Goal: Task Accomplishment & Management: Manage account settings

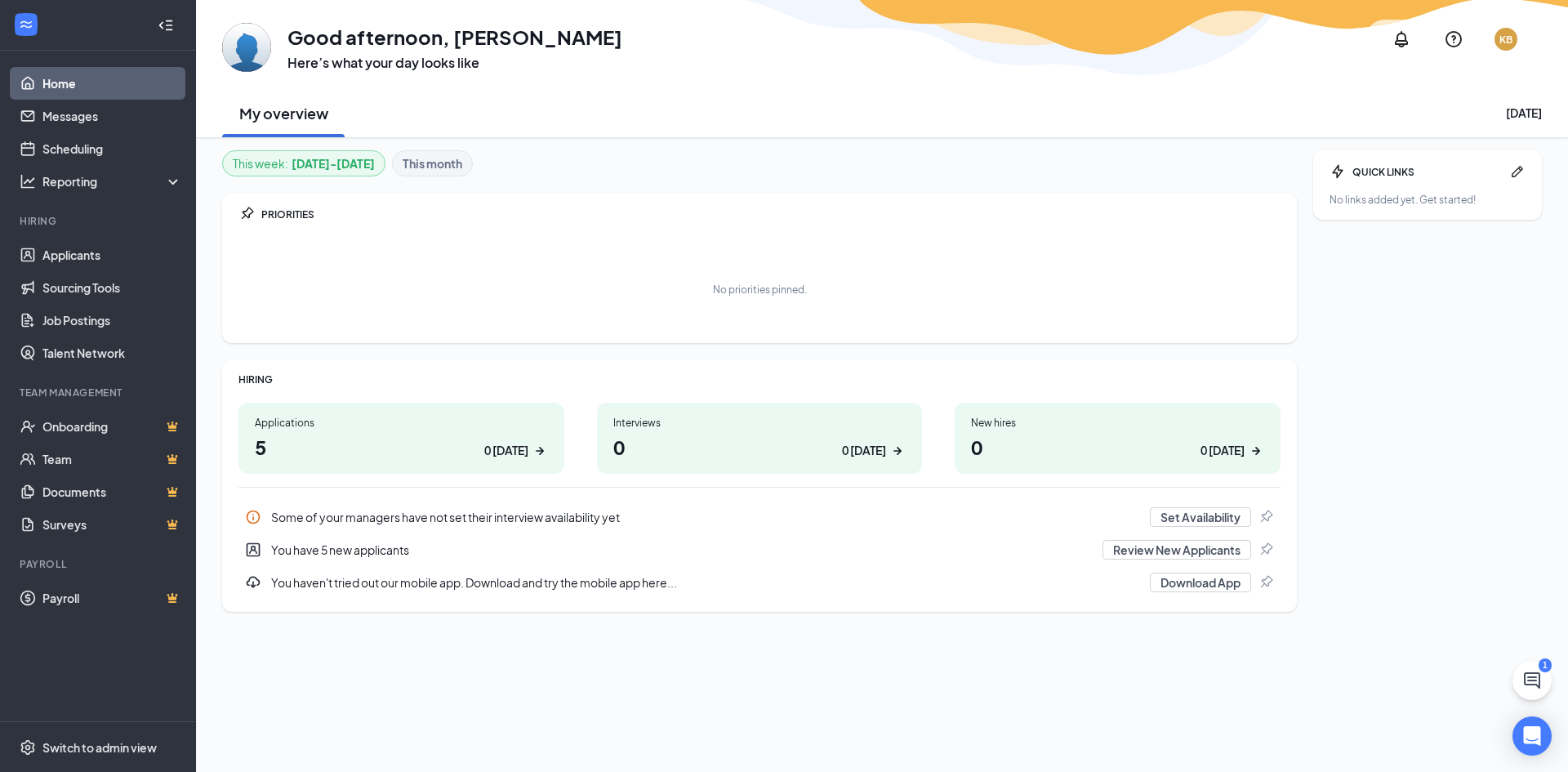
click at [428, 455] on h1 "5 0 [DATE]" at bounding box center [402, 447] width 294 height 27
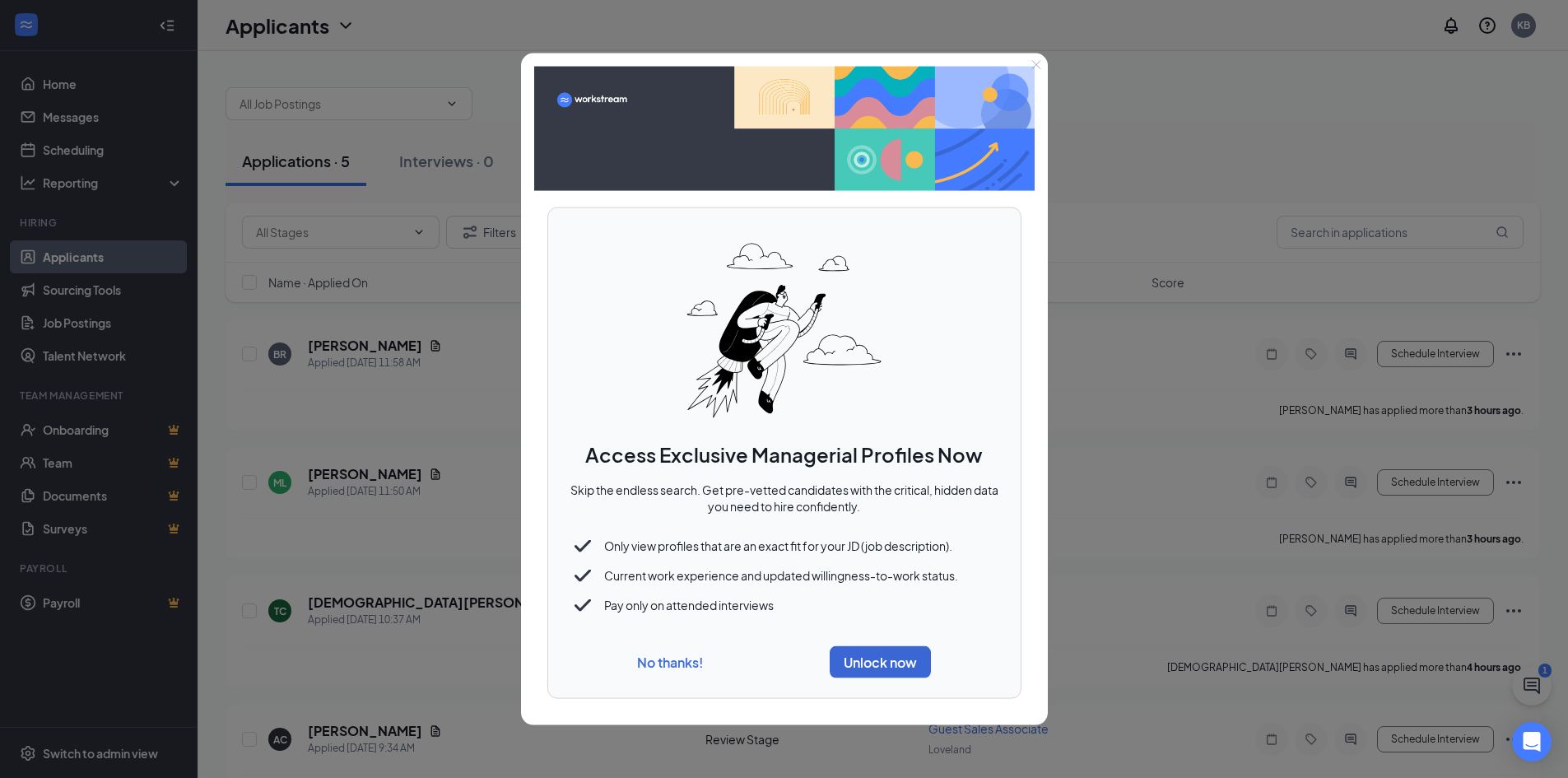
click at [687, 663] on button "No thanks!" at bounding box center [670, 661] width 66 height 17
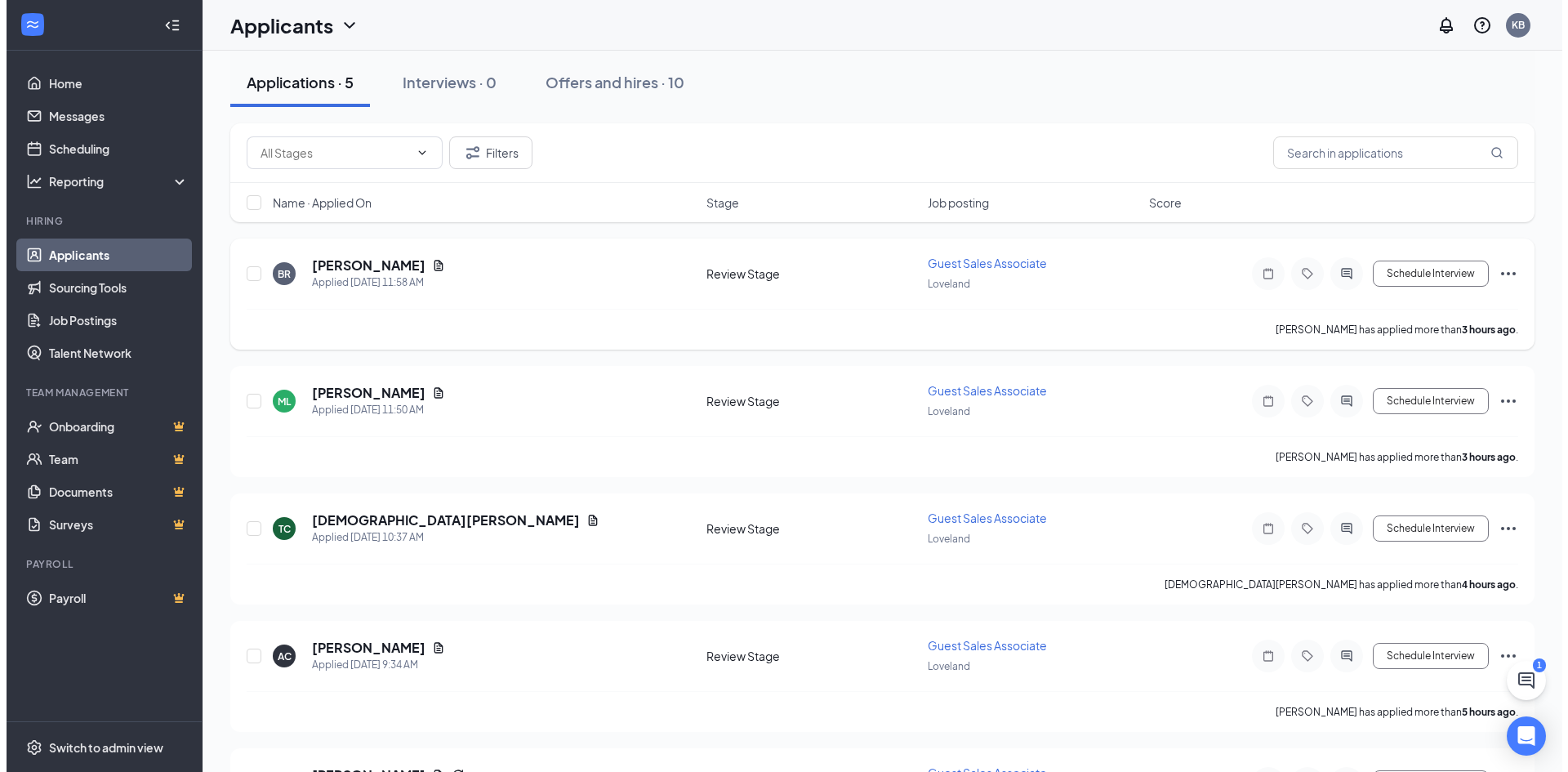
scroll to position [184, 0]
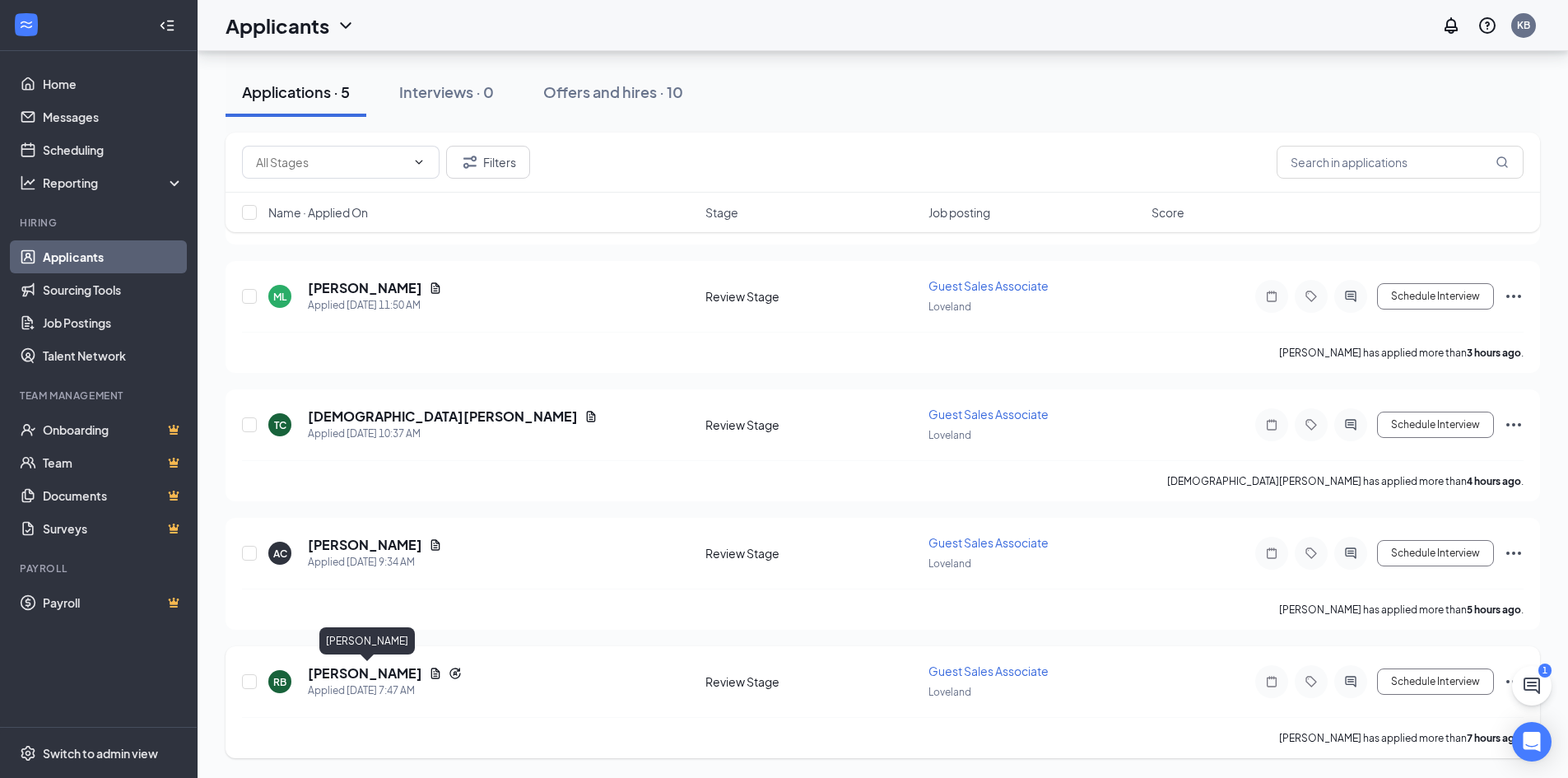
click at [355, 678] on h5 "[PERSON_NAME]" at bounding box center [365, 673] width 115 height 18
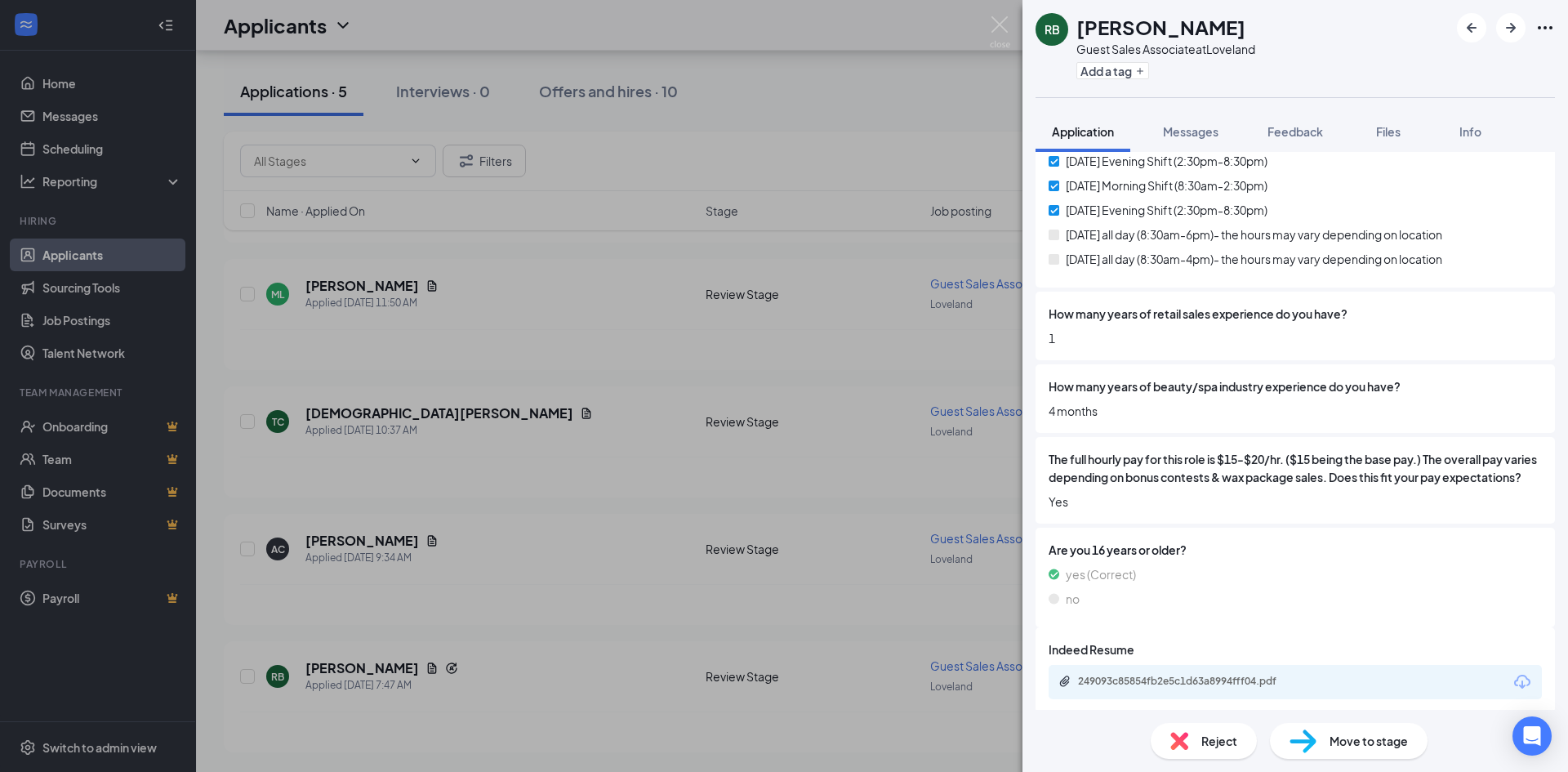
scroll to position [576, 0]
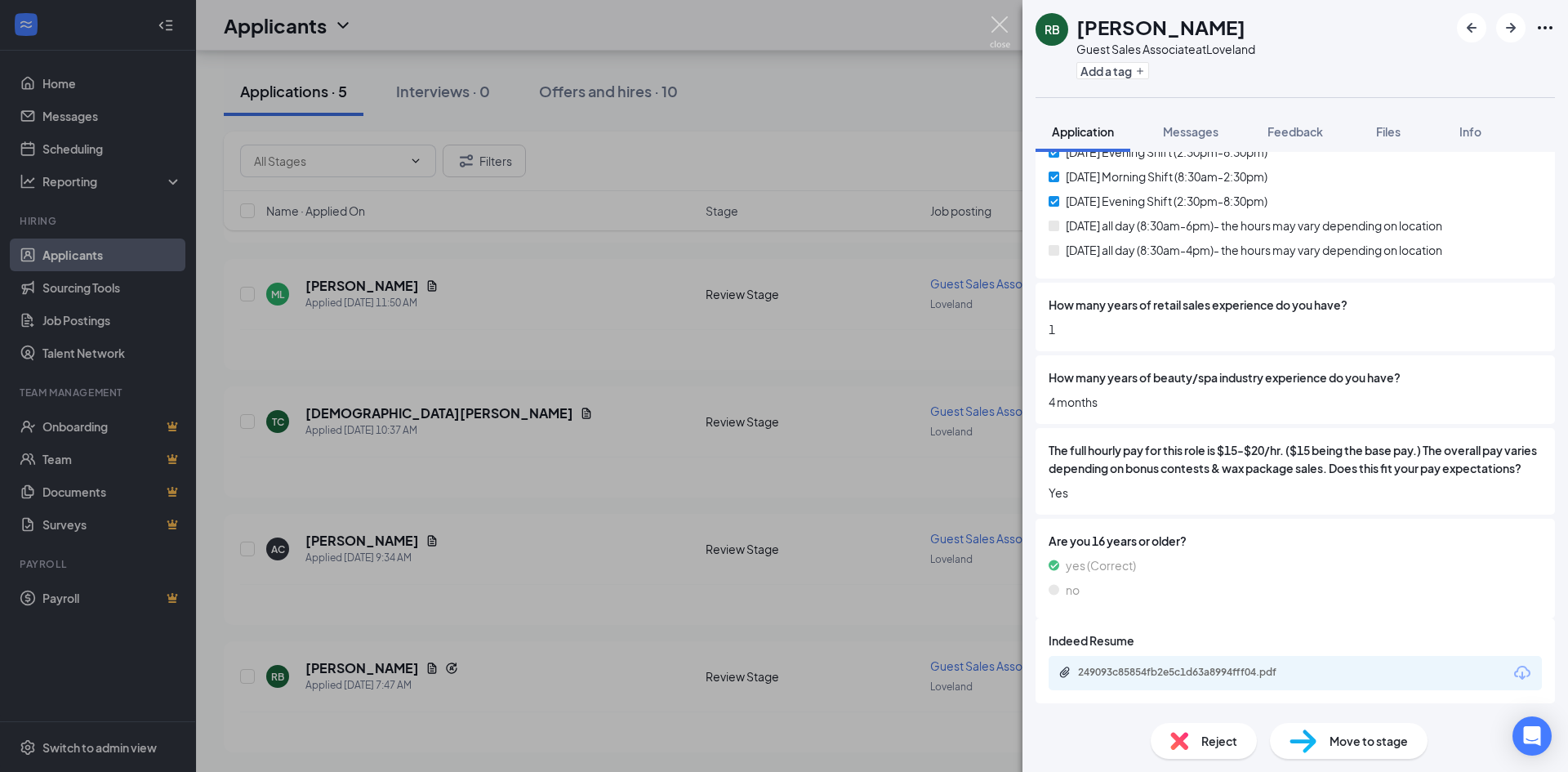
click at [1004, 22] on img at bounding box center [1000, 32] width 20 height 32
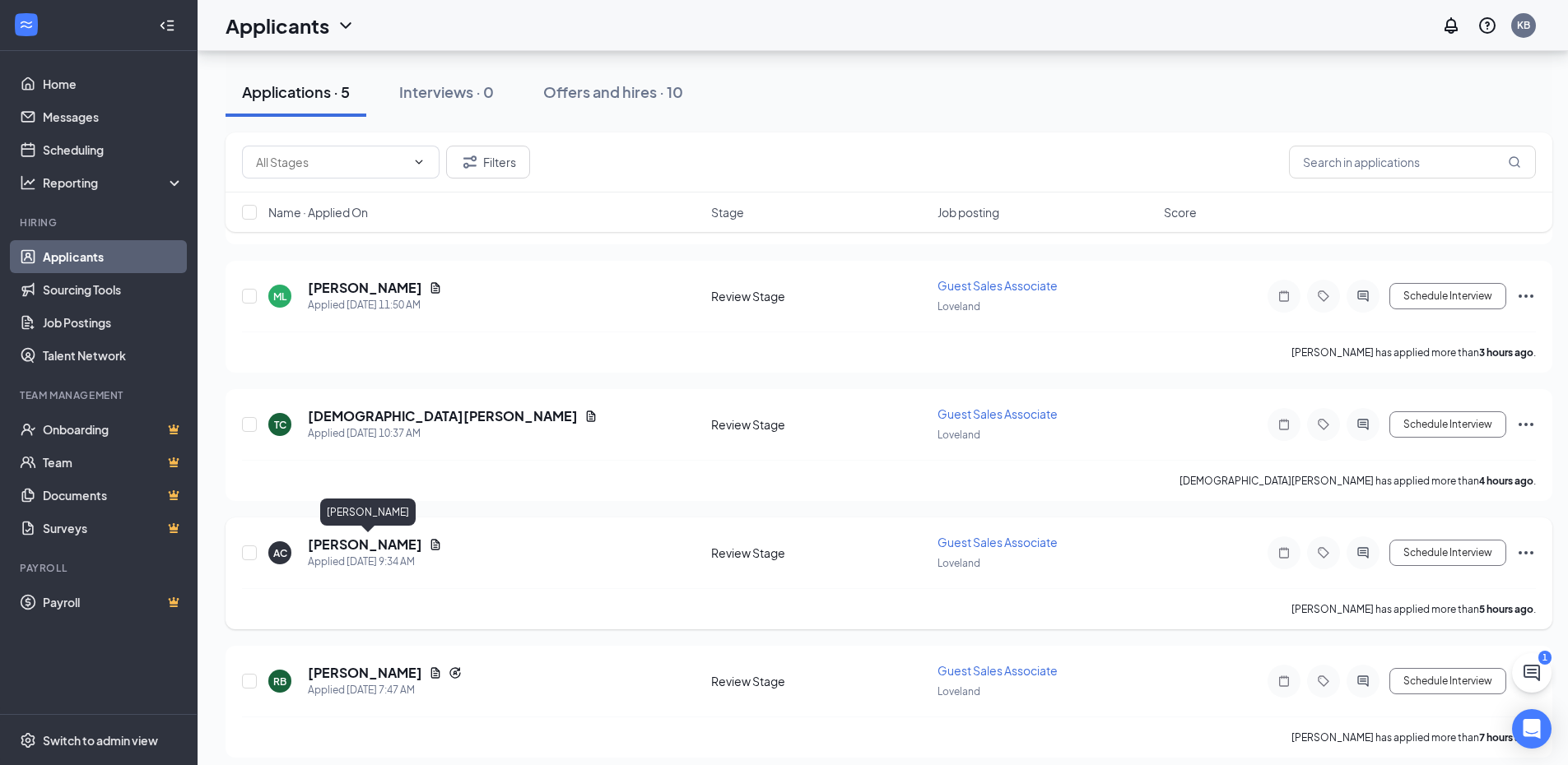
click at [381, 551] on h5 "[PERSON_NAME]" at bounding box center [365, 545] width 115 height 18
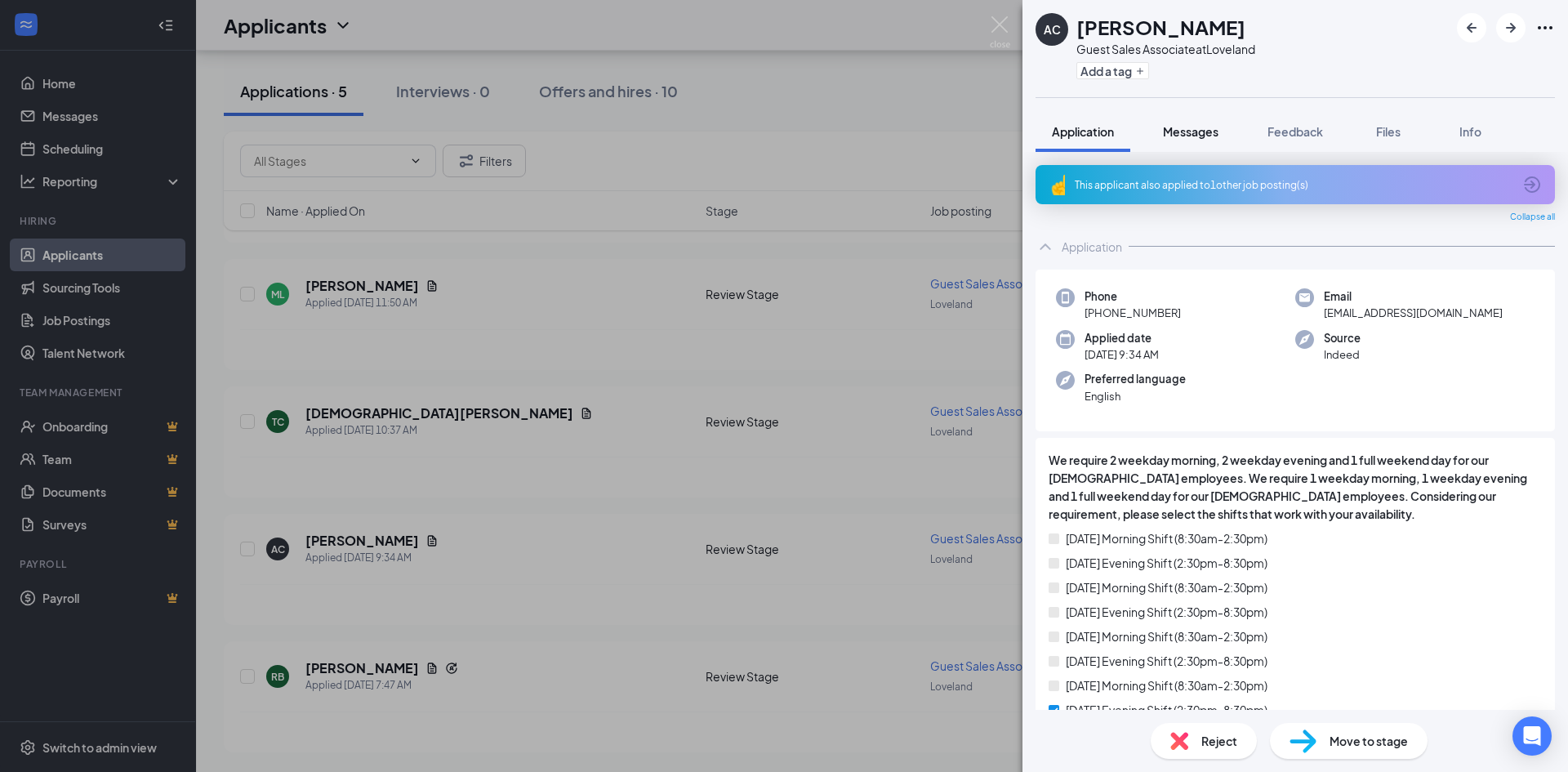
click at [1197, 135] on span "Messages" at bounding box center [1191, 131] width 56 height 15
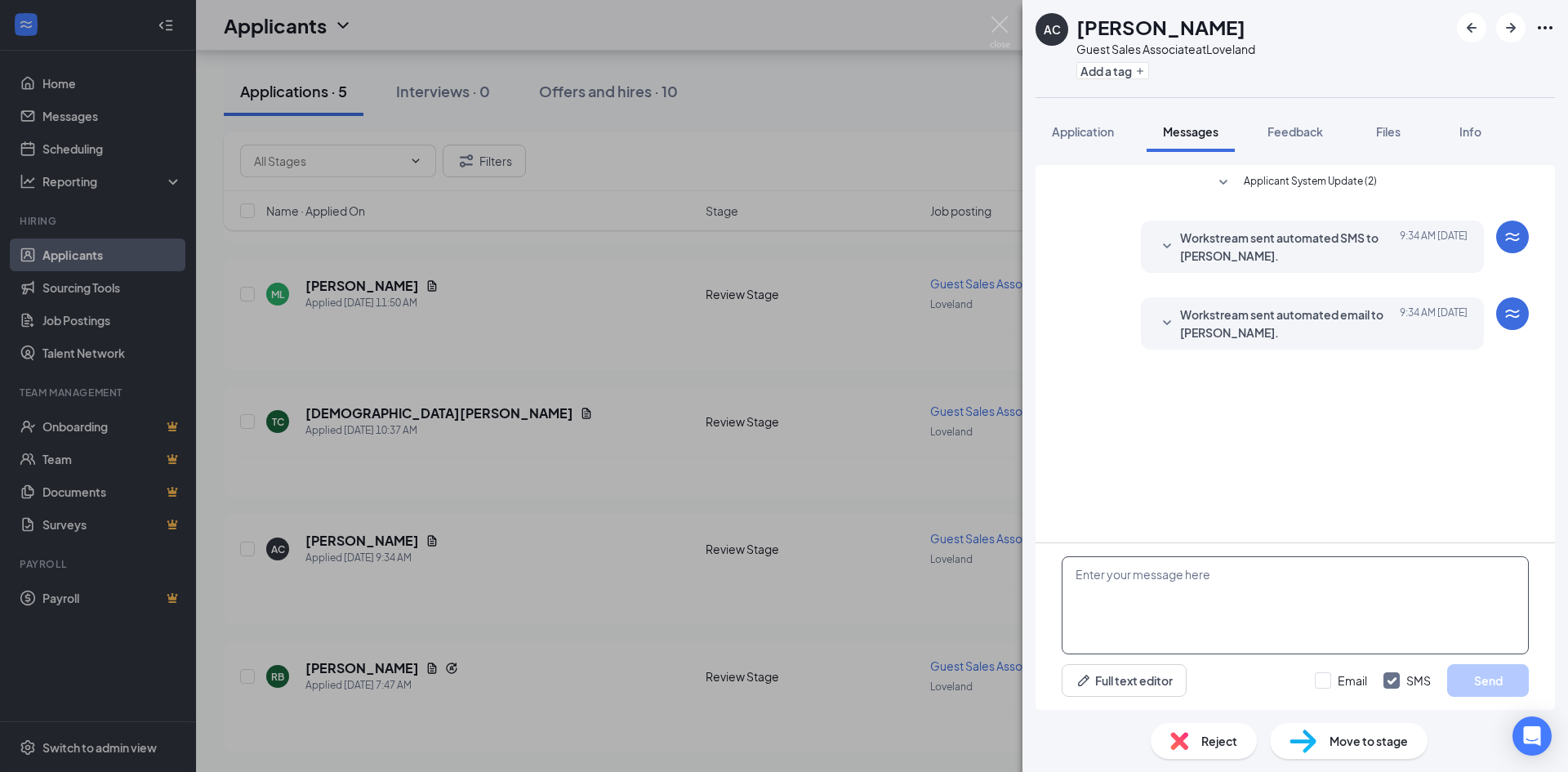
click at [1229, 602] on textarea at bounding box center [1295, 605] width 467 height 98
type textarea "HI [PERSON_NAME], This is [PERSON_NAME] from E"
click at [1473, 139] on button "Info" at bounding box center [1470, 131] width 66 height 41
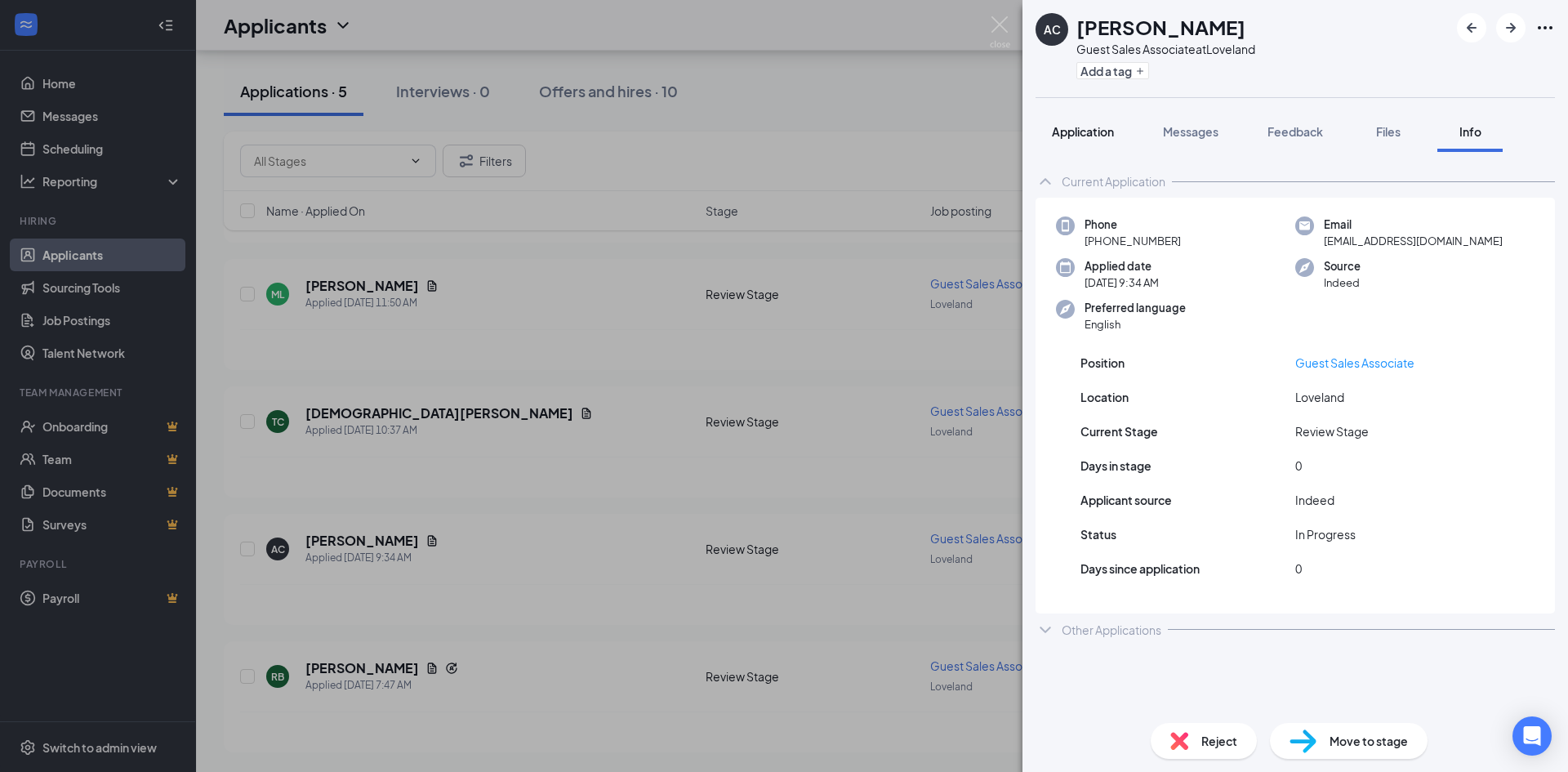
click at [1072, 130] on span "Application" at bounding box center [1083, 131] width 62 height 15
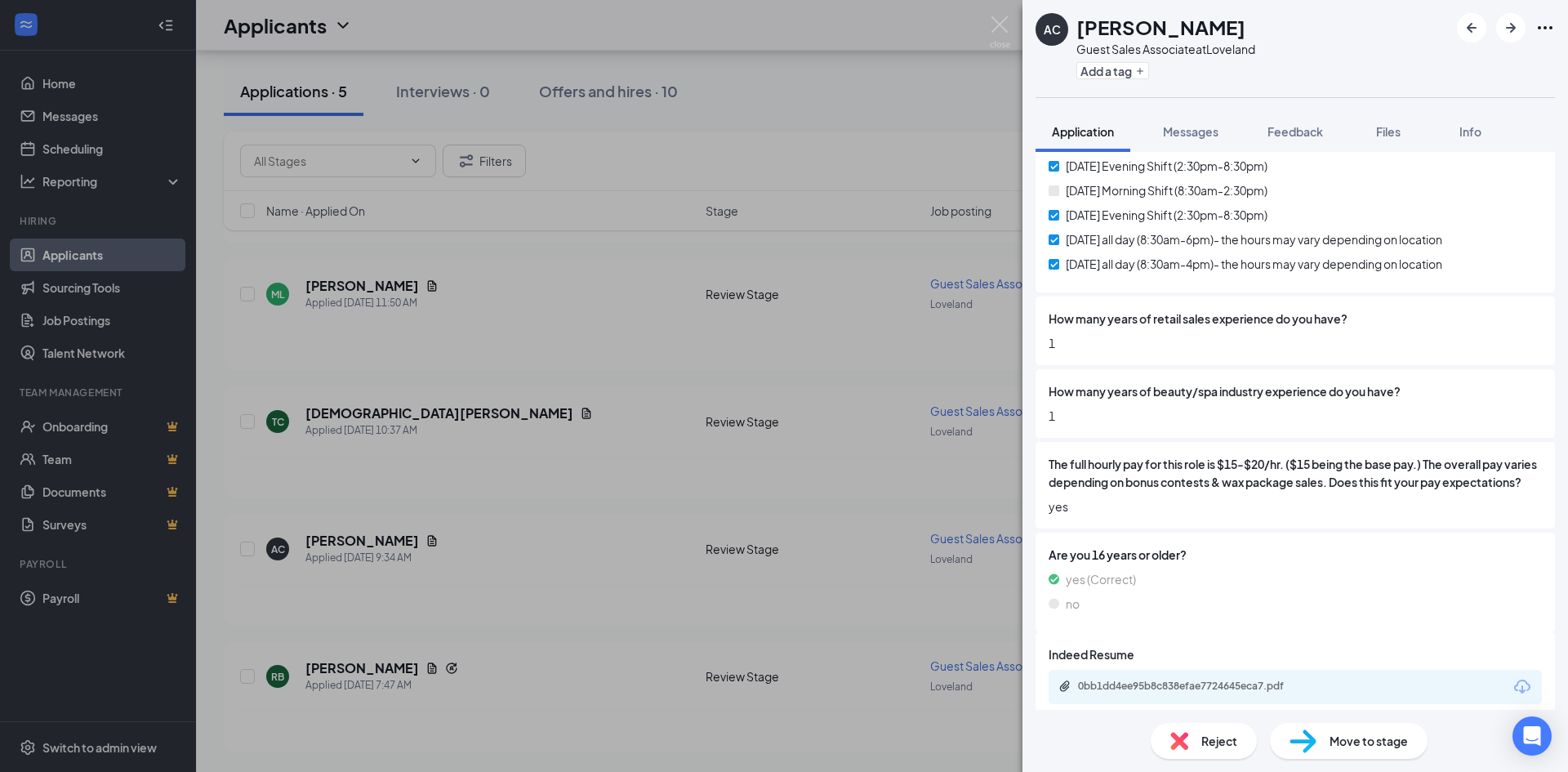
scroll to position [576, 0]
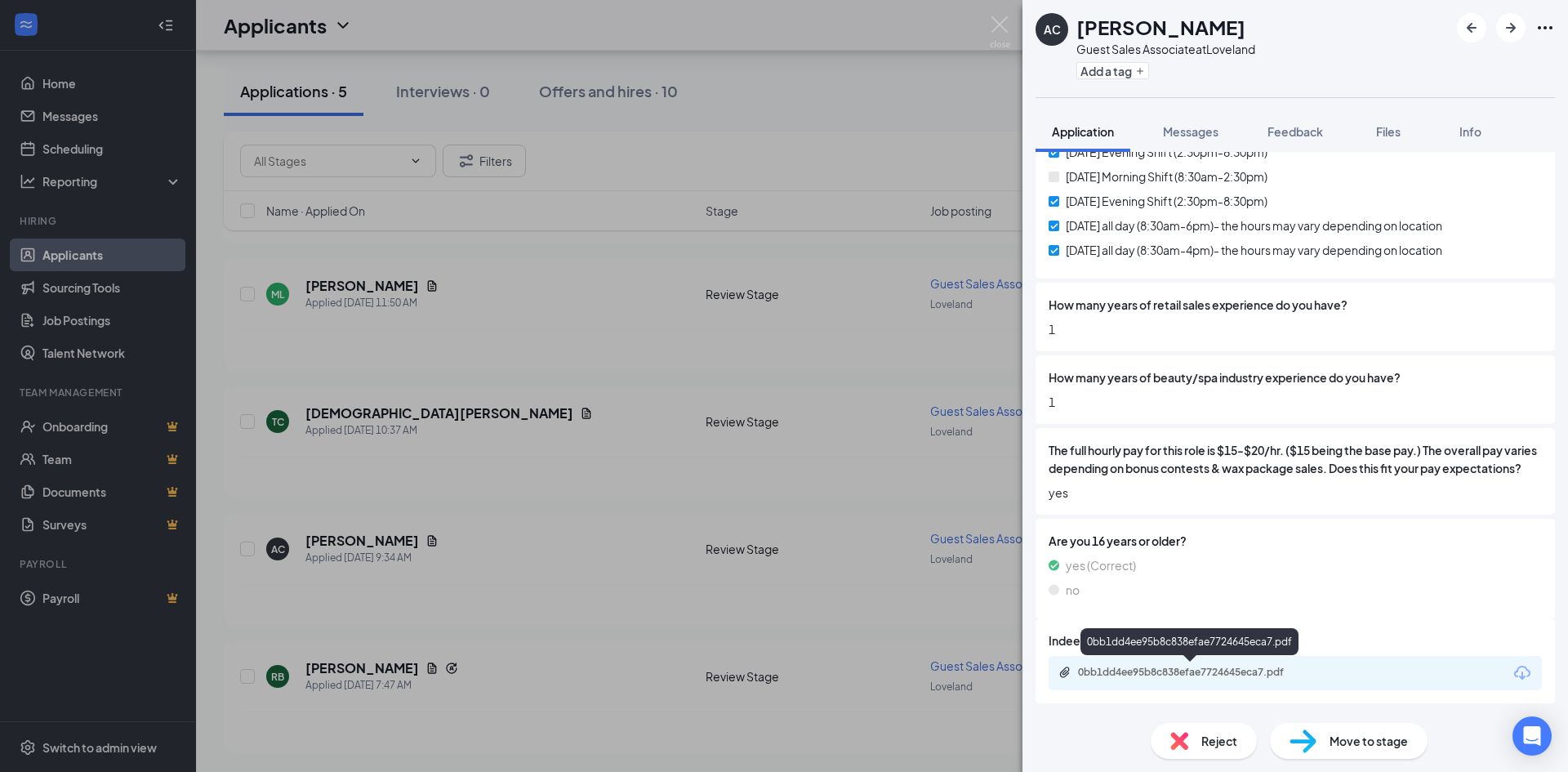
click at [1277, 666] on div "0bb1dd4ee95b8c838efae7724645eca7.pdf" at bounding box center [1192, 672] width 229 height 13
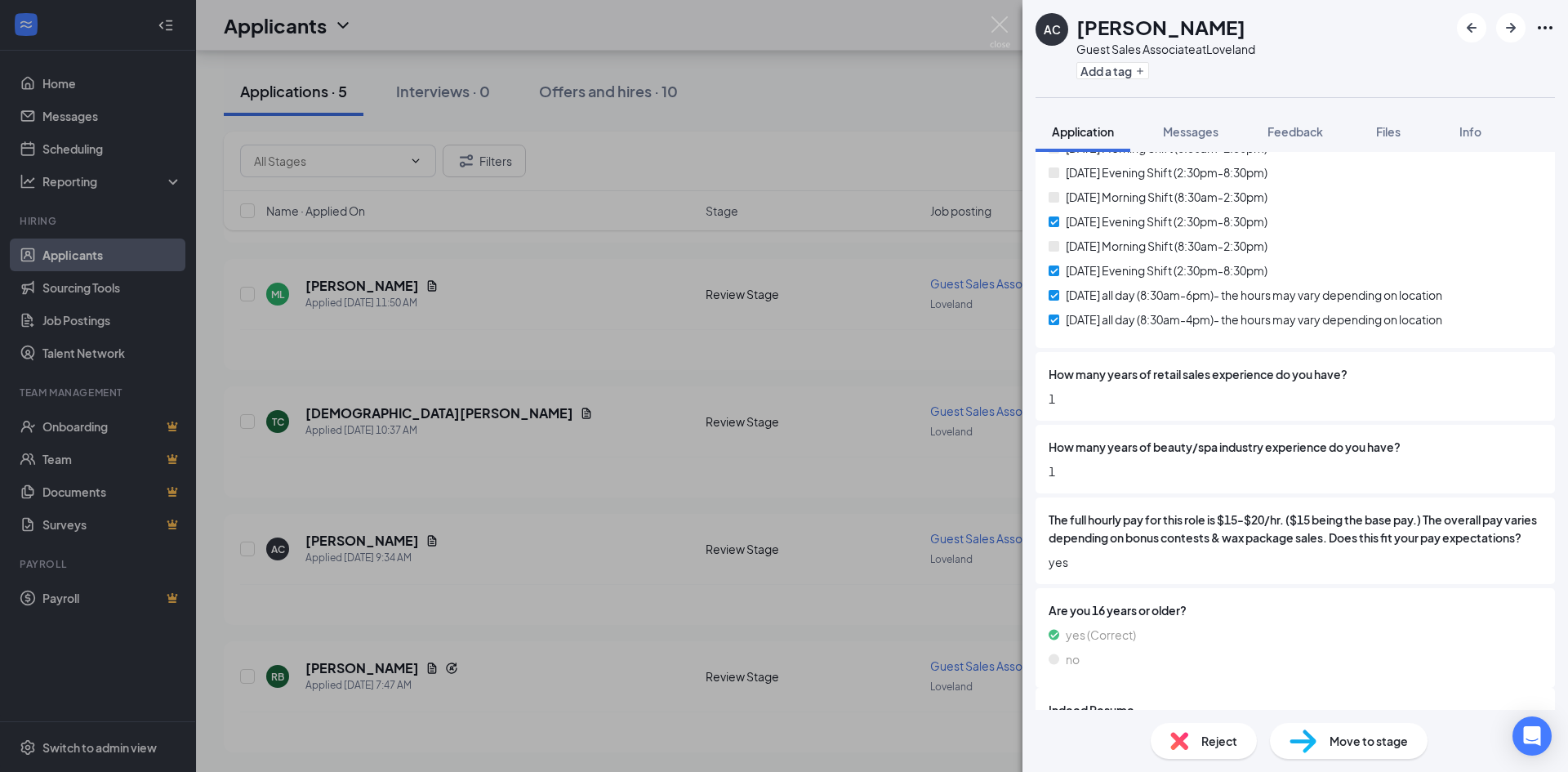
scroll to position [80, 0]
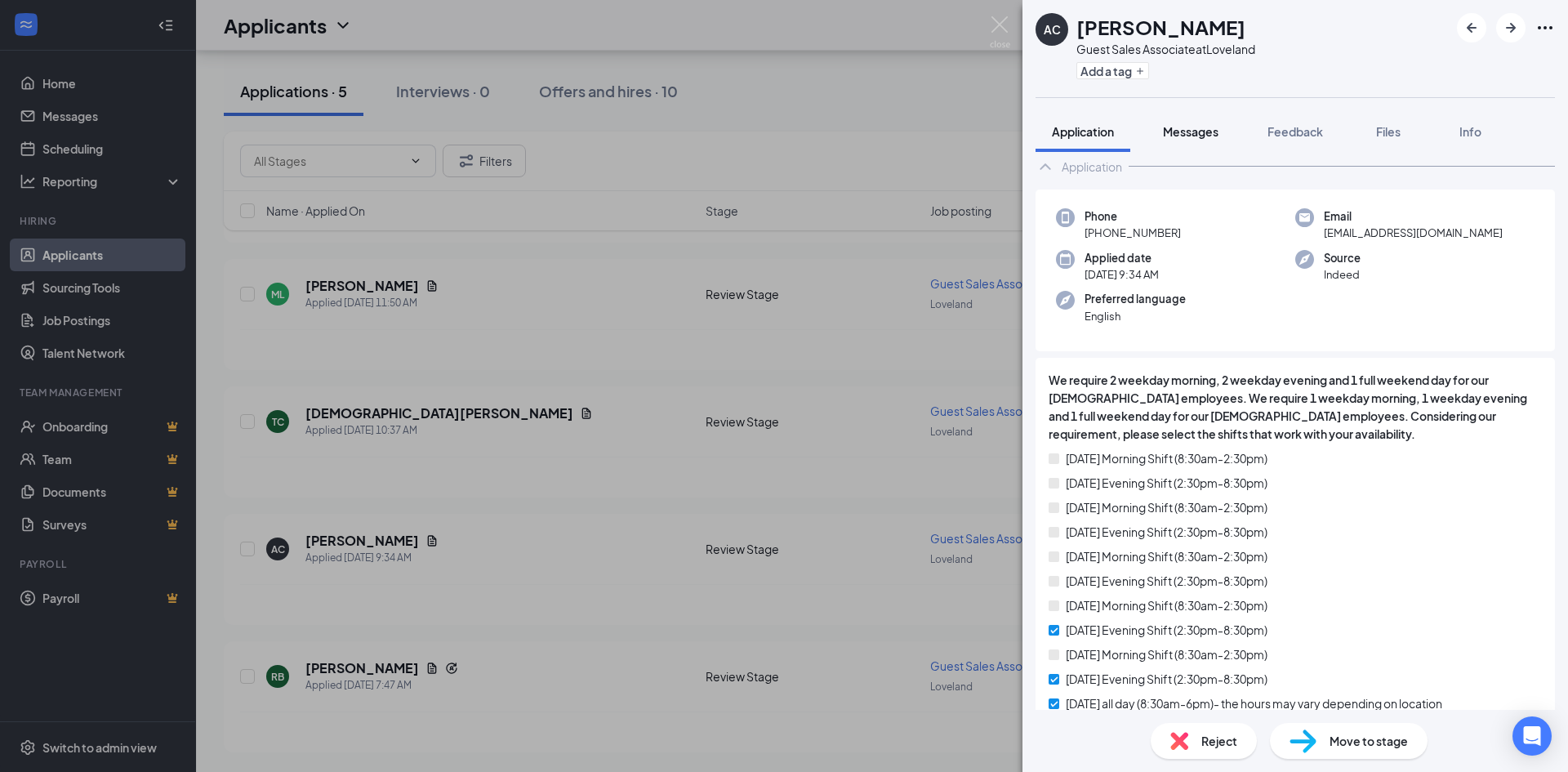
click at [1213, 135] on span "Messages" at bounding box center [1191, 131] width 56 height 15
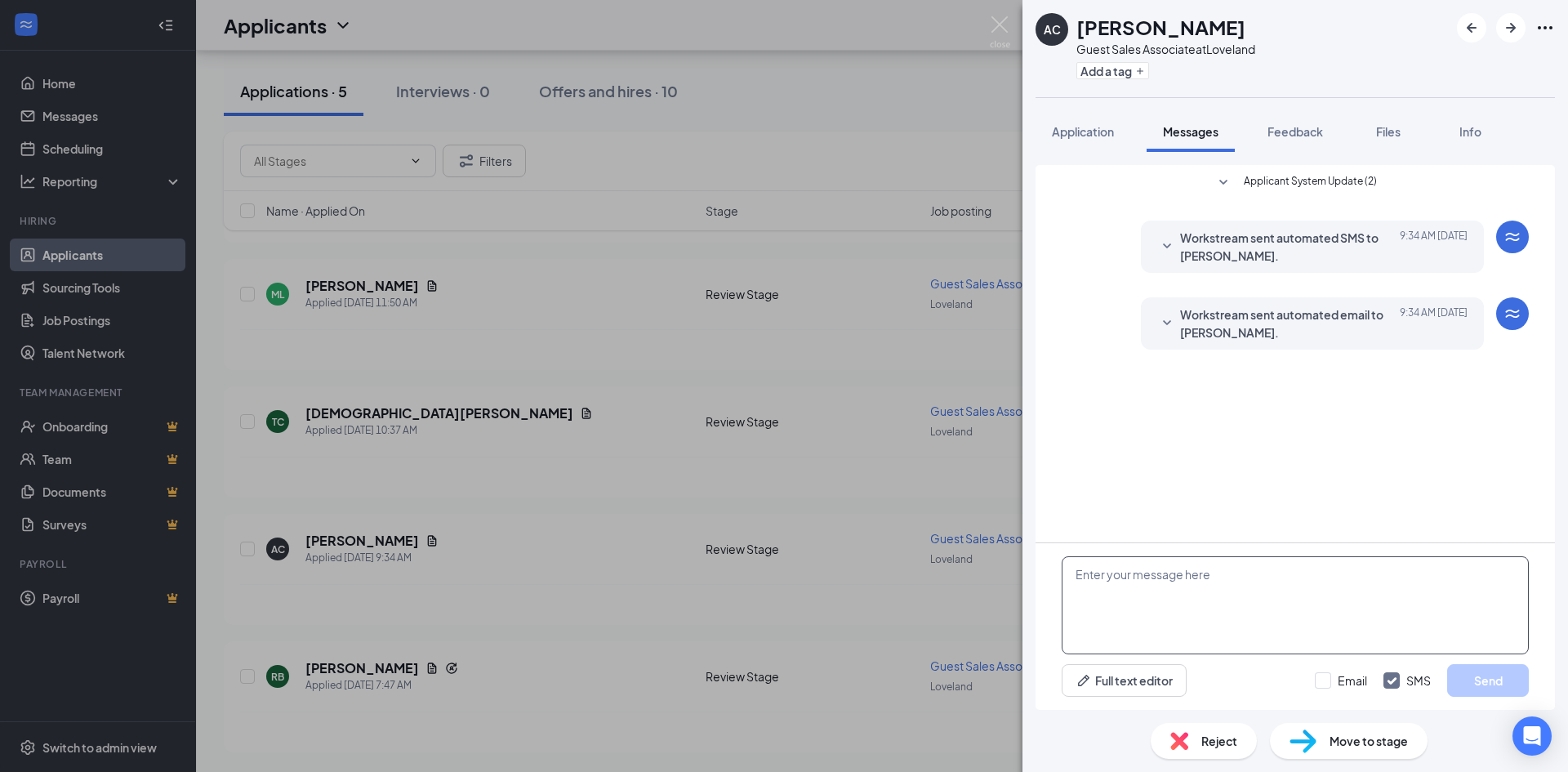
click at [1175, 601] on textarea at bounding box center [1295, 605] width 467 height 98
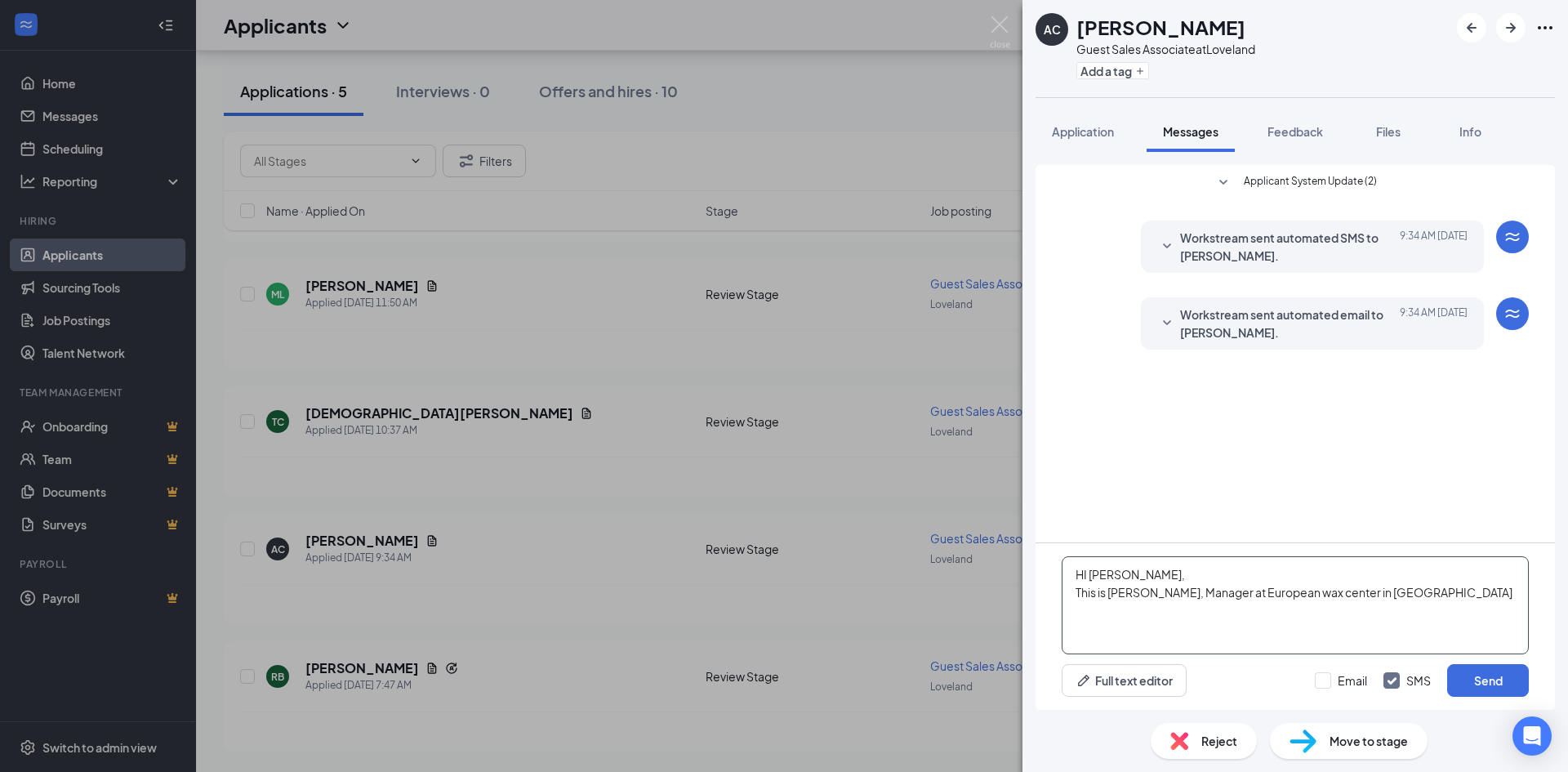
click at [1450, 588] on textarea "HI [PERSON_NAME], This is [PERSON_NAME], Manager at European wax center in [GEO…" at bounding box center [1295, 605] width 467 height 98
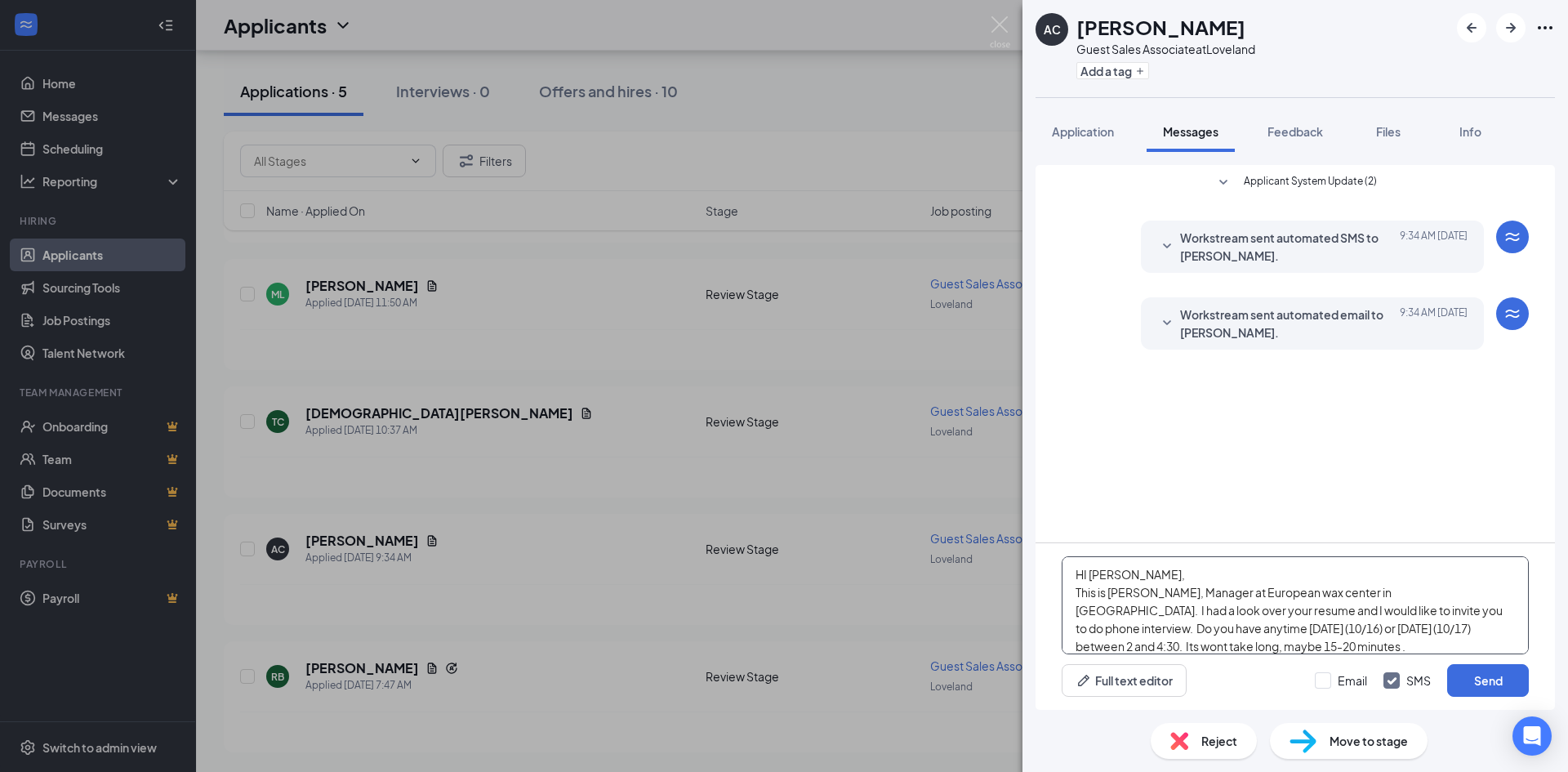
click at [1295, 646] on textarea "HI [PERSON_NAME], This is [PERSON_NAME], Manager at European wax center in [GEO…" at bounding box center [1295, 605] width 467 height 98
click at [1500, 626] on textarea "HI [PERSON_NAME], This is [PERSON_NAME], Manager at European wax center in [GEO…" at bounding box center [1295, 605] width 467 height 98
click at [1267, 646] on textarea "HI [PERSON_NAME], This is [PERSON_NAME], Manager at European wax center in [GEO…" at bounding box center [1295, 605] width 467 height 98
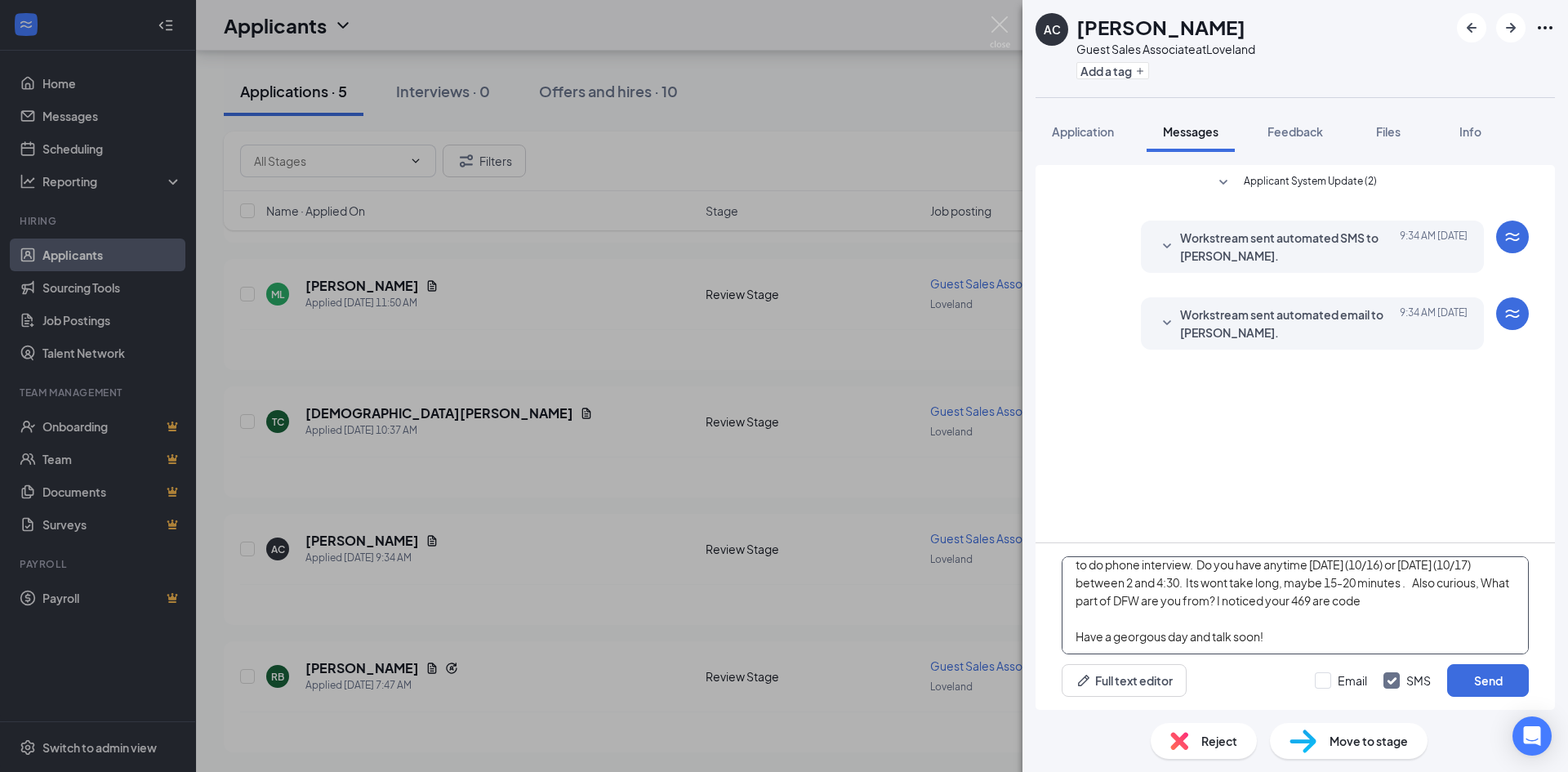
scroll to position [90, 0]
click at [1281, 602] on textarea "HI [PERSON_NAME], This is [PERSON_NAME], Manager at European wax center in [GEO…" at bounding box center [1295, 605] width 467 height 98
click at [1302, 623] on textarea "HI [PERSON_NAME], This is [PERSON_NAME], Manager at European wax center in [GEO…" at bounding box center [1295, 605] width 467 height 98
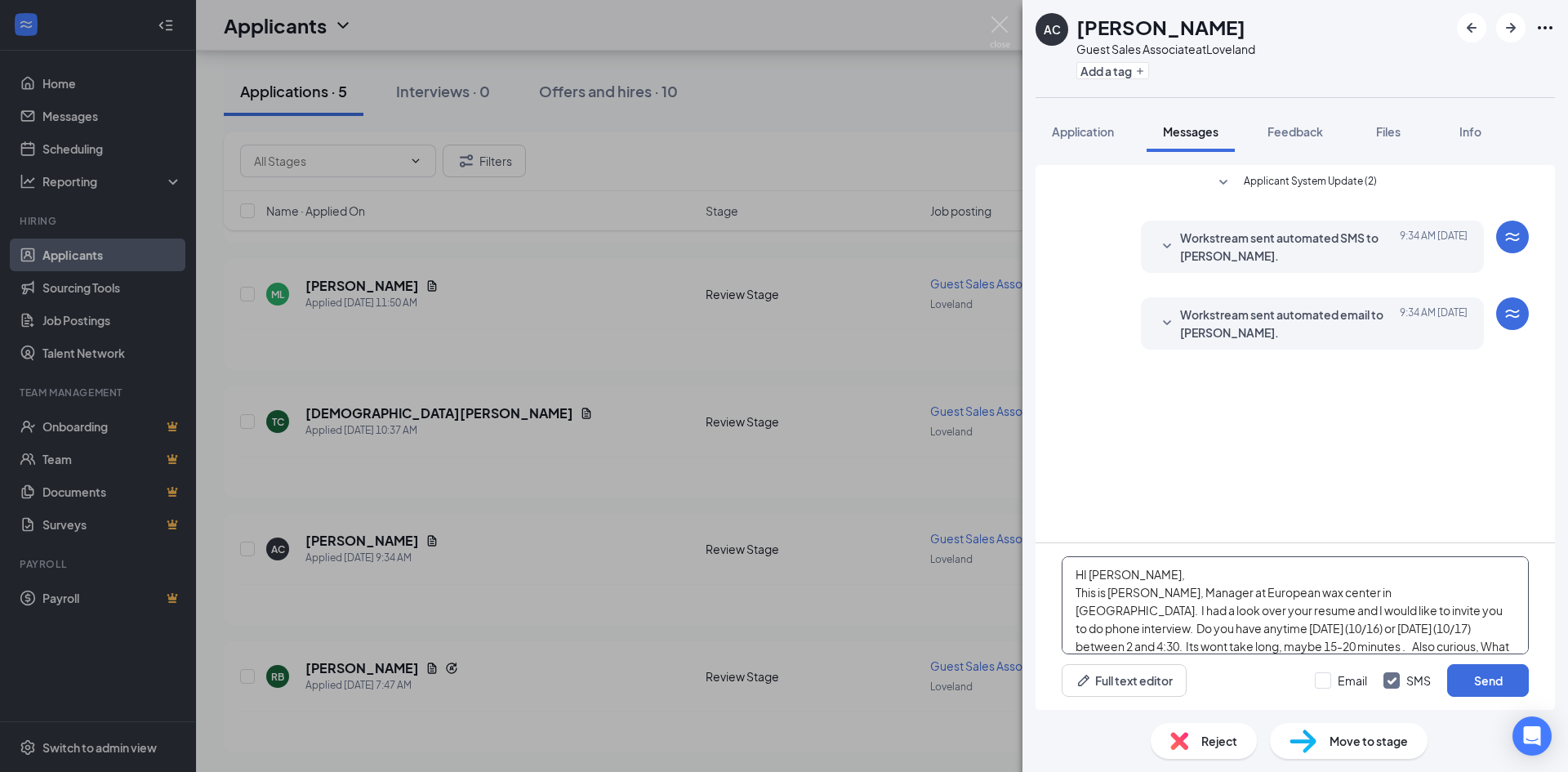
scroll to position [82, 0]
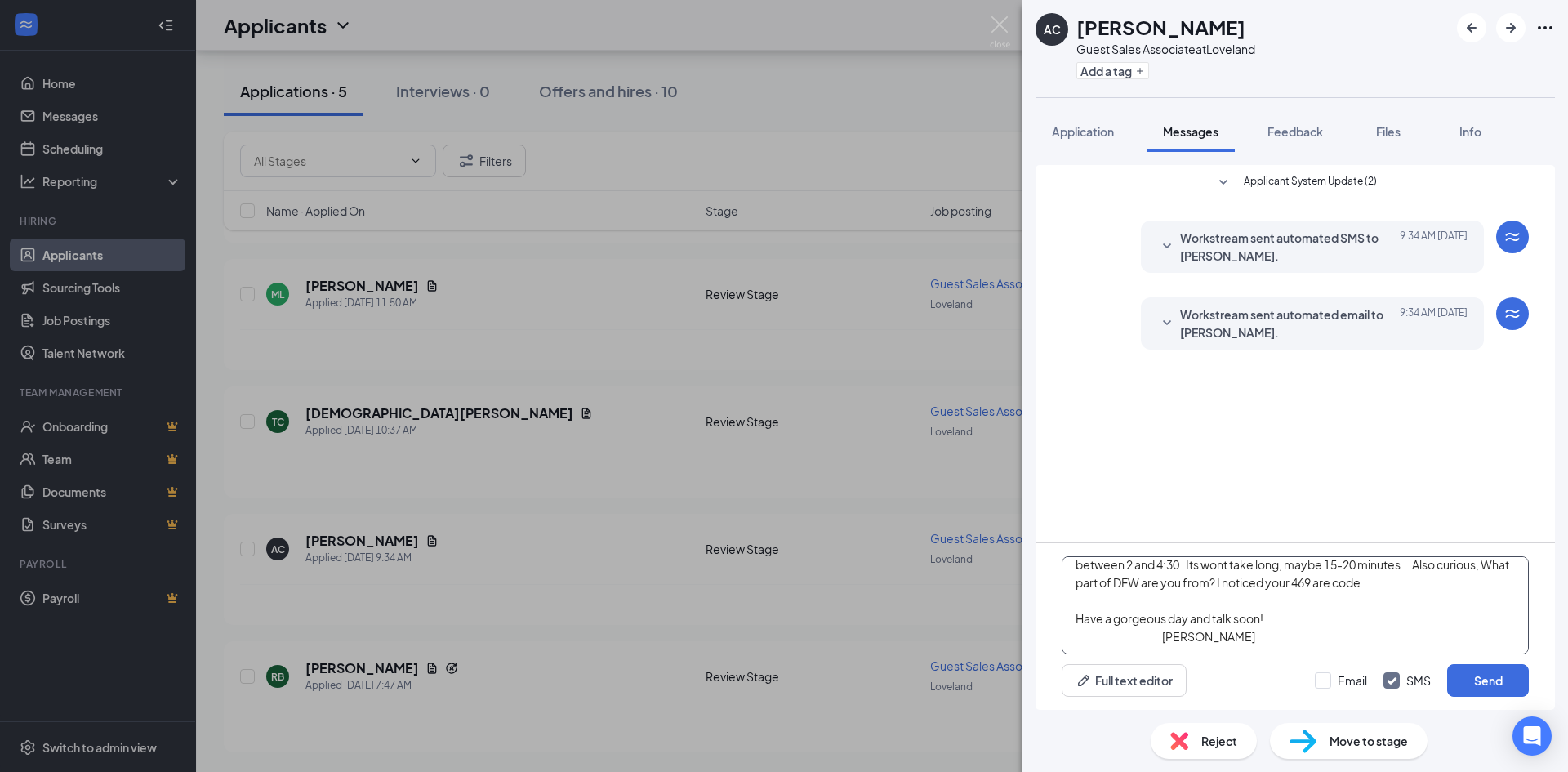
click at [1245, 565] on textarea "HI [PERSON_NAME], This is [PERSON_NAME], Manager at European wax center in [GEO…" at bounding box center [1295, 605] width 467 height 98
click at [1382, 562] on textarea "HI [PERSON_NAME], This is [PERSON_NAME], Manager at European wax center in [GEO…" at bounding box center [1295, 605] width 467 height 98
click at [1287, 586] on textarea "HI [PERSON_NAME], This is [PERSON_NAME], Manager at European wax center in [GEO…" at bounding box center [1295, 605] width 467 height 98
type textarea "HI [PERSON_NAME], This is [PERSON_NAME], Manager at European wax center in [GEO…"
click at [1327, 680] on input "Email" at bounding box center [1340, 680] width 52 height 16
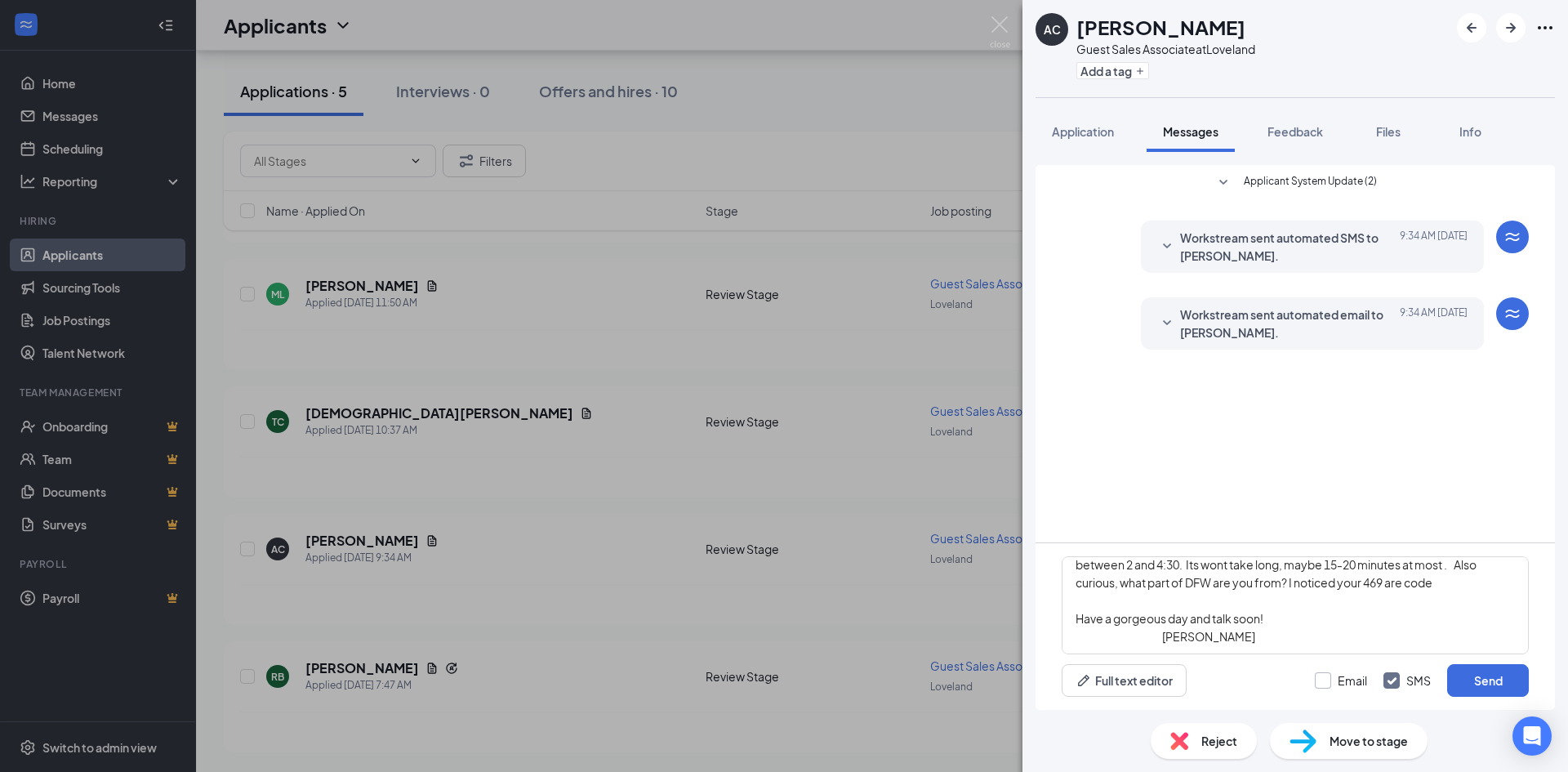
checkbox input "true"
click at [1480, 674] on button "Send" at bounding box center [1489, 680] width 82 height 33
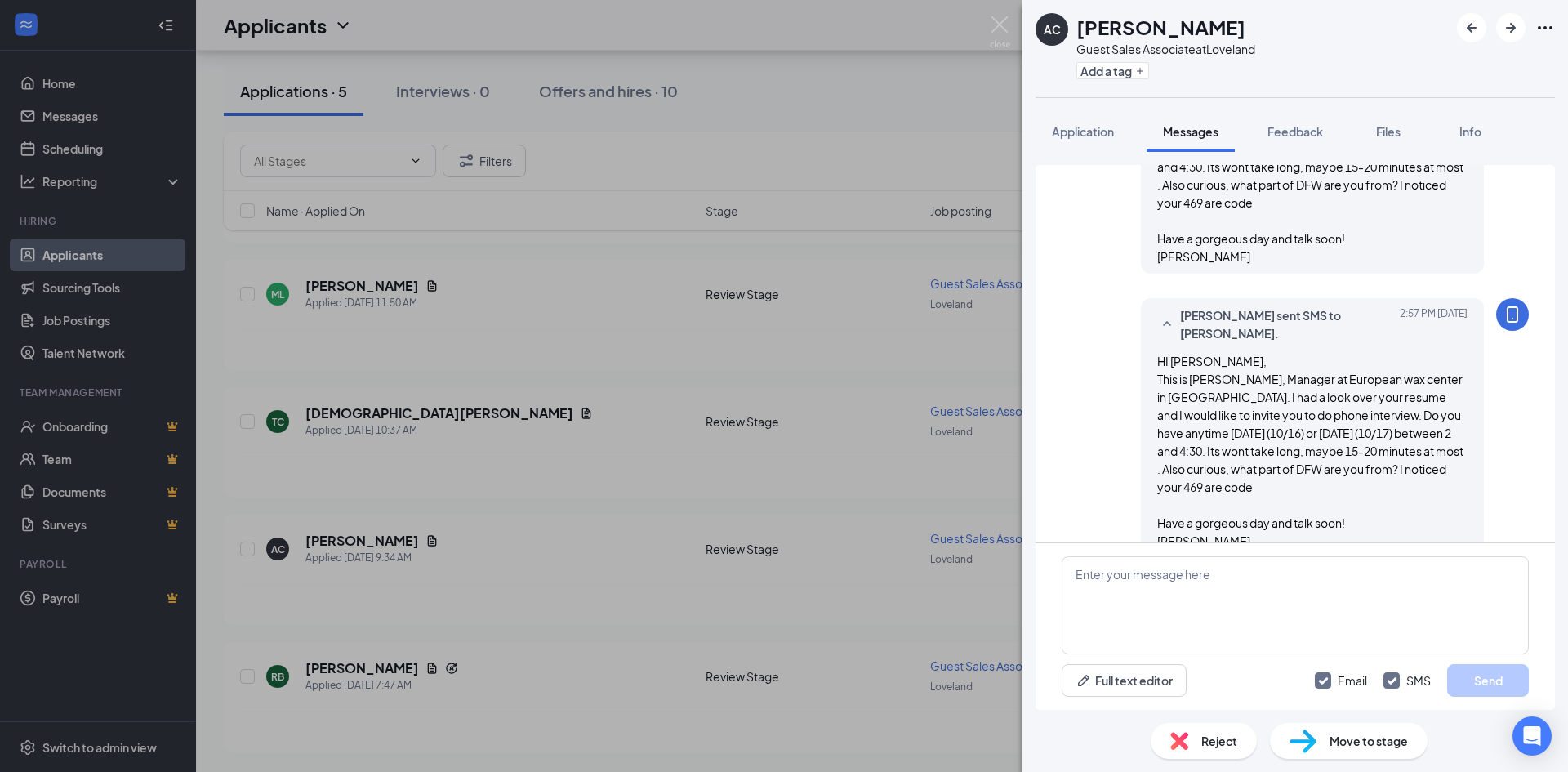
scroll to position [392, 0]
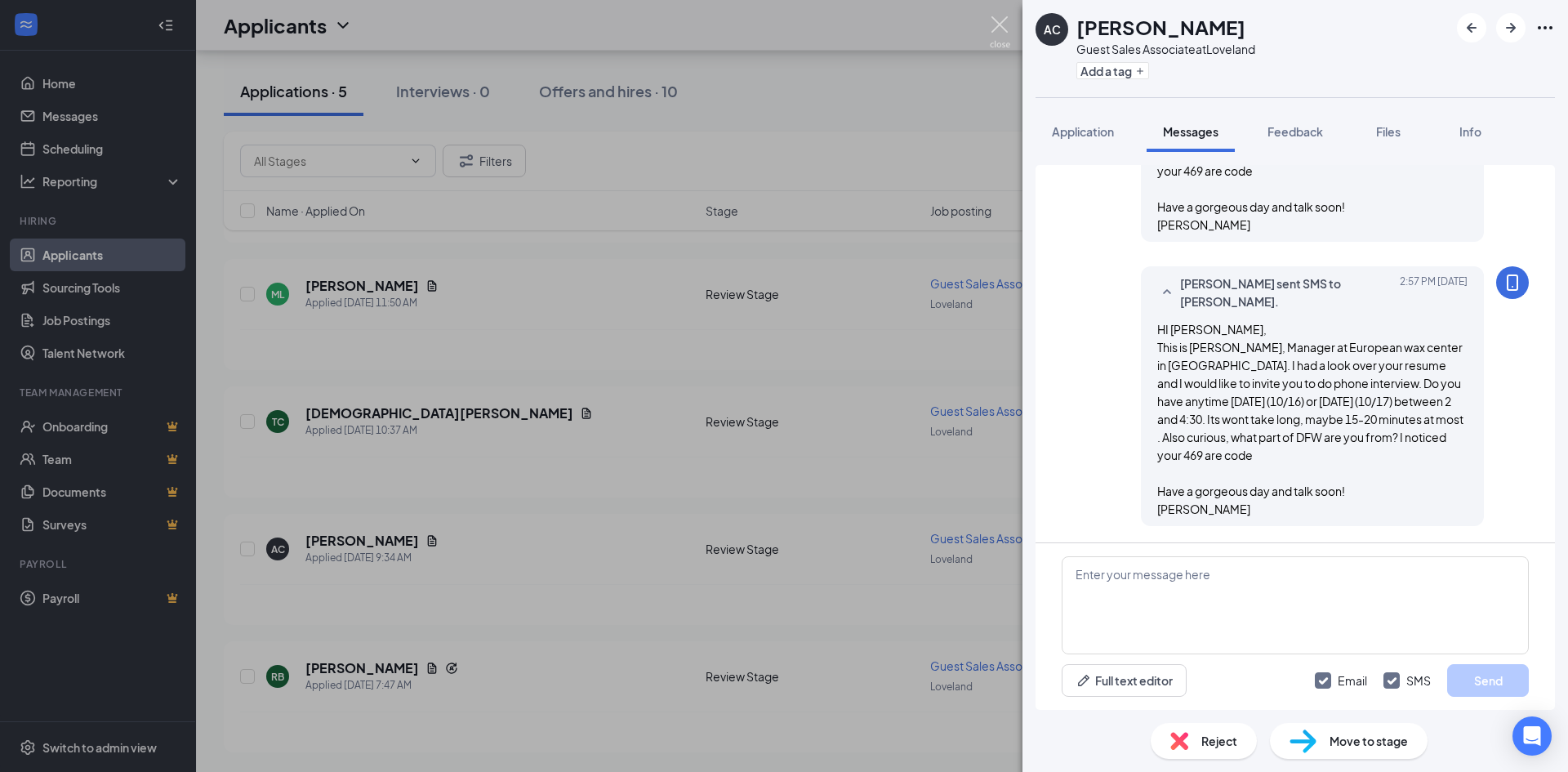
click at [1004, 22] on img at bounding box center [1000, 32] width 20 height 32
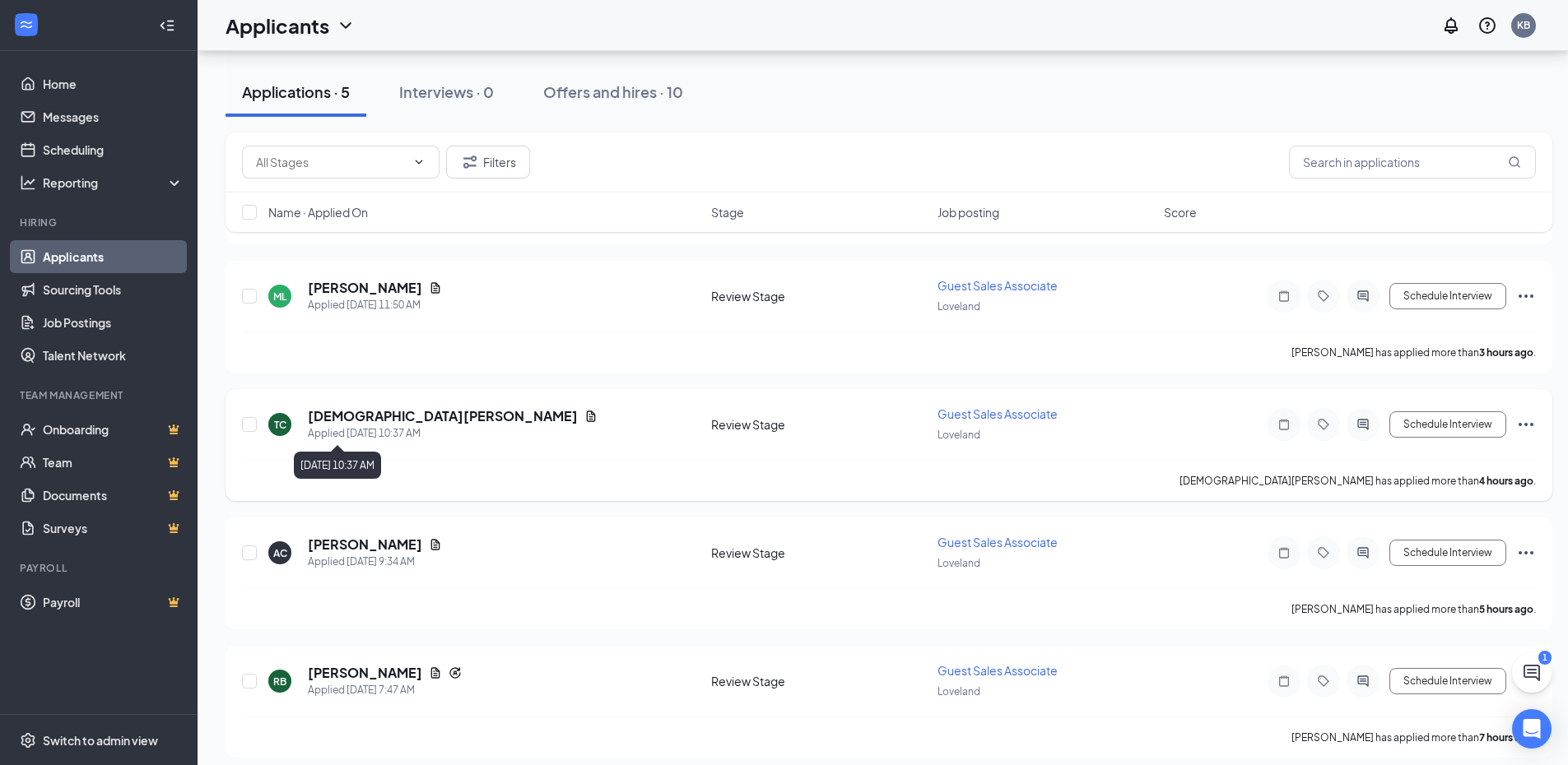
click at [405, 433] on div "Applied [DATE] 10:37 AM" at bounding box center [452, 433] width 289 height 17
click at [355, 417] on h5 "[DEMOGRAPHIC_DATA][PERSON_NAME]" at bounding box center [443, 416] width 270 height 18
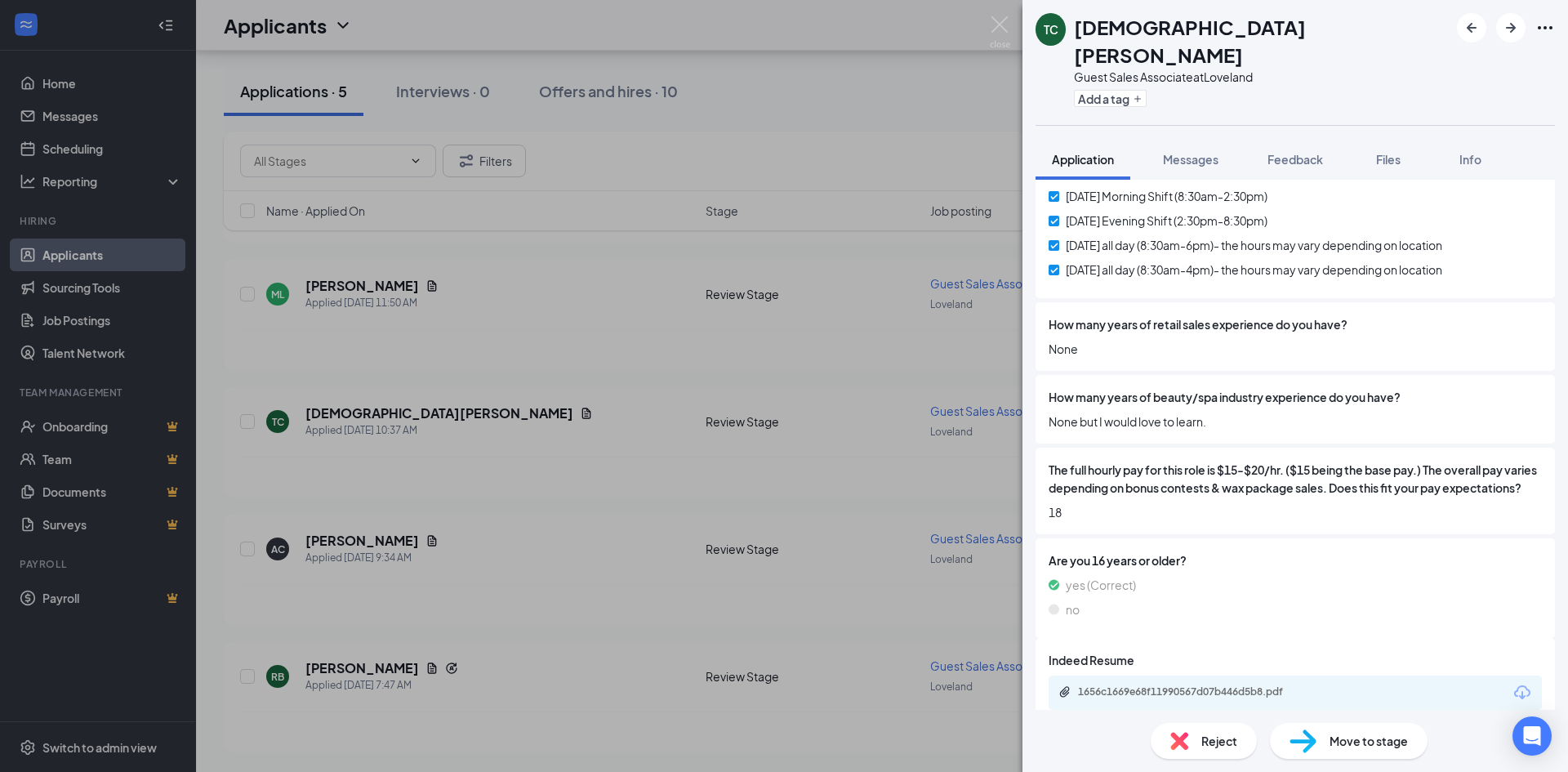
scroll to position [530, 0]
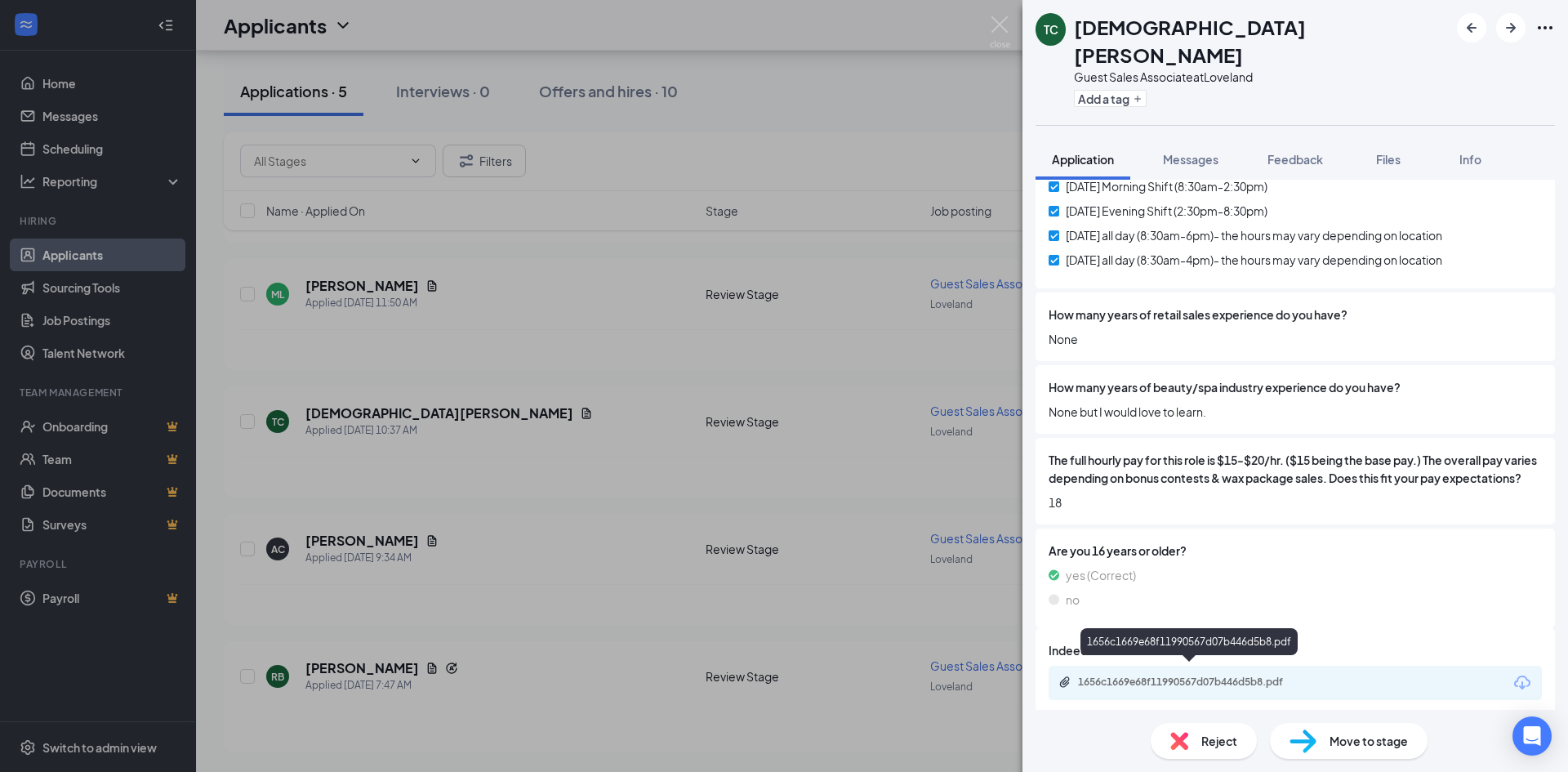
click at [1233, 675] on div "1656c1669e68f11990567d07b446d5b8.pdf" at bounding box center [1192, 682] width 229 height 13
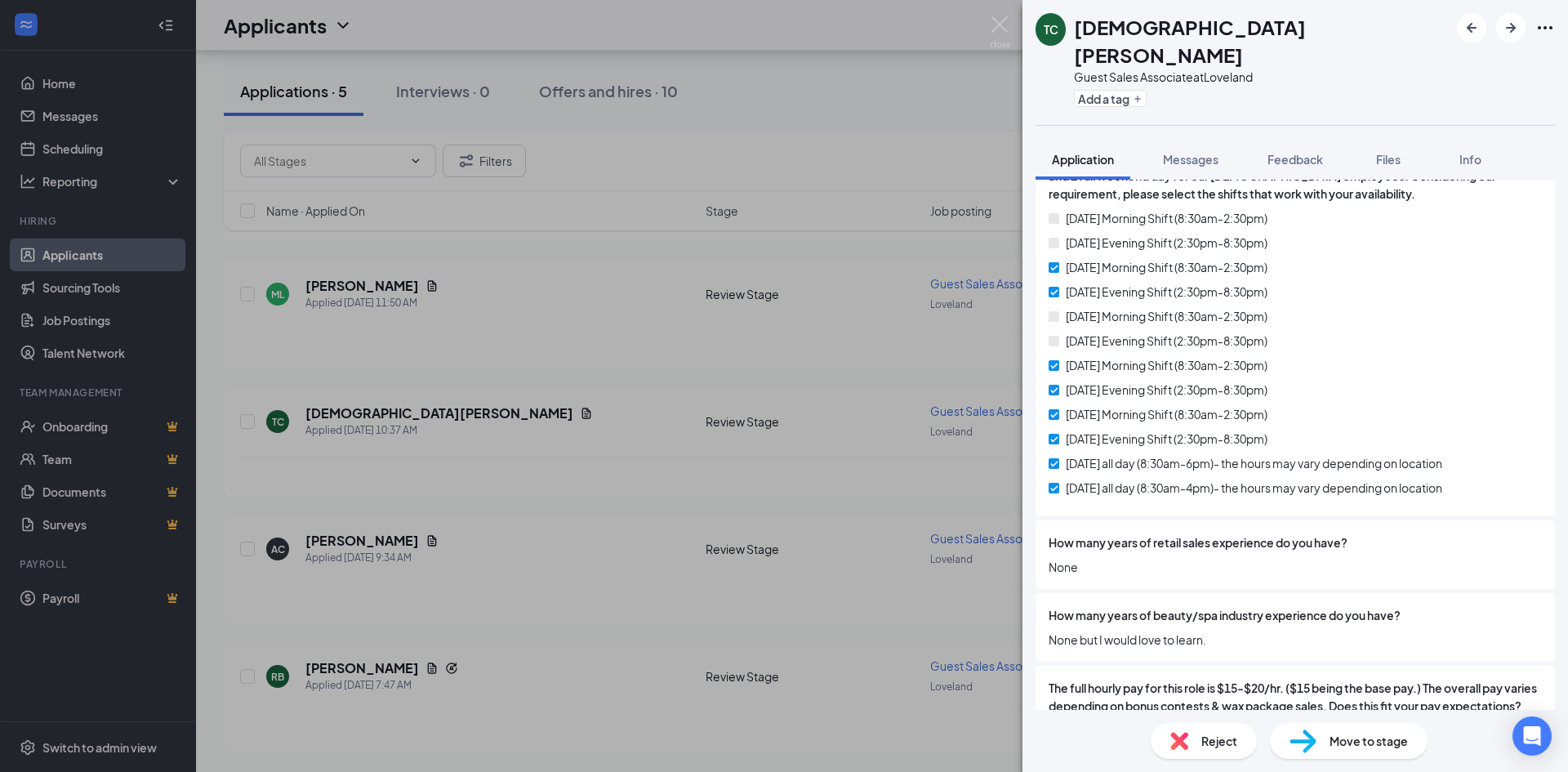
scroll to position [279, 0]
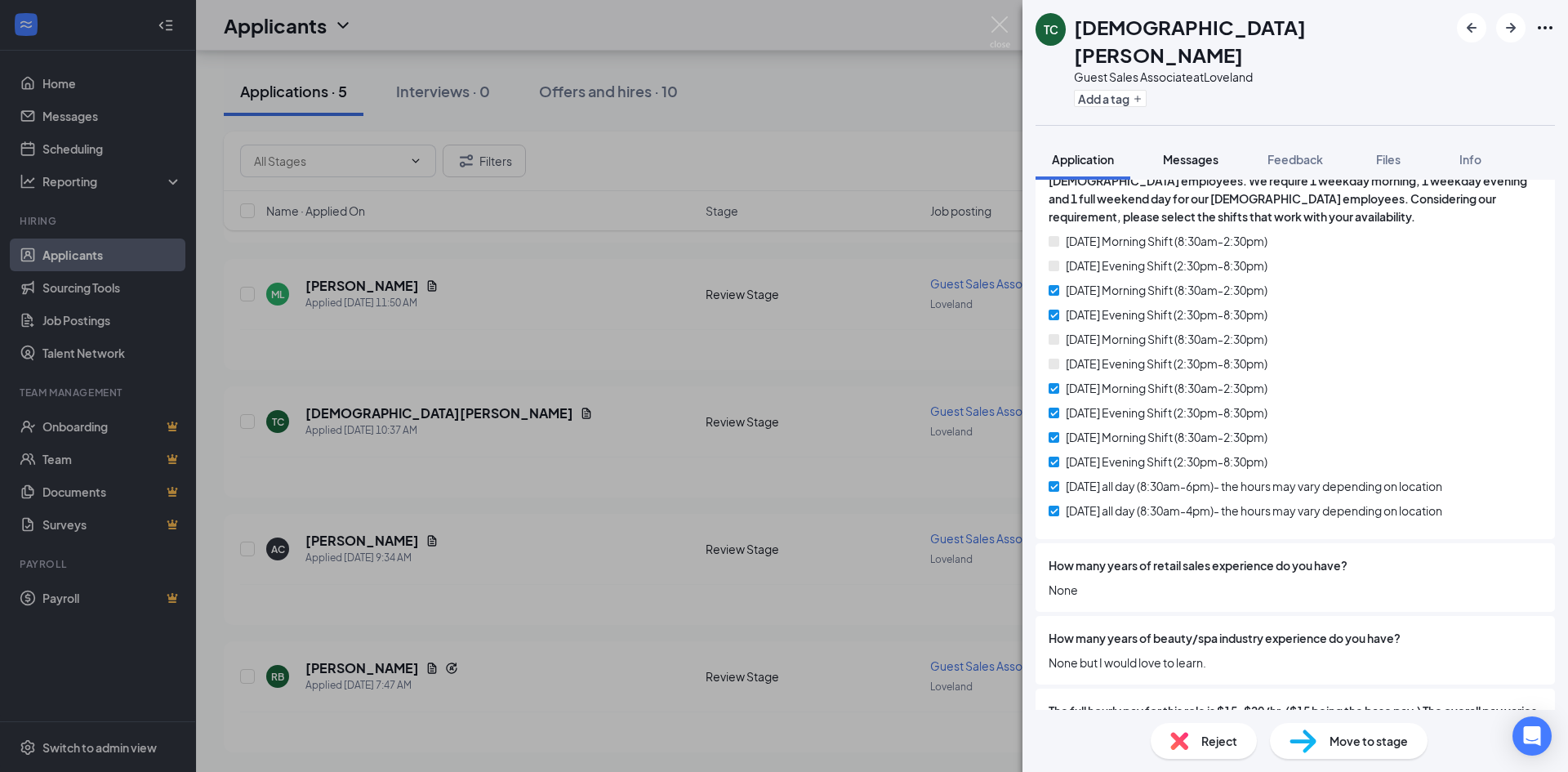
click at [1189, 152] on span "Messages" at bounding box center [1191, 160] width 56 height 15
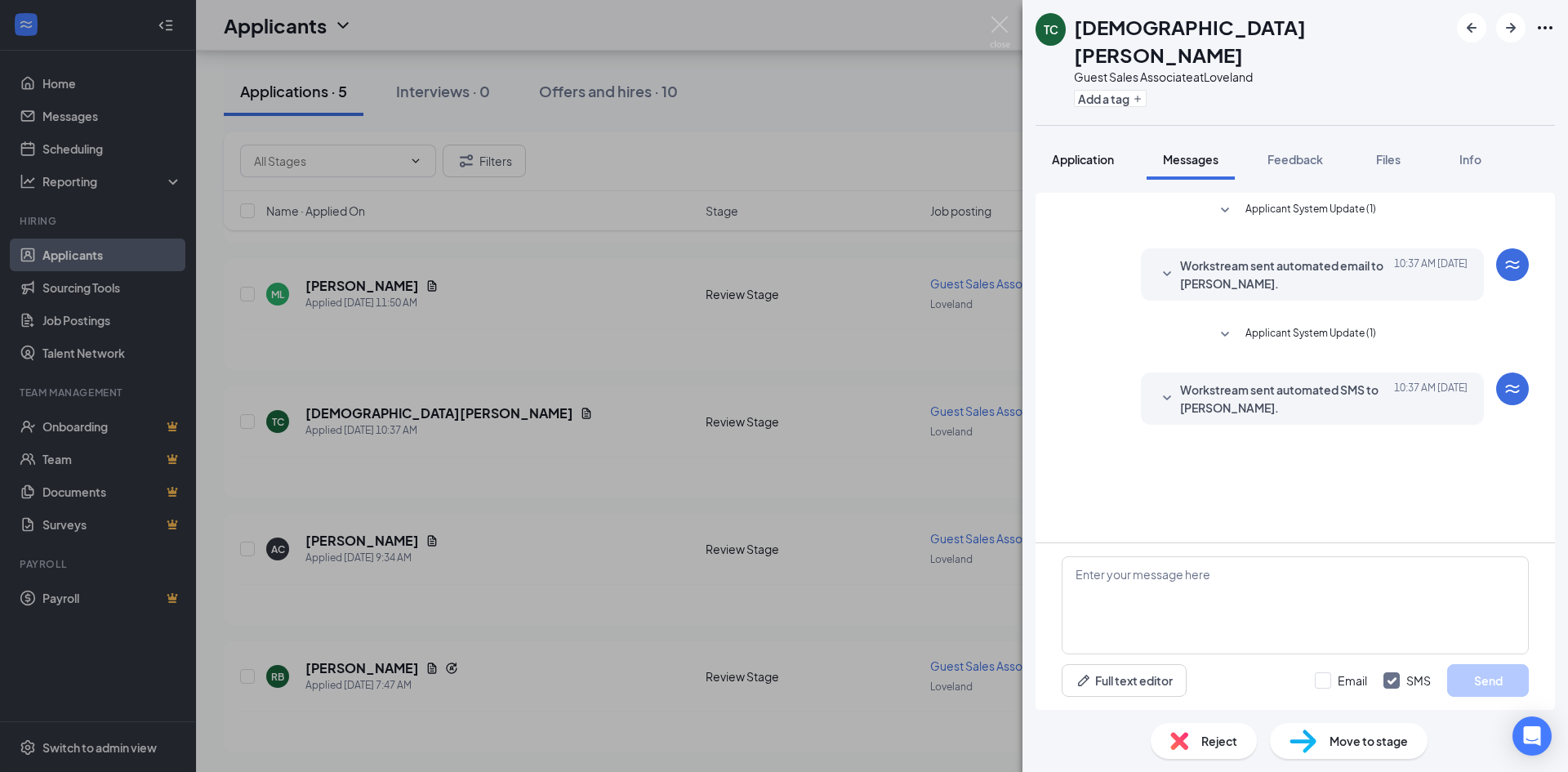
click at [1071, 152] on span "Application" at bounding box center [1083, 160] width 62 height 15
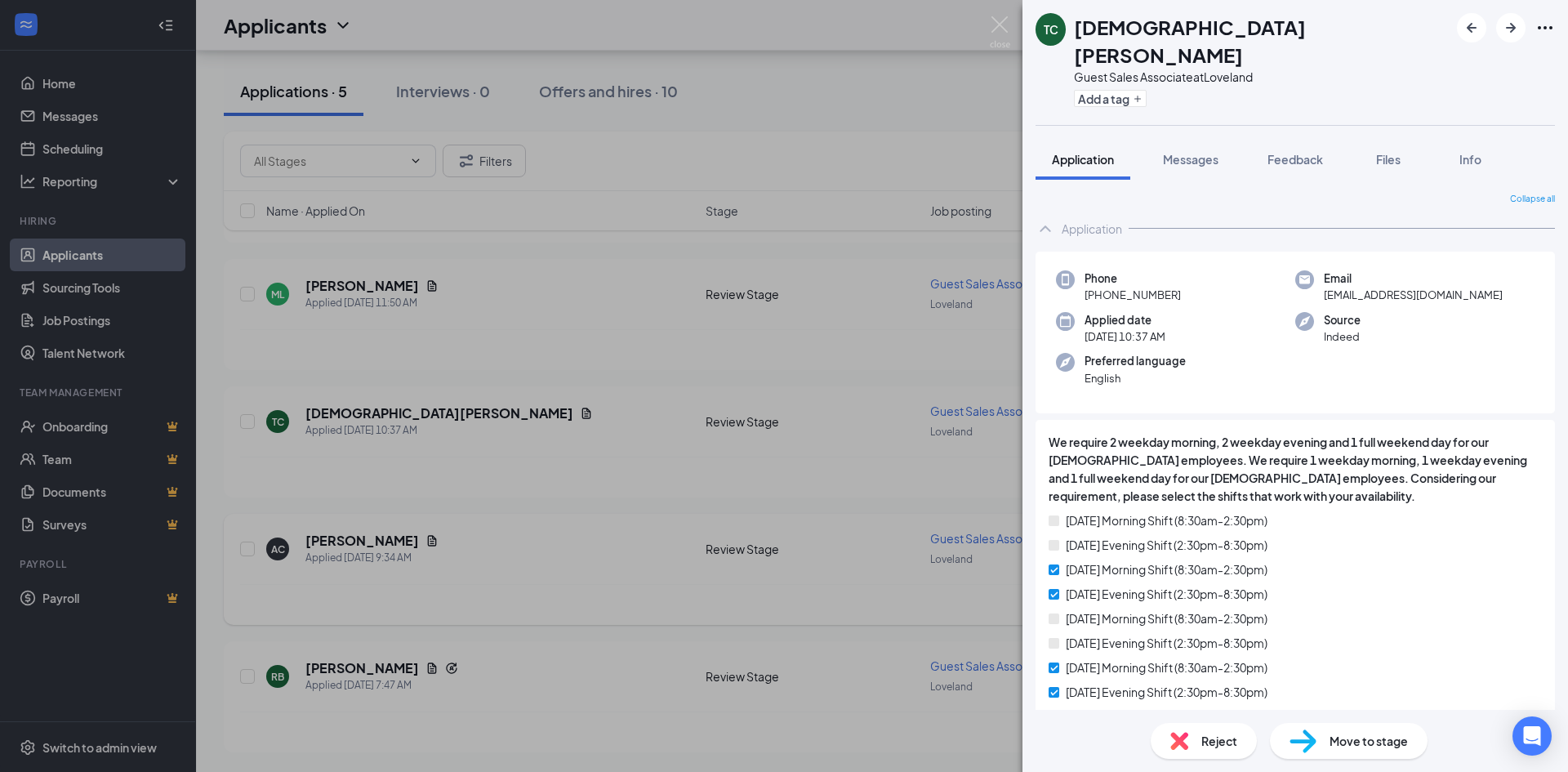
click at [389, 527] on div "TC [PERSON_NAME] Guest Sales Associate at [GEOGRAPHIC_DATA] Add a tag Applicati…" at bounding box center [784, 386] width 1568 height 772
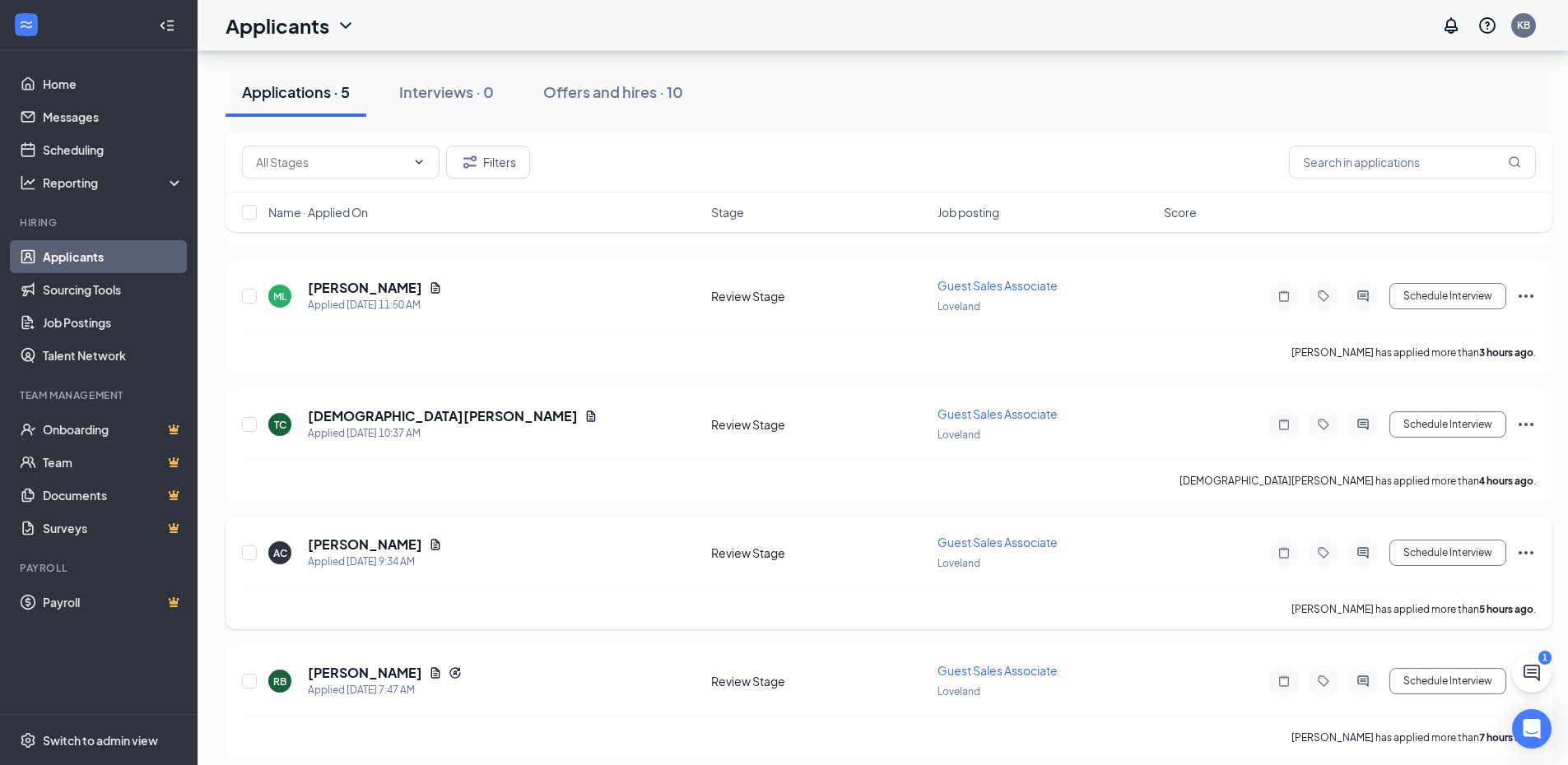
click at [391, 539] on h5 "[PERSON_NAME]" at bounding box center [365, 545] width 115 height 18
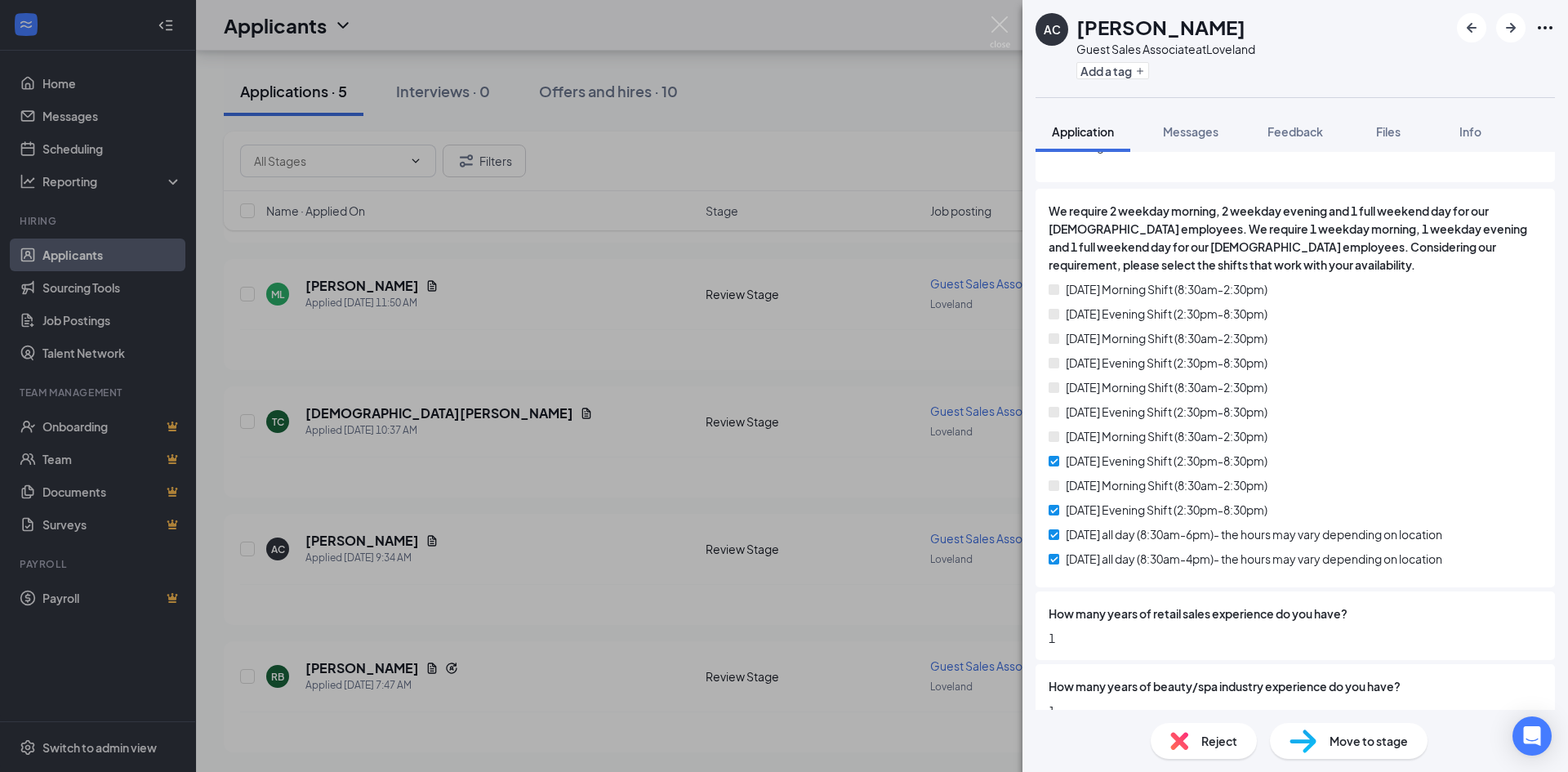
scroll to position [4, 0]
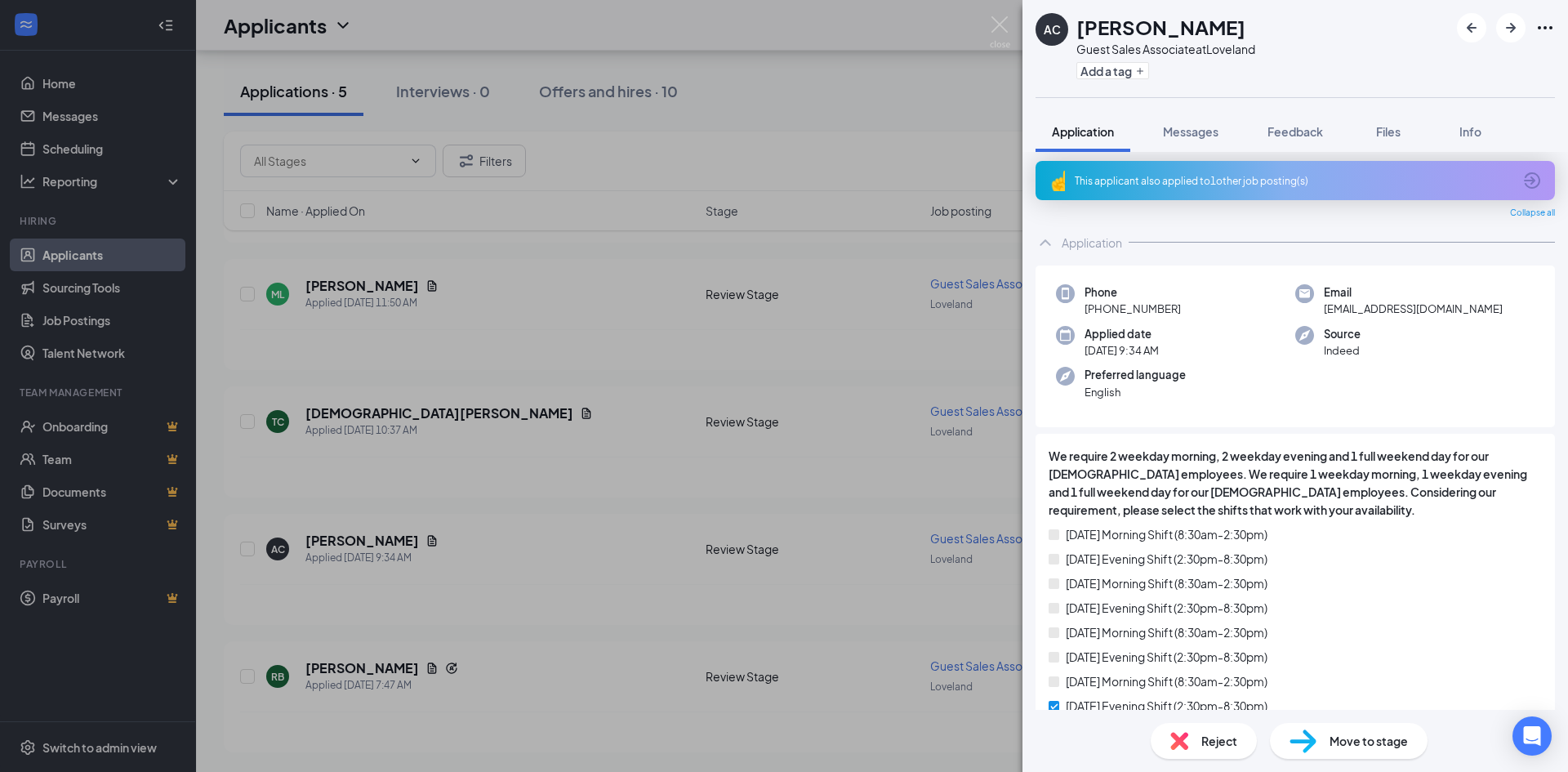
click at [334, 287] on div "AC [PERSON_NAME] Guest Sales Associate at Loveland Add a tag Application Messag…" at bounding box center [784, 386] width 1568 height 772
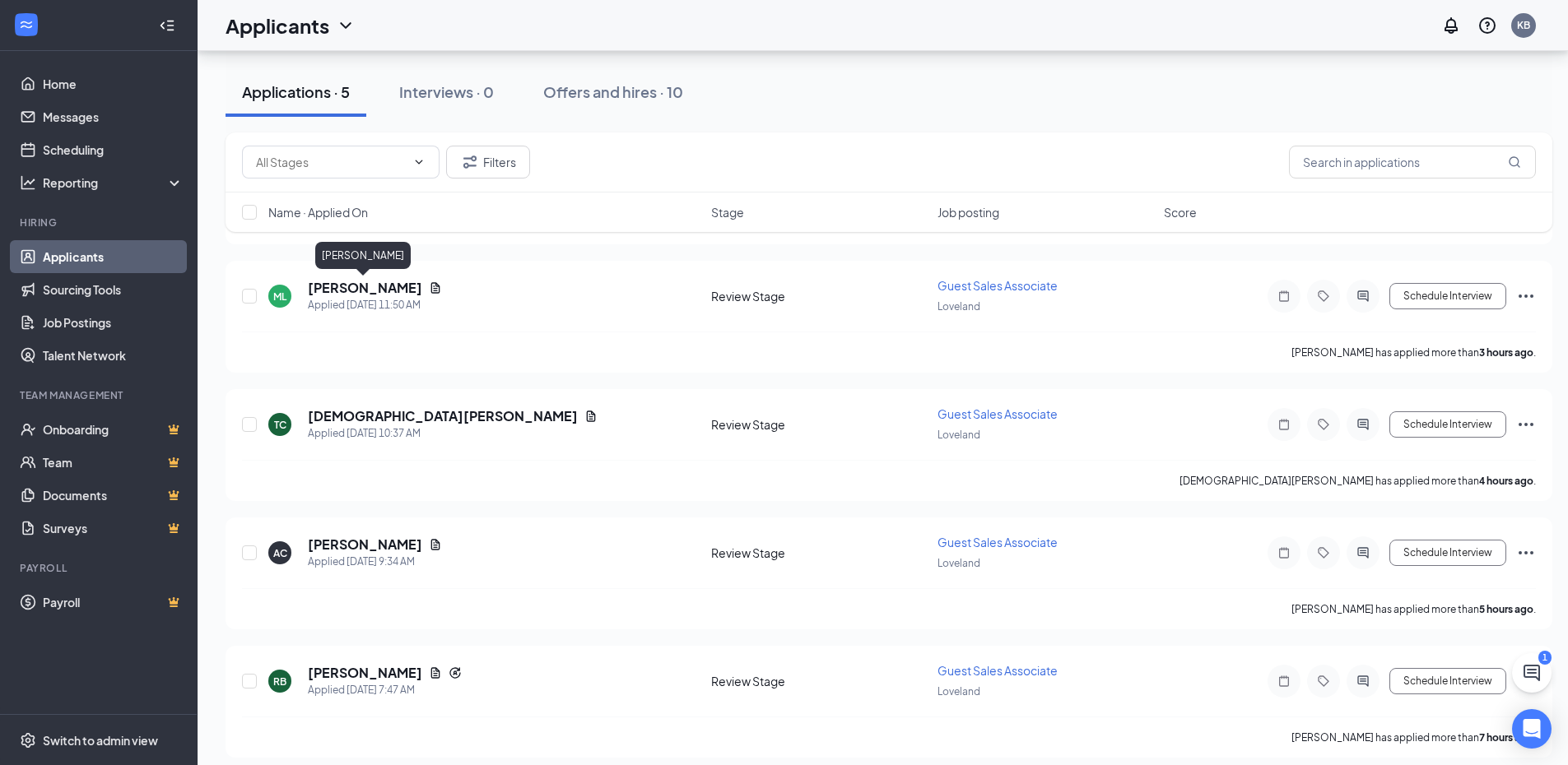
click at [336, 289] on h5 "[PERSON_NAME]" at bounding box center [365, 288] width 115 height 18
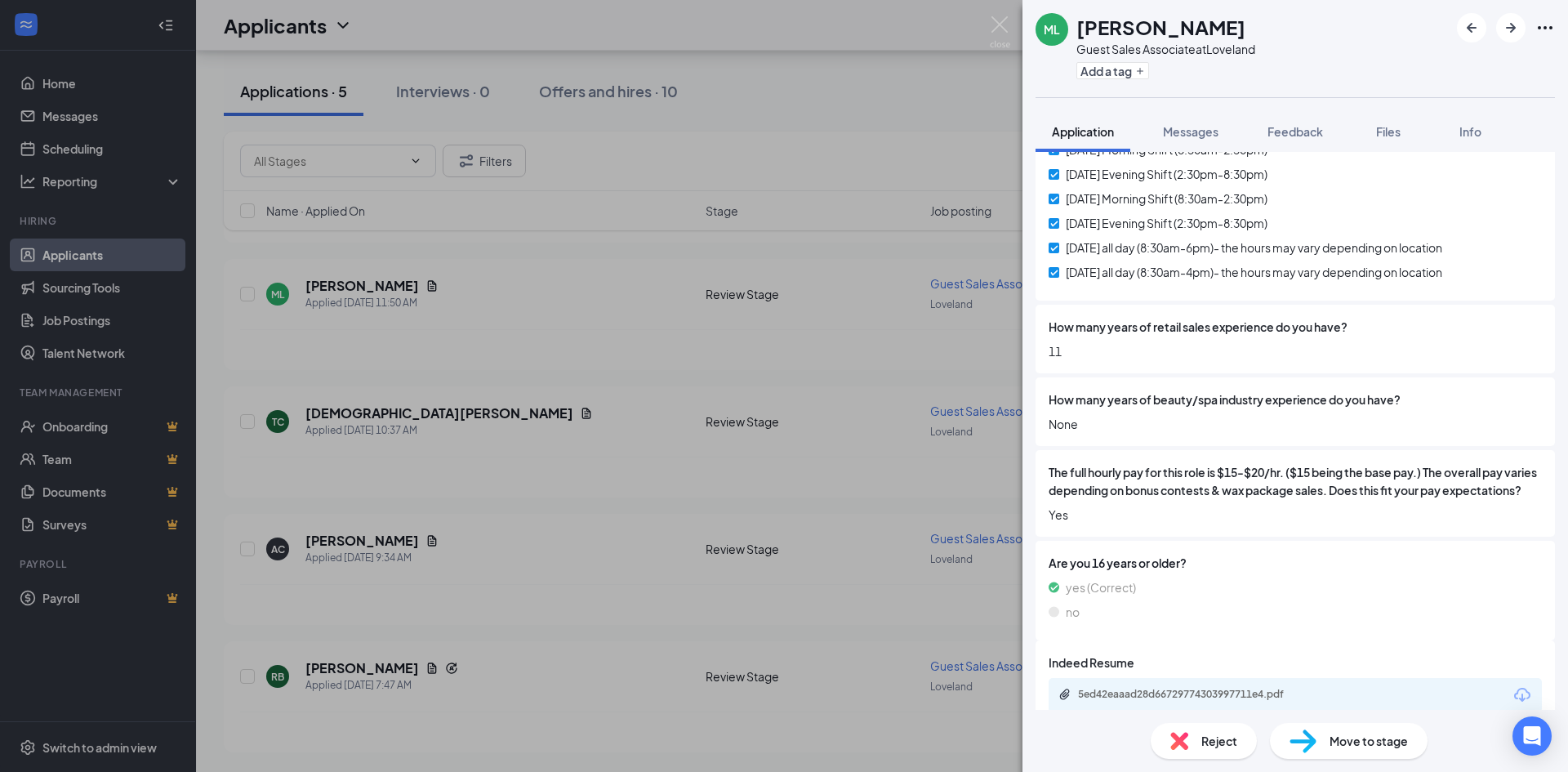
scroll to position [530, 0]
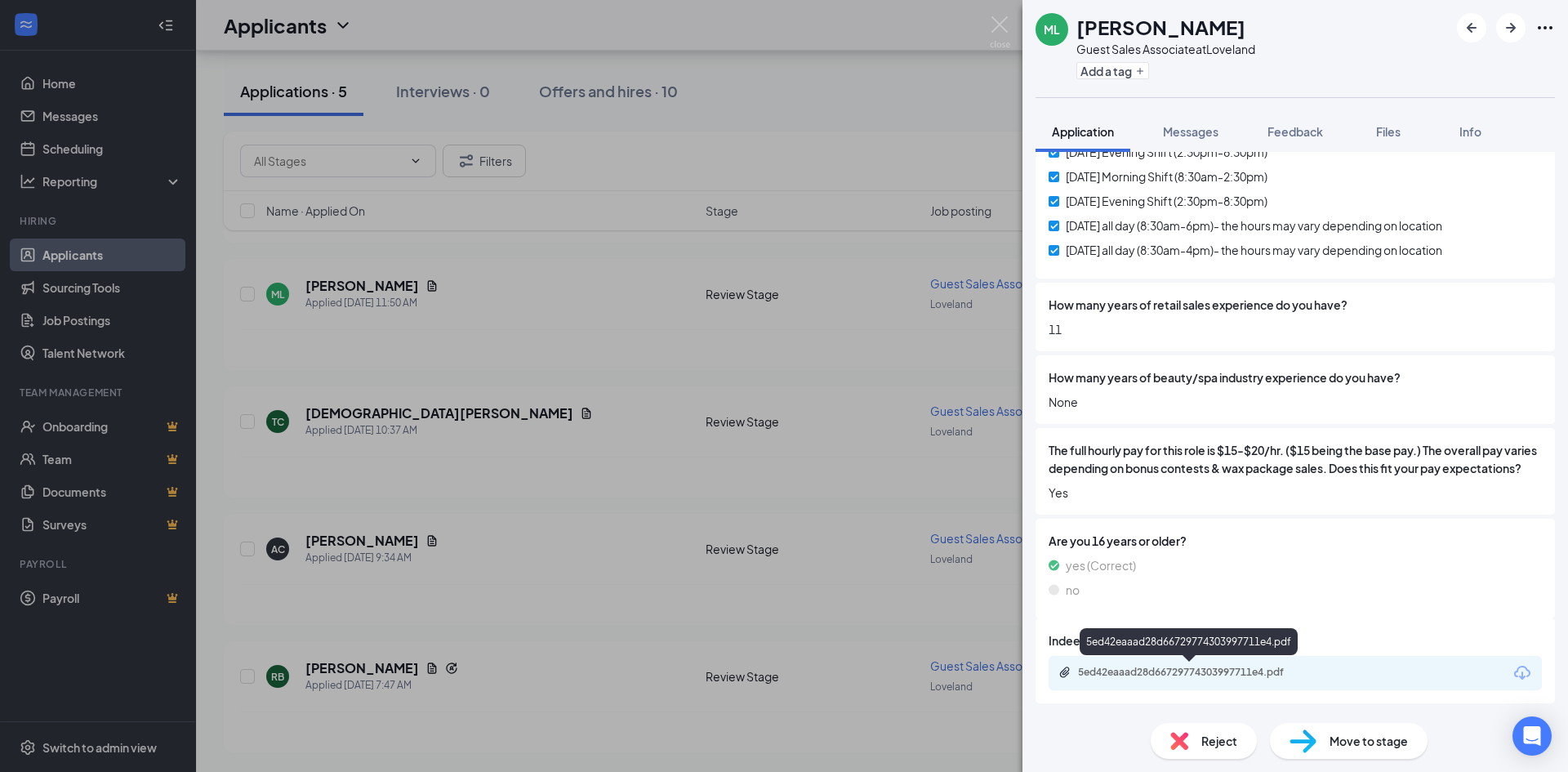
click at [1178, 671] on div "5ed42eaaad28d66729774303997711e4.pdf" at bounding box center [1192, 672] width 229 height 13
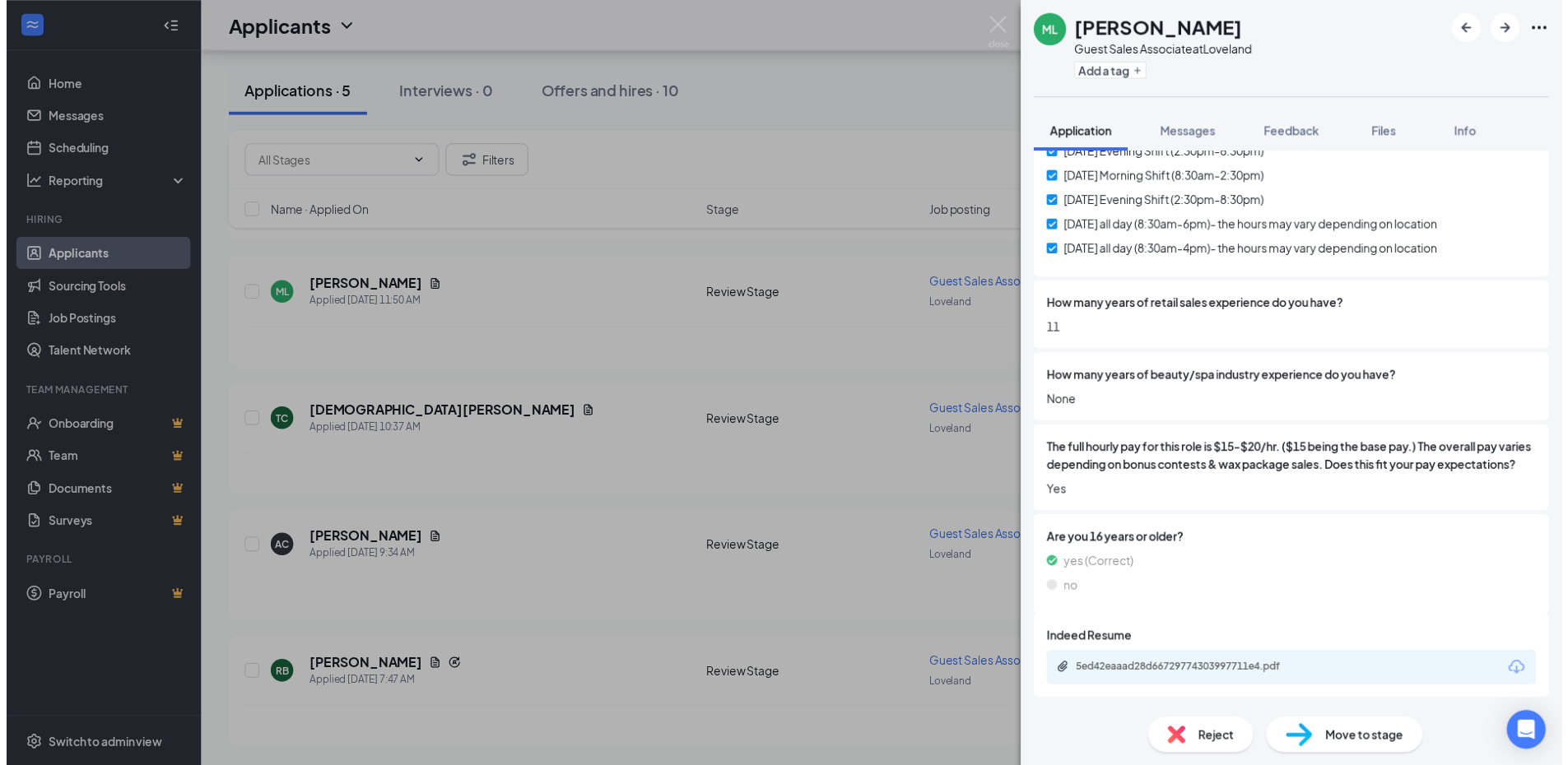
scroll to position [528, 0]
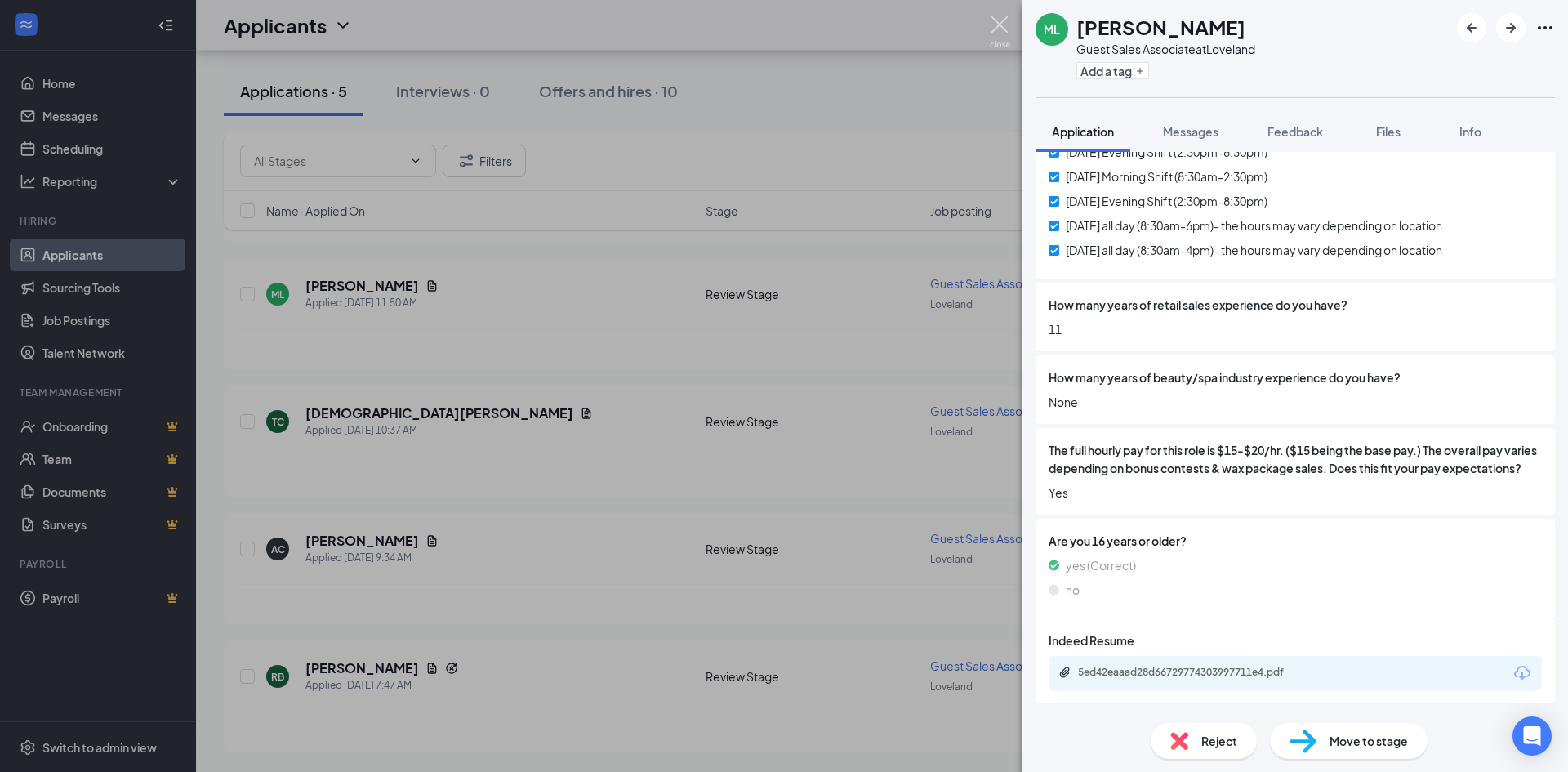
click at [992, 20] on img at bounding box center [1000, 32] width 20 height 32
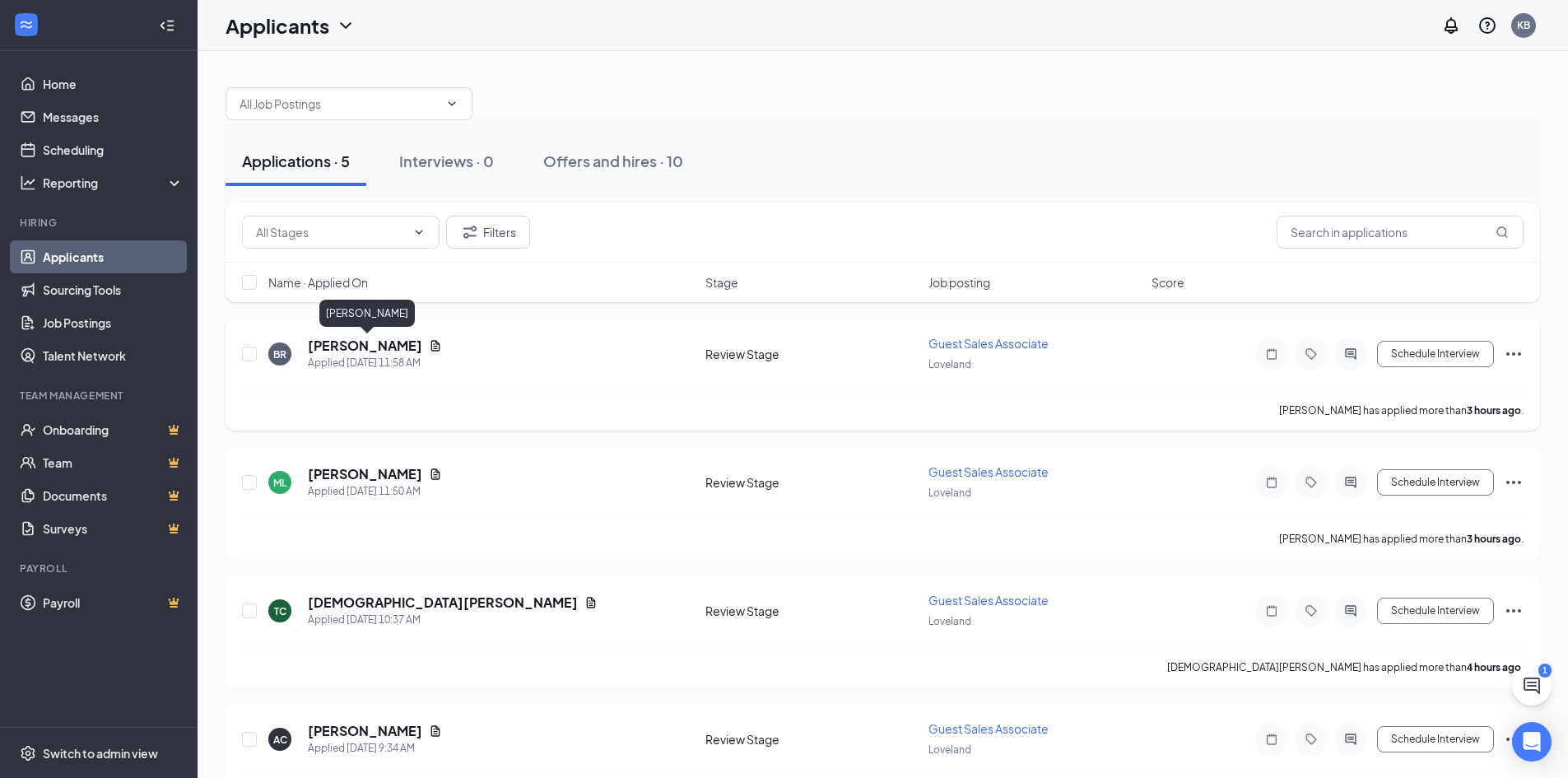
click at [377, 349] on h5 "[PERSON_NAME]" at bounding box center [365, 345] width 115 height 18
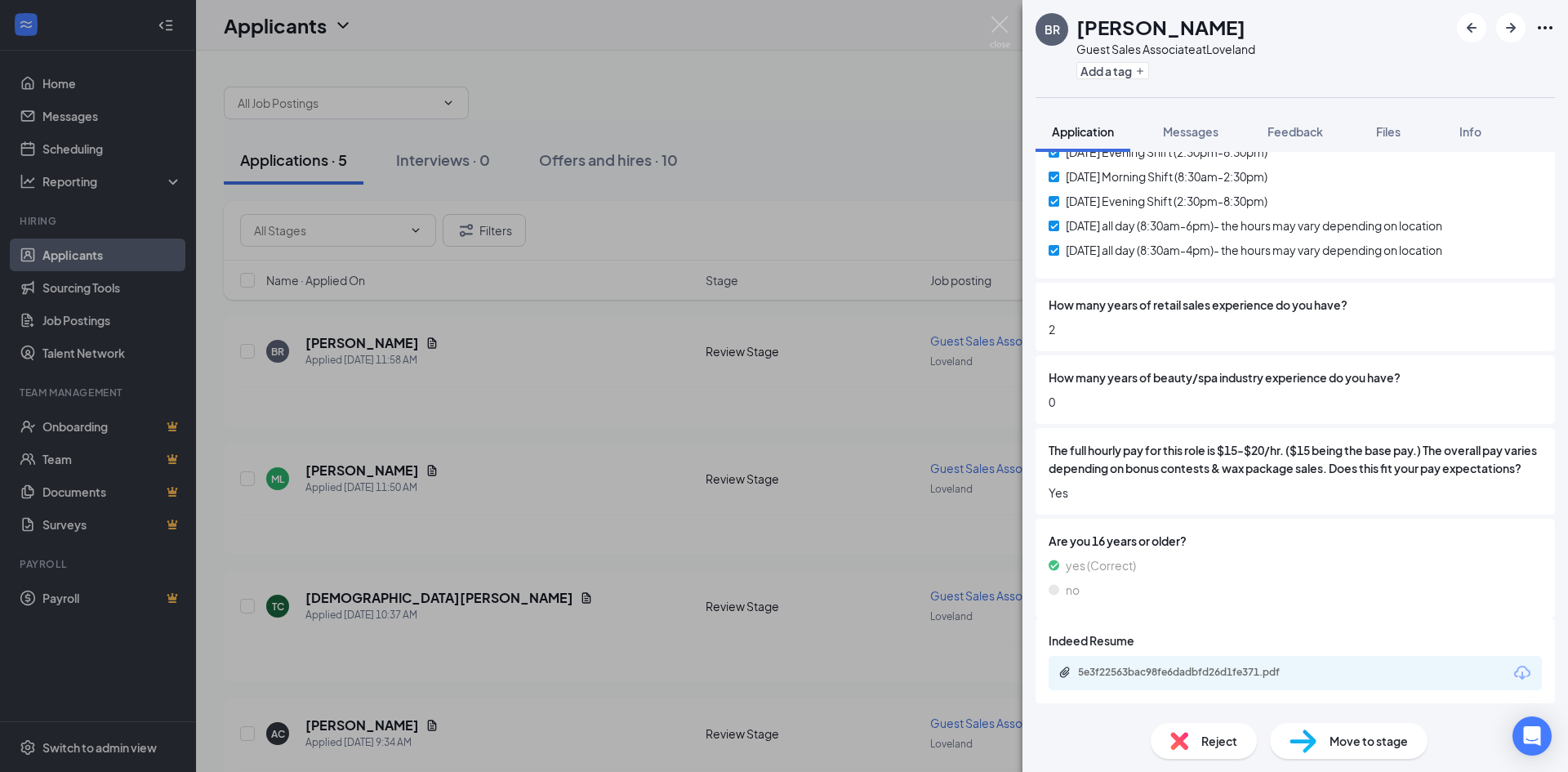
scroll to position [530, 0]
click at [1168, 666] on div "5e3f22563bac98fe6dadbfd26d1fe371.pdf" at bounding box center [1192, 672] width 229 height 13
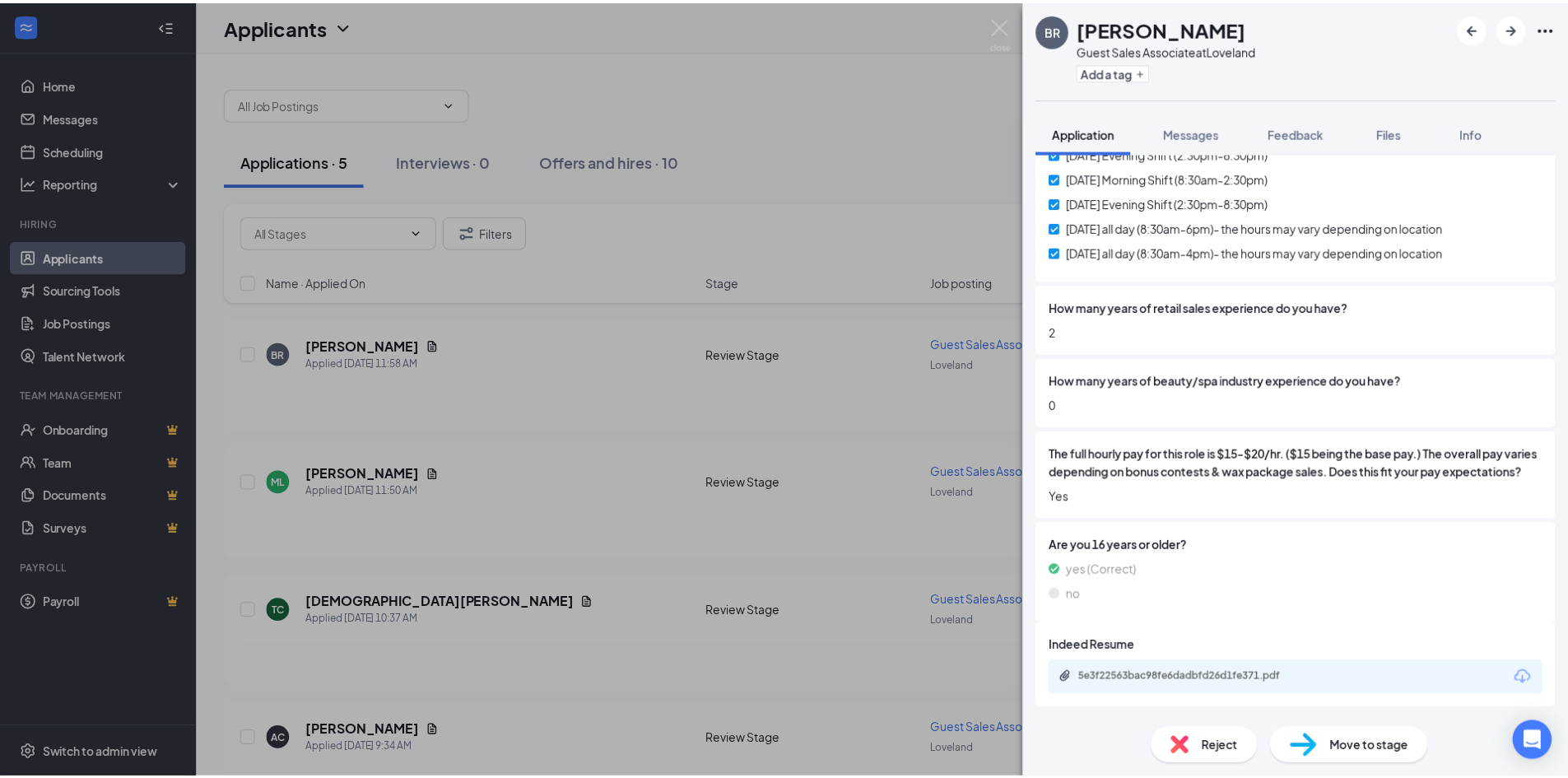
scroll to position [528, 0]
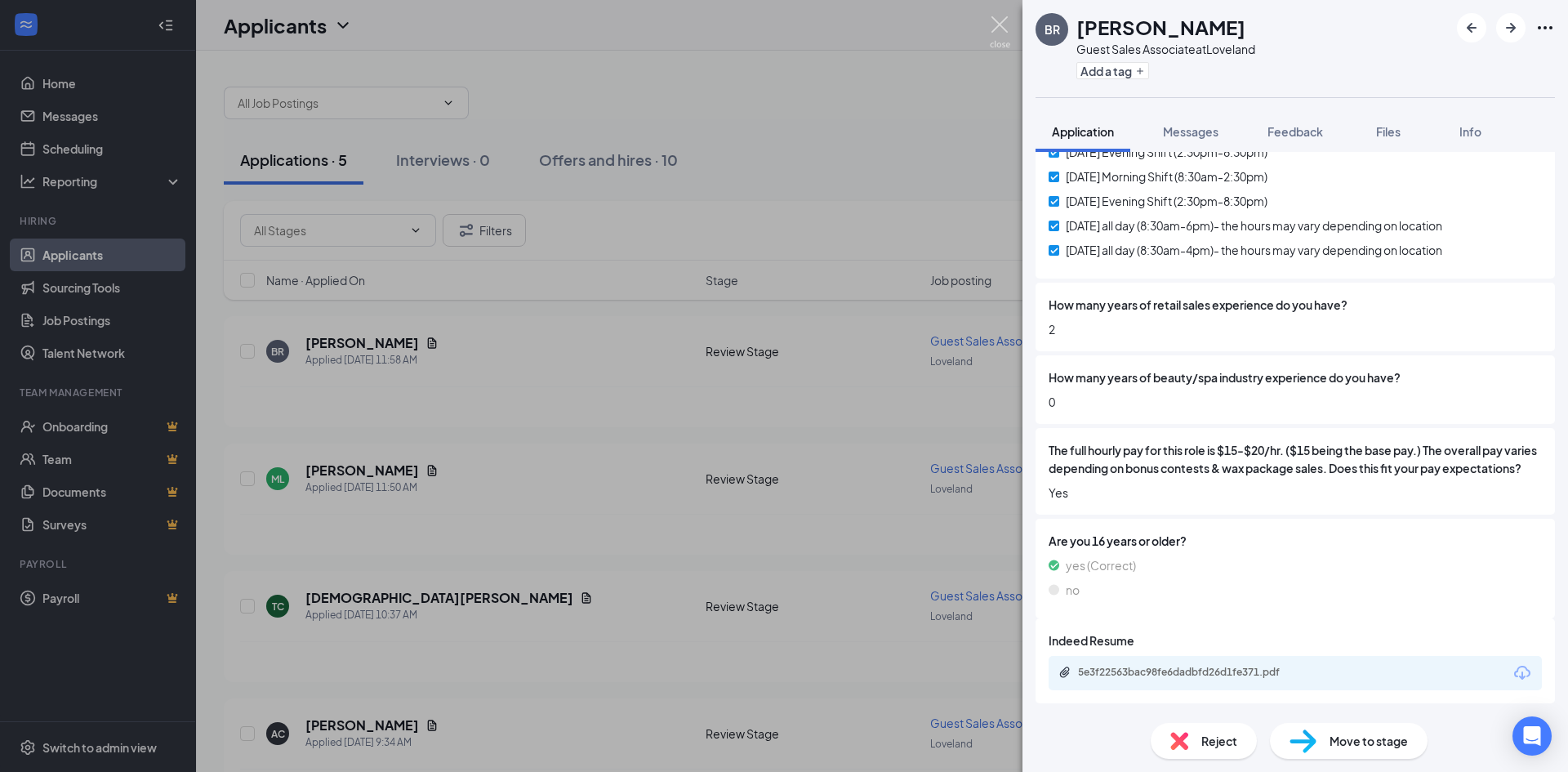
click at [992, 25] on img at bounding box center [1000, 32] width 20 height 32
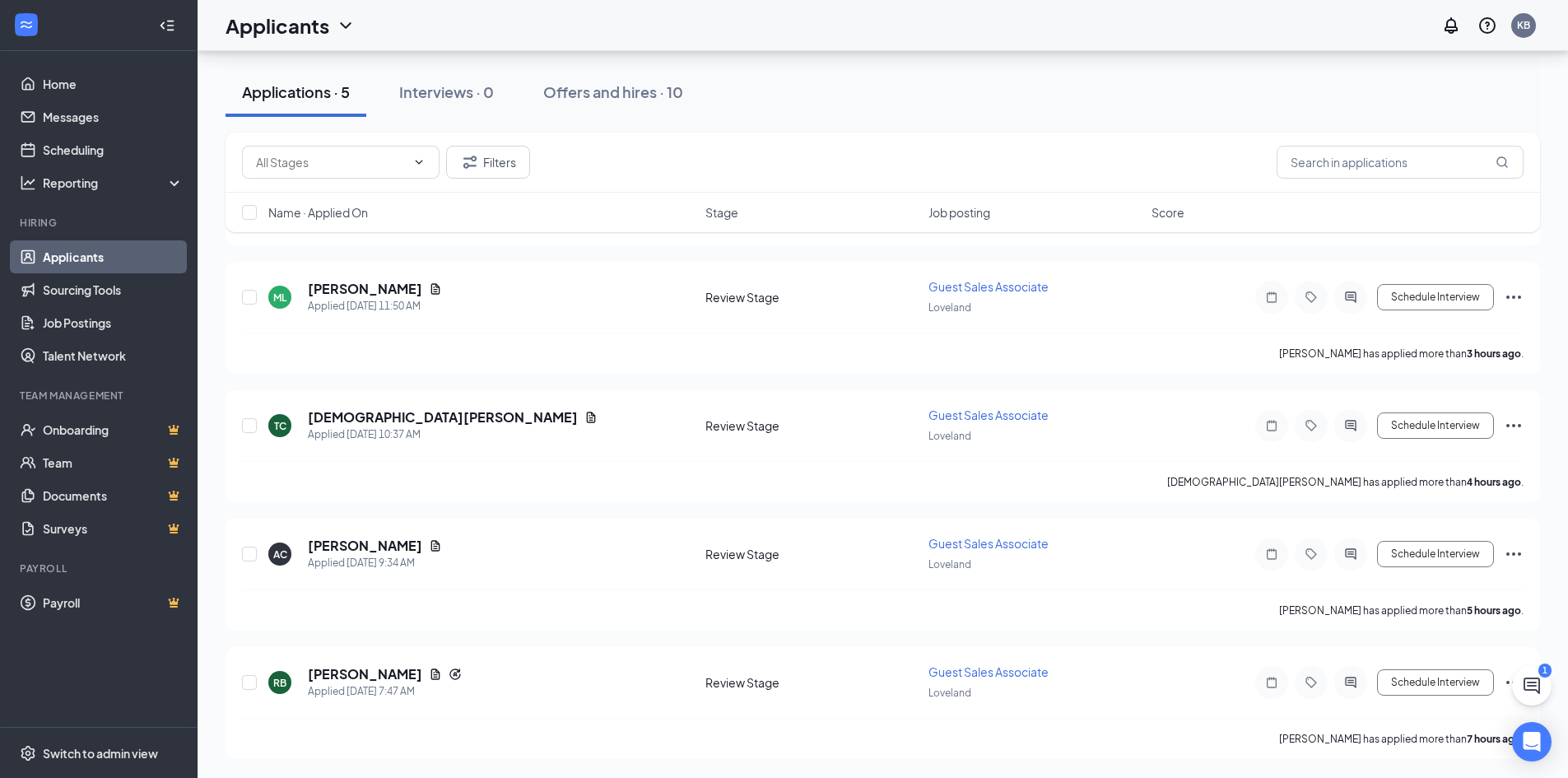
scroll to position [186, 0]
click at [138, 123] on link "Messages" at bounding box center [113, 117] width 141 height 33
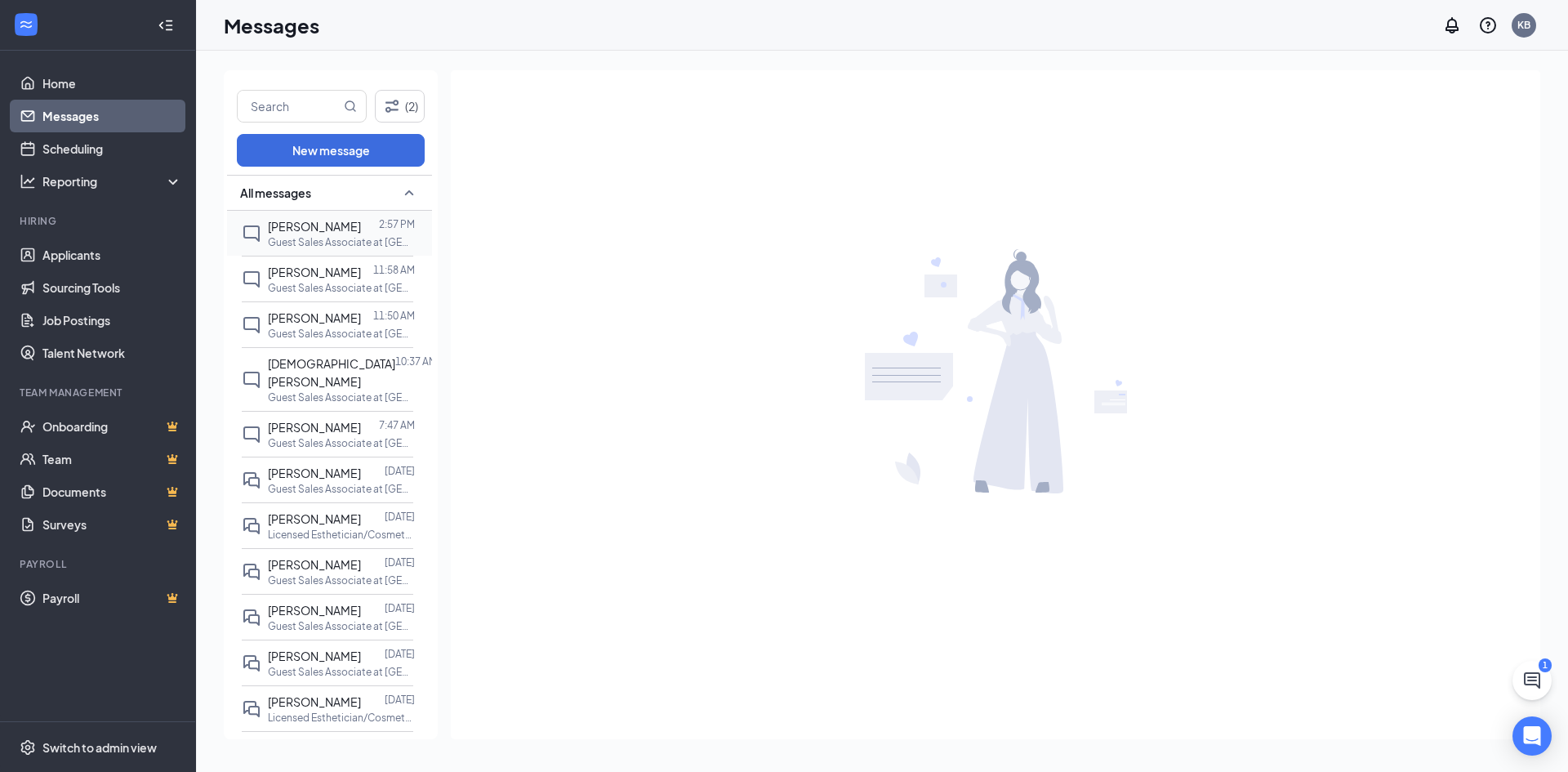
click at [354, 235] on div "[PERSON_NAME]" at bounding box center [315, 226] width 93 height 18
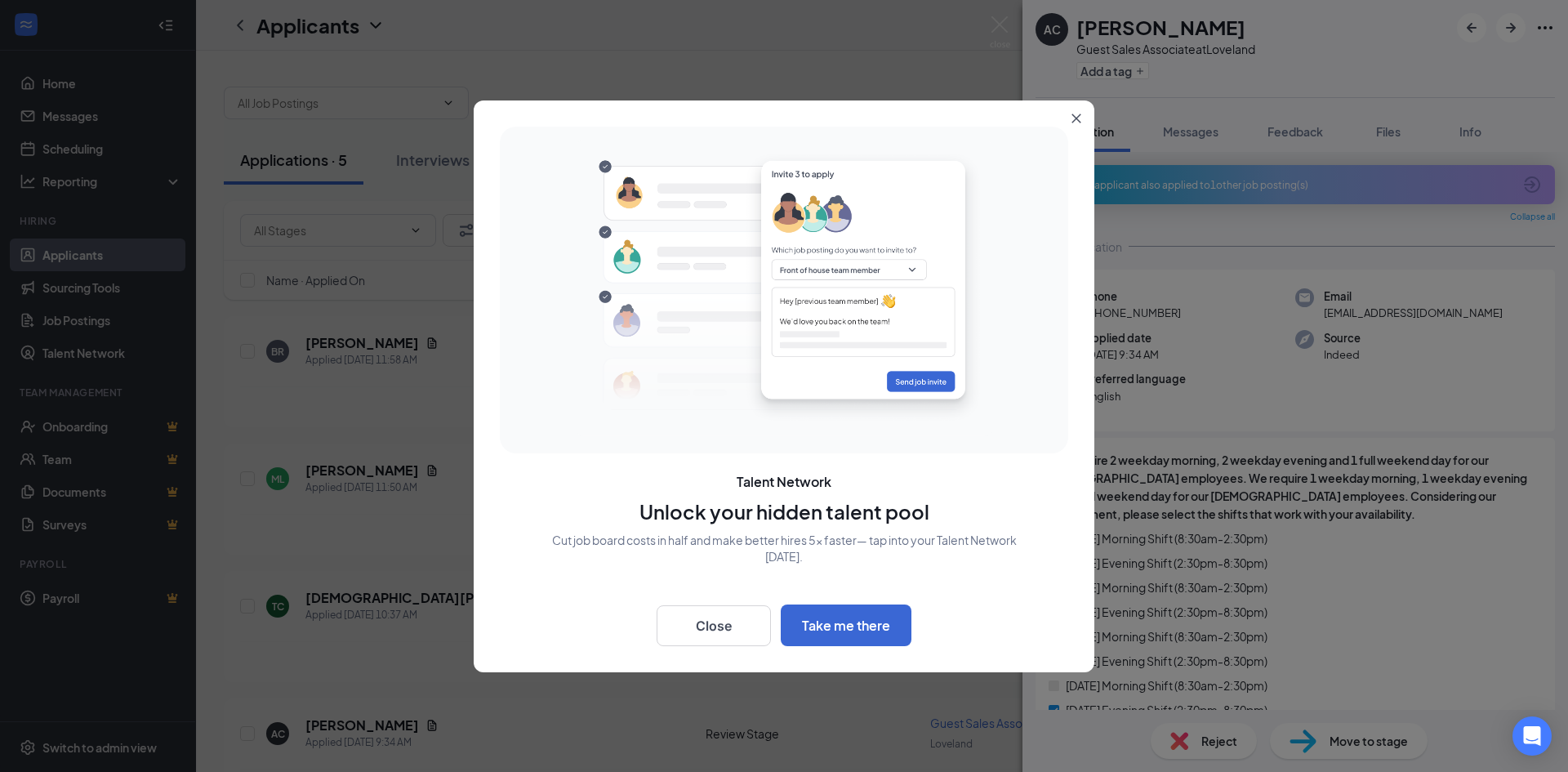
click at [1079, 121] on icon "Close" at bounding box center [1077, 118] width 9 height 9
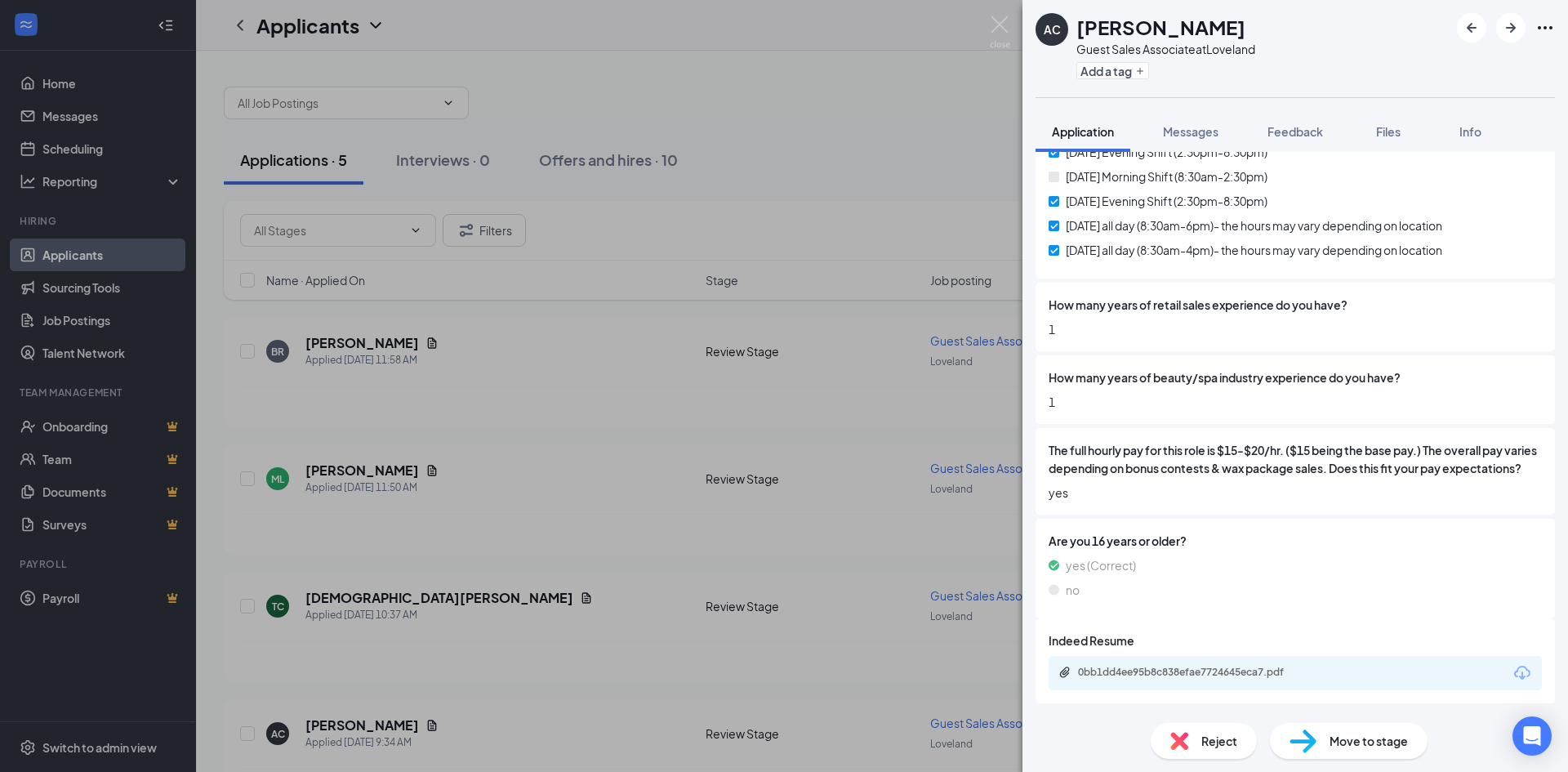
scroll to position [576, 0]
click at [1147, 667] on div "0bb1dd4ee95b8c838efae7724645eca7.pdf" at bounding box center [1192, 672] width 229 height 13
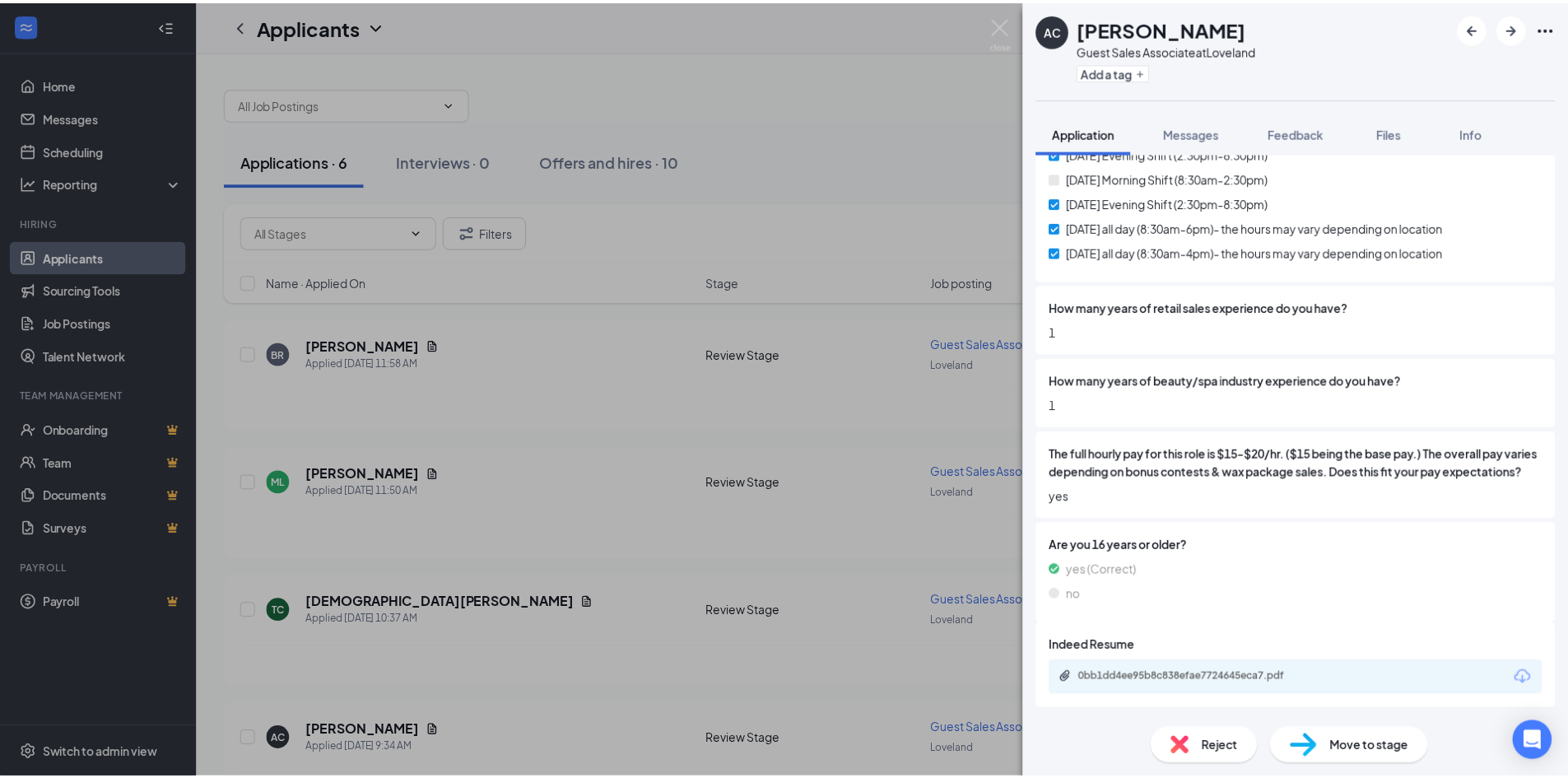
scroll to position [574, 0]
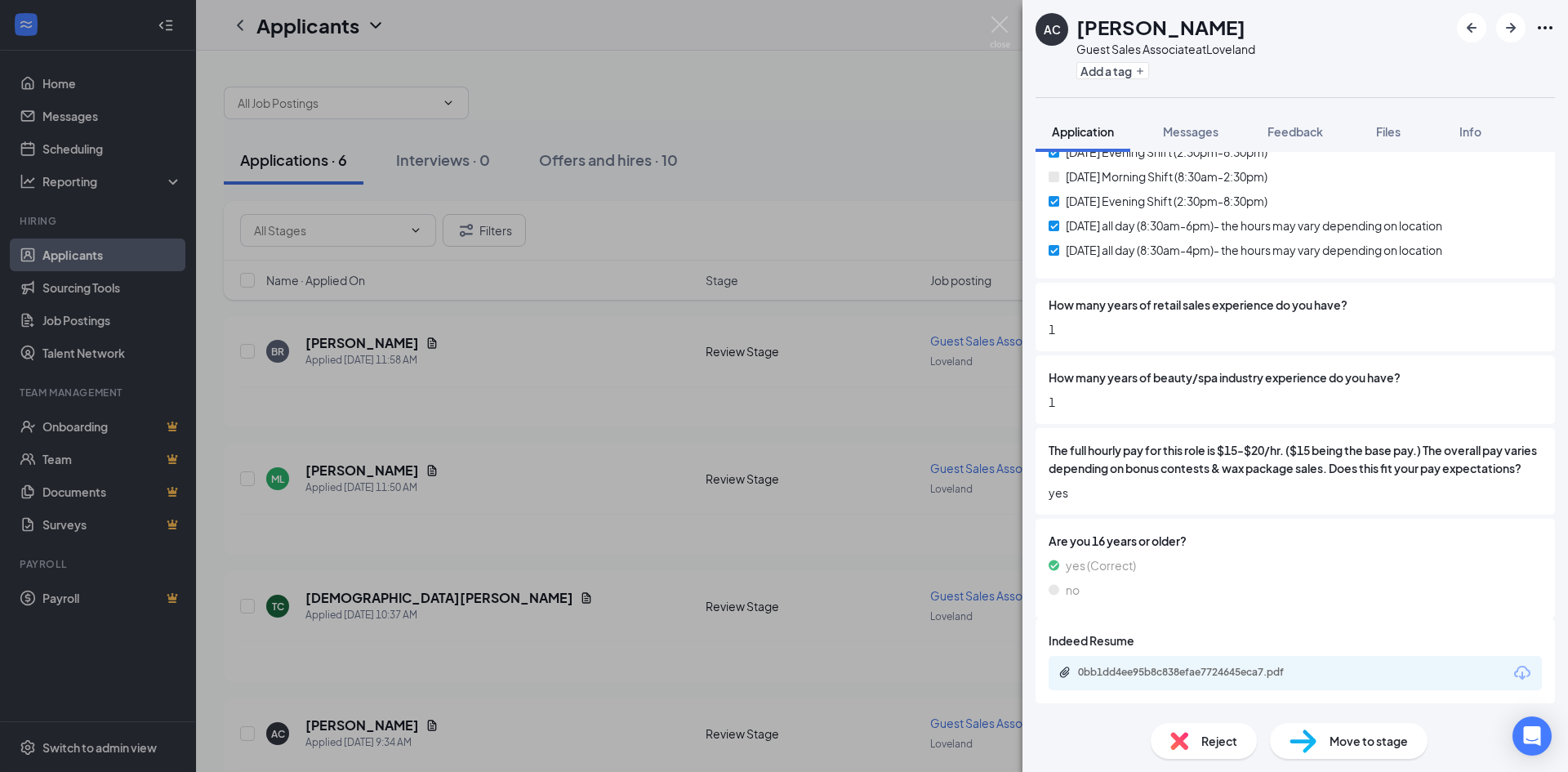
click at [486, 375] on div "AC [PERSON_NAME] Guest Sales Associate at Loveland Add a tag Application Messag…" at bounding box center [784, 386] width 1568 height 772
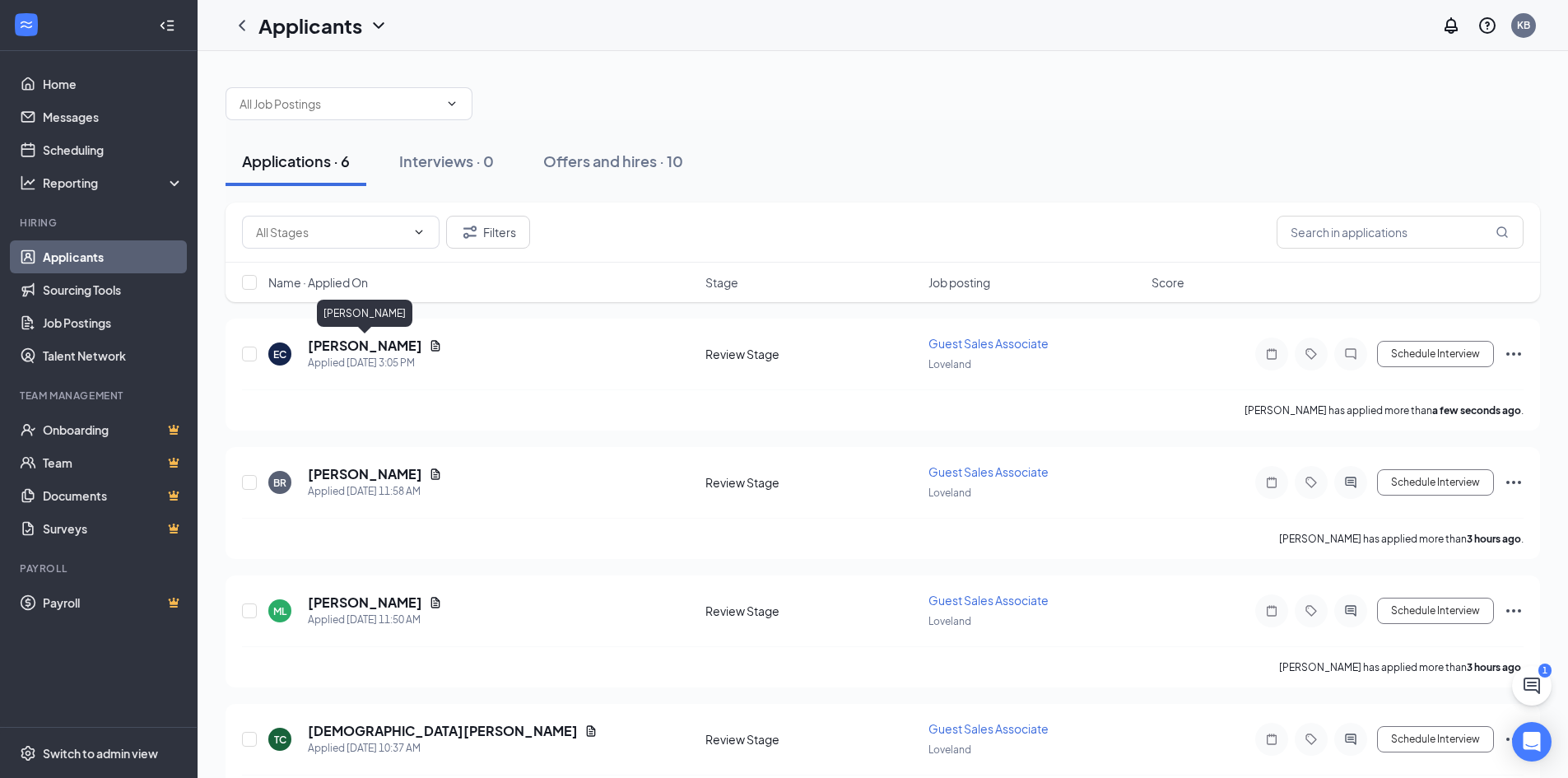
click at [355, 328] on div "[PERSON_NAME]" at bounding box center [365, 316] width 96 height 34
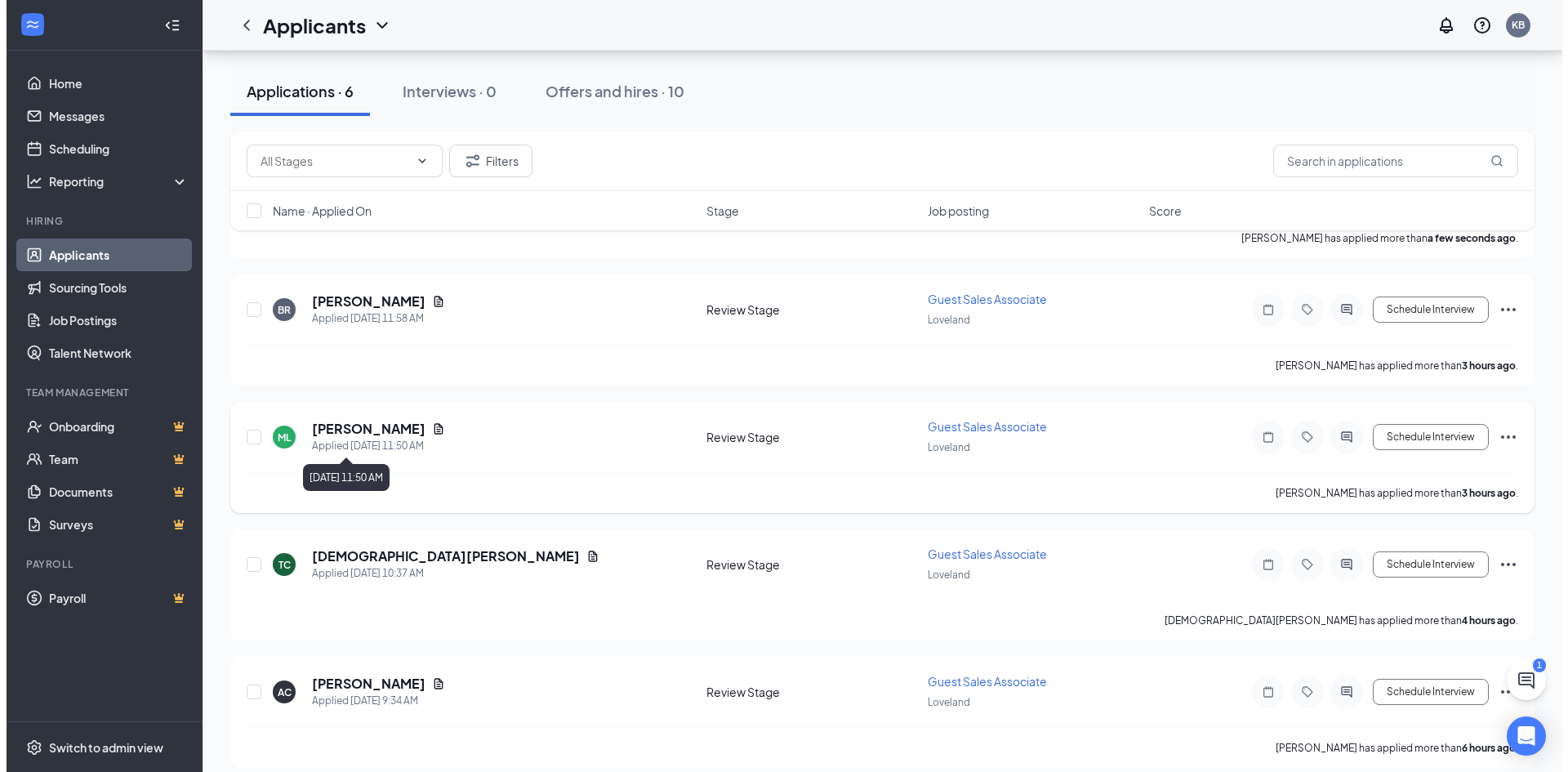
scroll to position [82, 0]
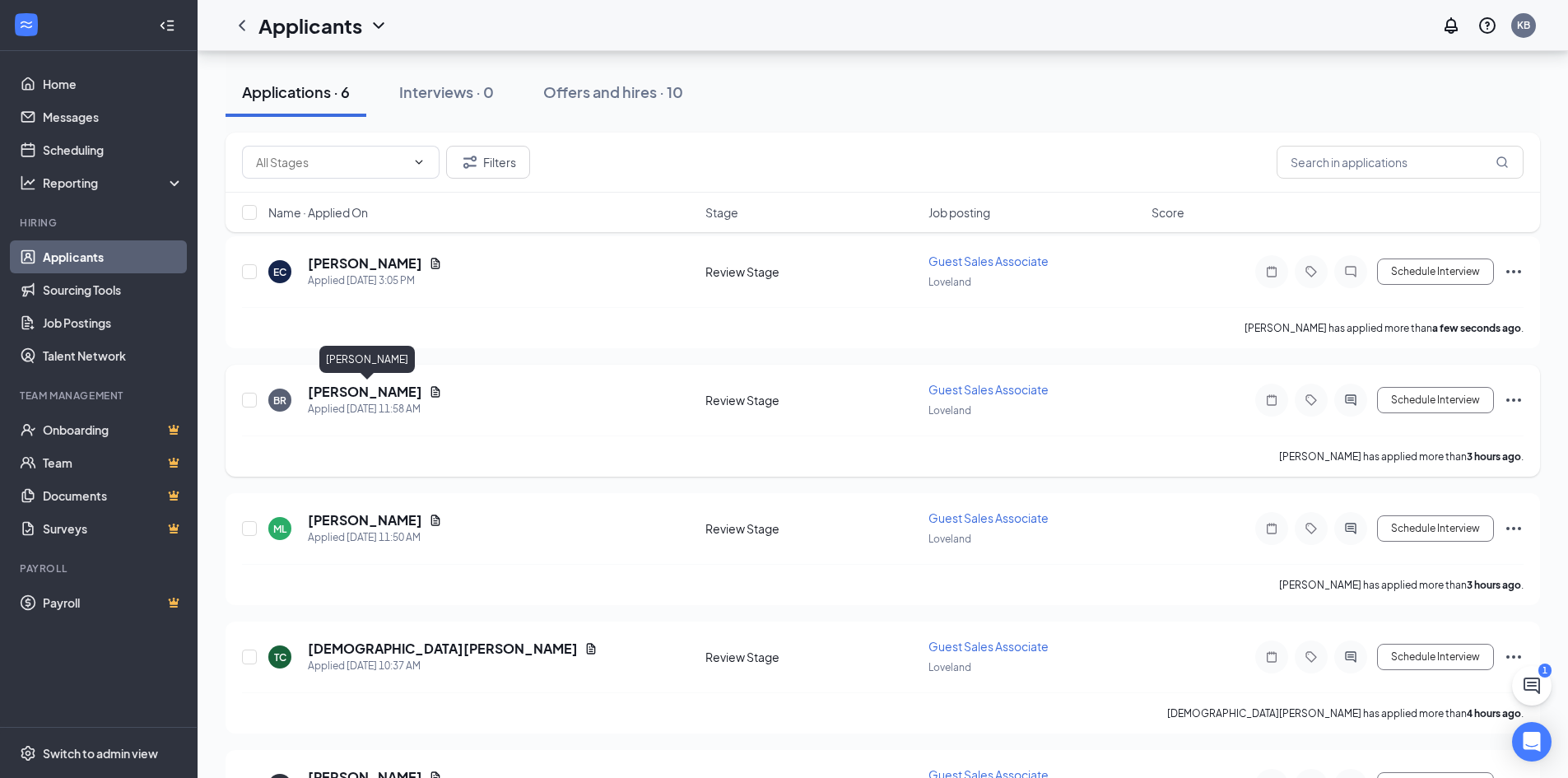
click at [366, 398] on h5 "[PERSON_NAME]" at bounding box center [365, 392] width 115 height 18
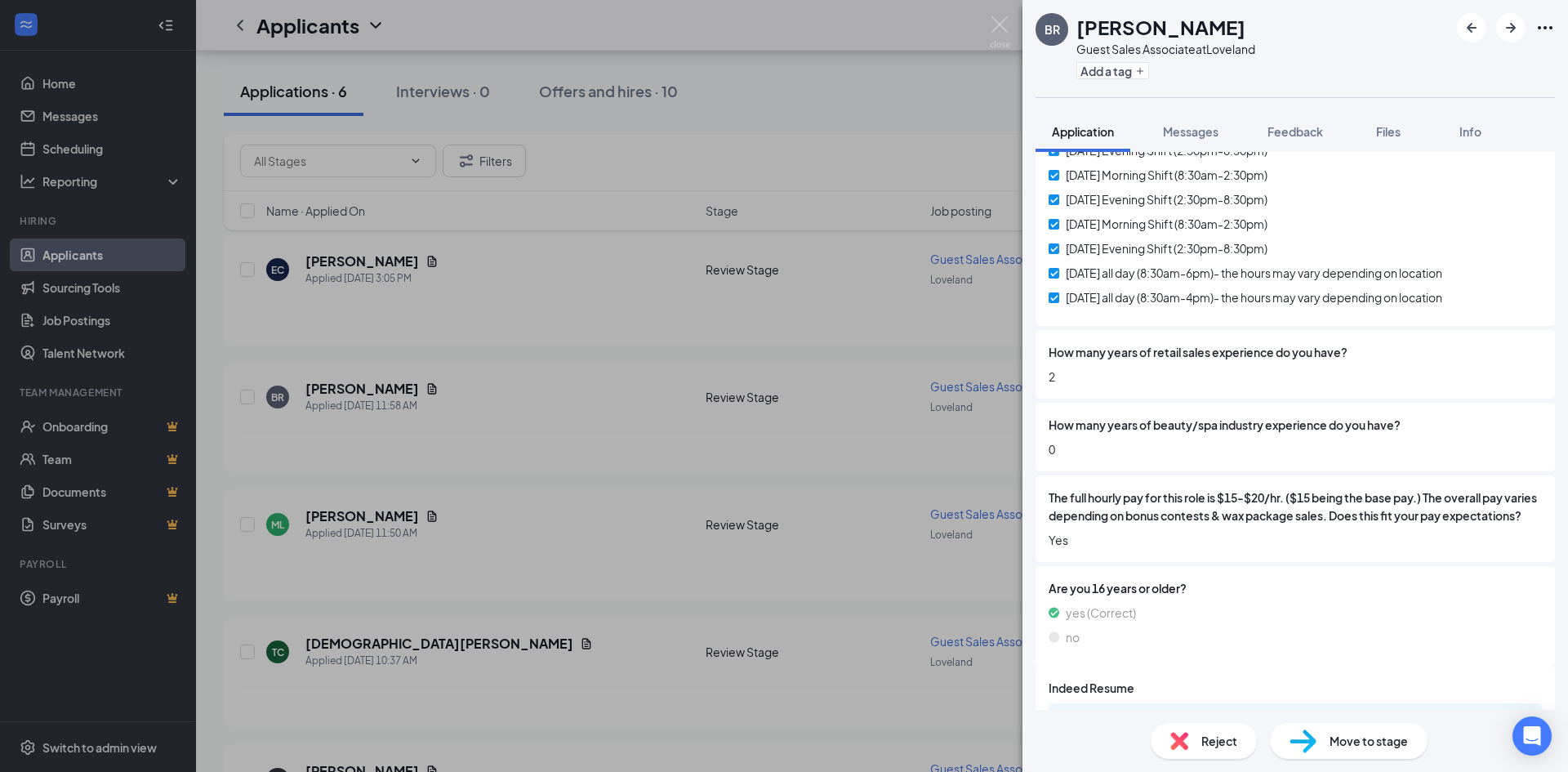
scroll to position [530, 0]
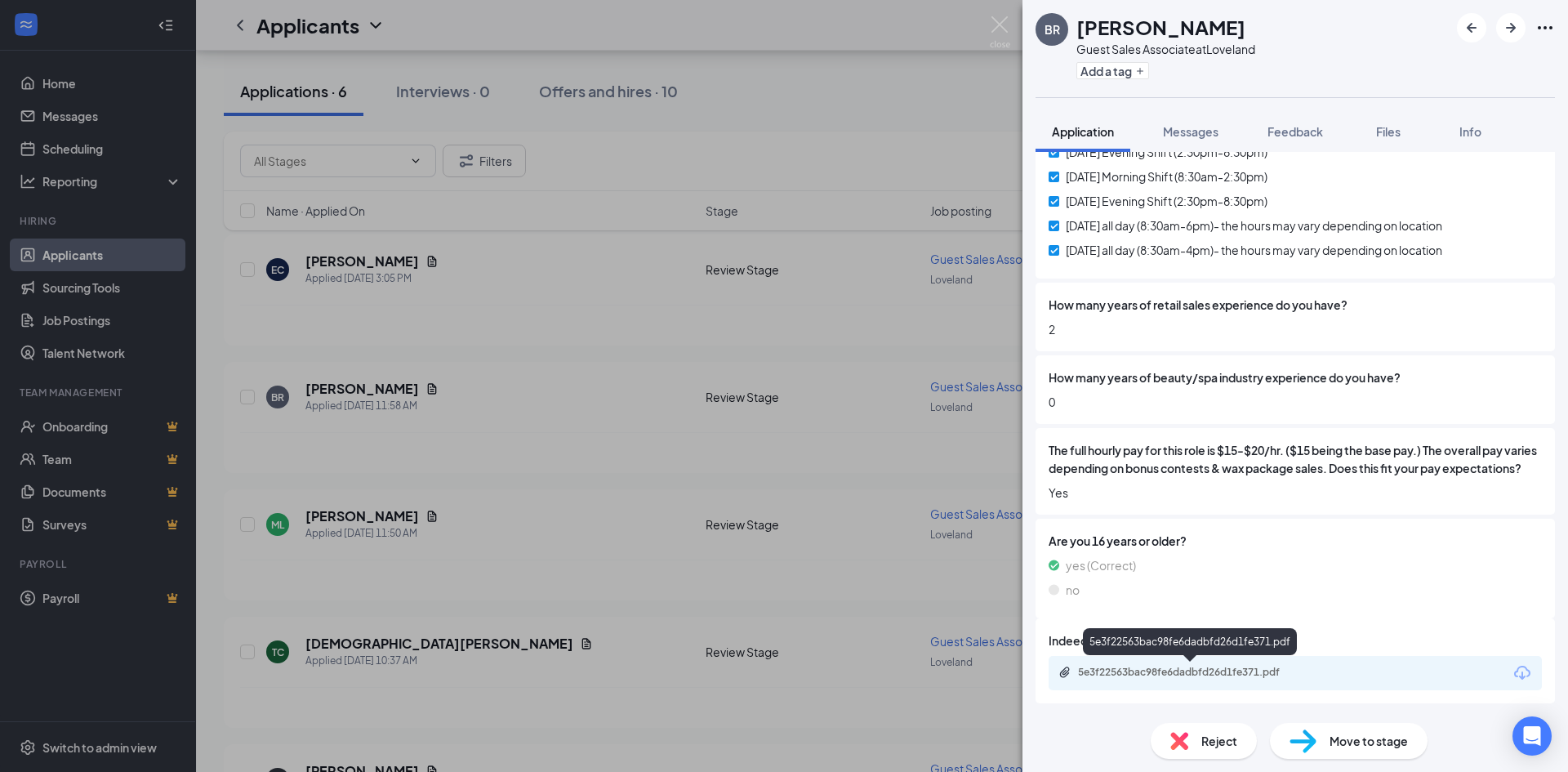
click at [1175, 674] on div "5e3f22563bac98fe6dadbfd26d1fe371.pdf" at bounding box center [1192, 672] width 229 height 13
click at [1001, 27] on img at bounding box center [1000, 32] width 20 height 32
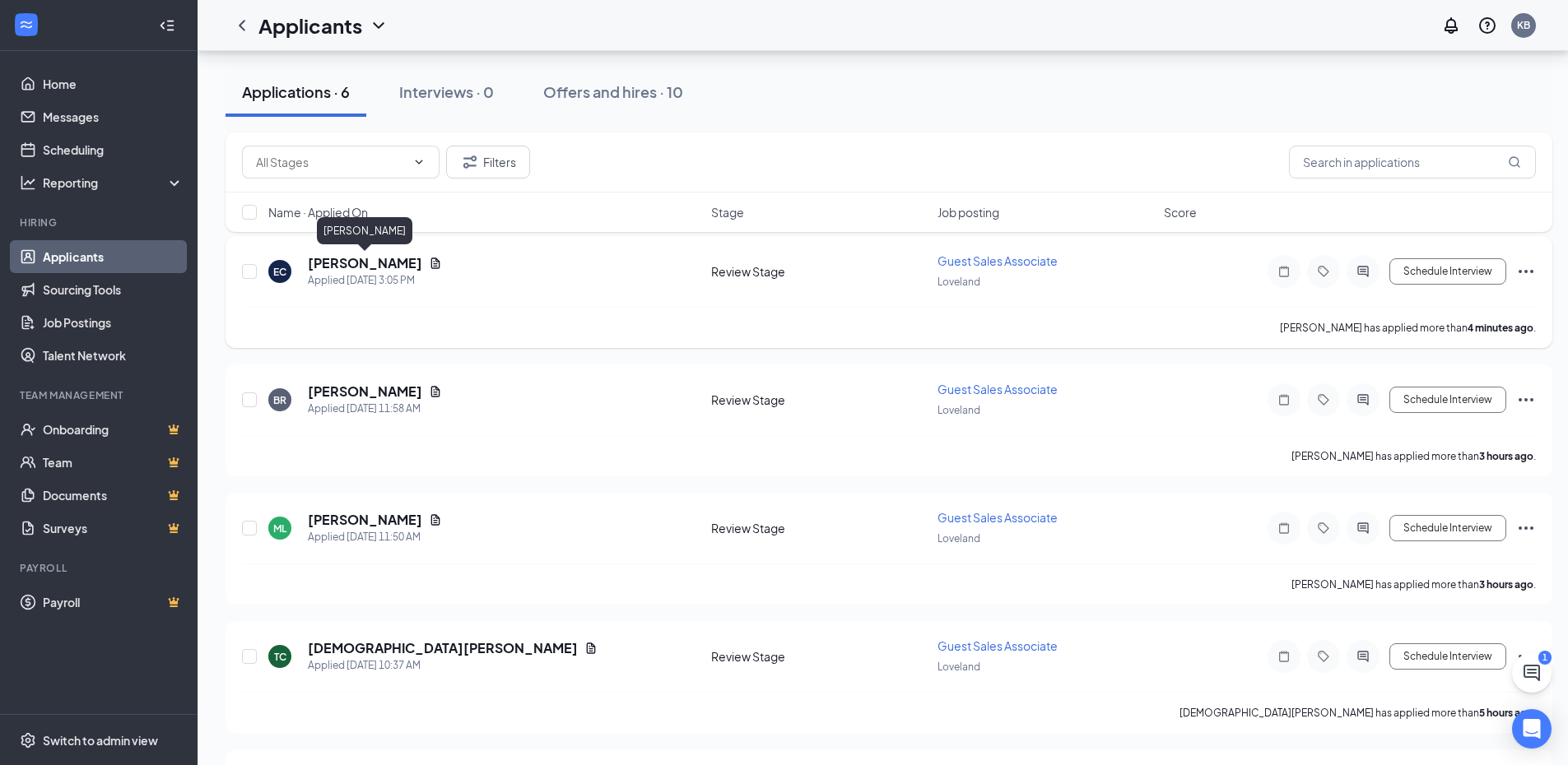
click at [360, 264] on h5 "[PERSON_NAME]" at bounding box center [365, 264] width 115 height 18
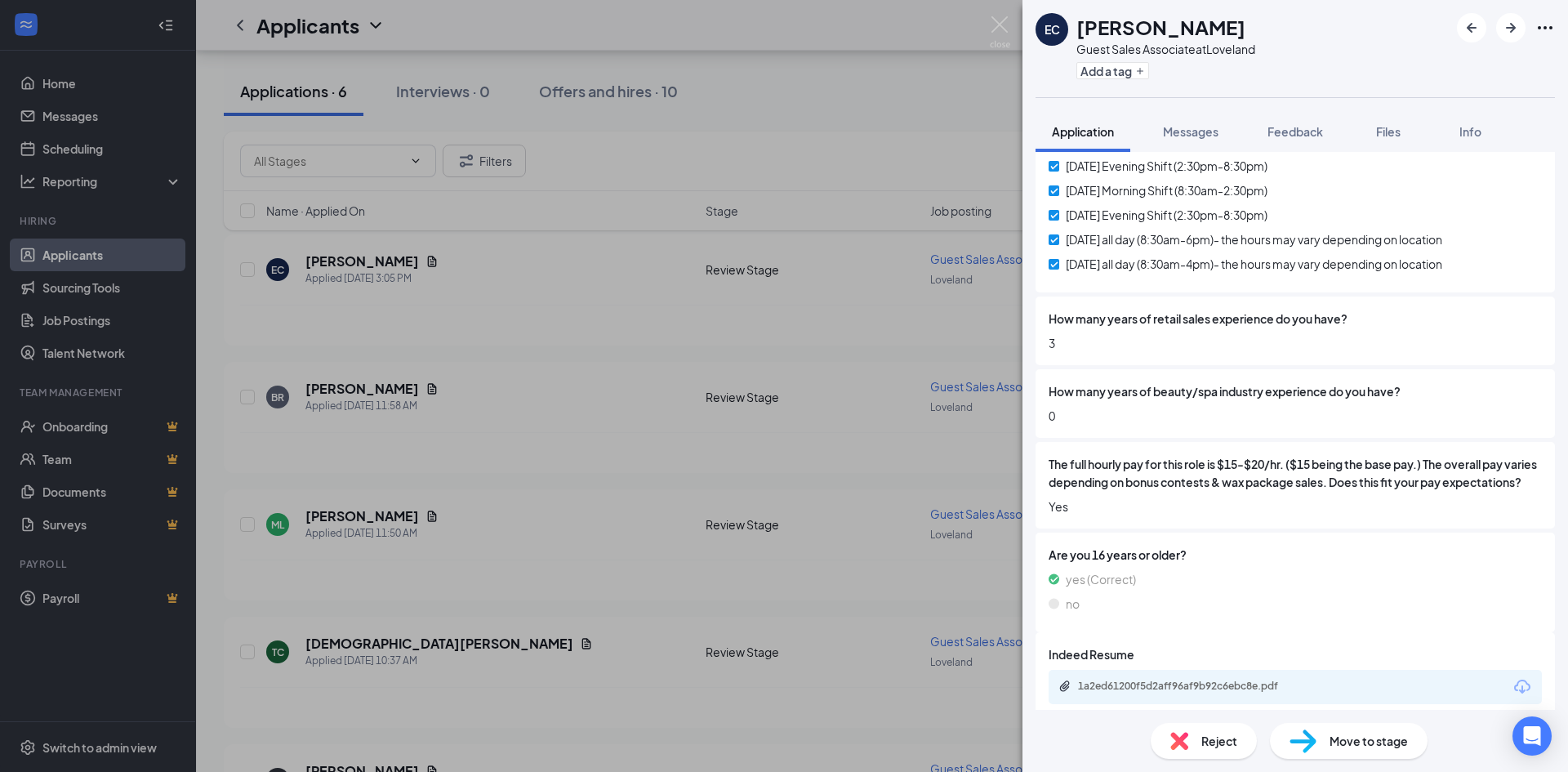
scroll to position [530, 0]
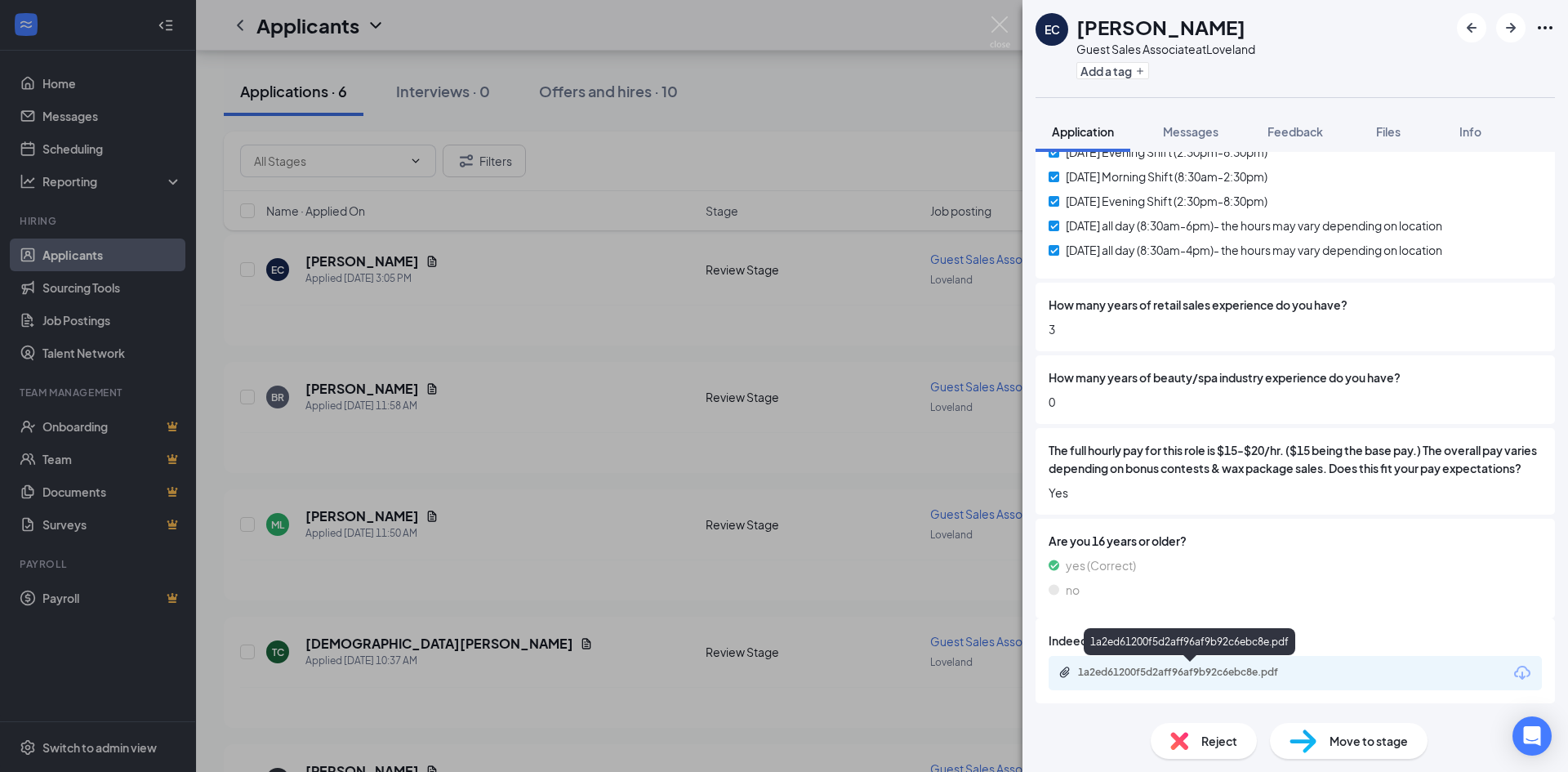
click at [1264, 671] on div "1a2ed61200f5d2aff96af9b92c6ebc8e.pdf" at bounding box center [1192, 672] width 229 height 13
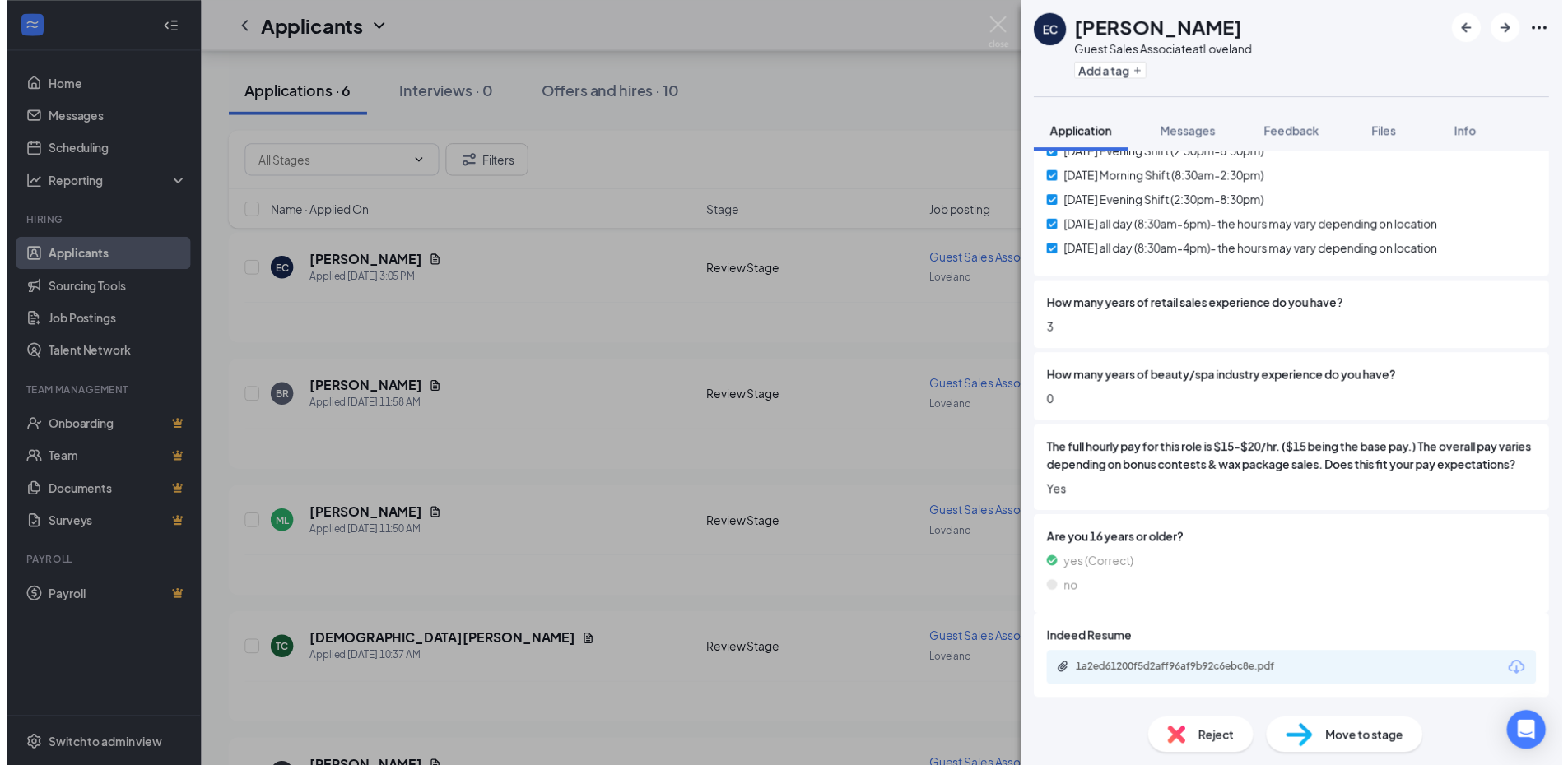
scroll to position [528, 0]
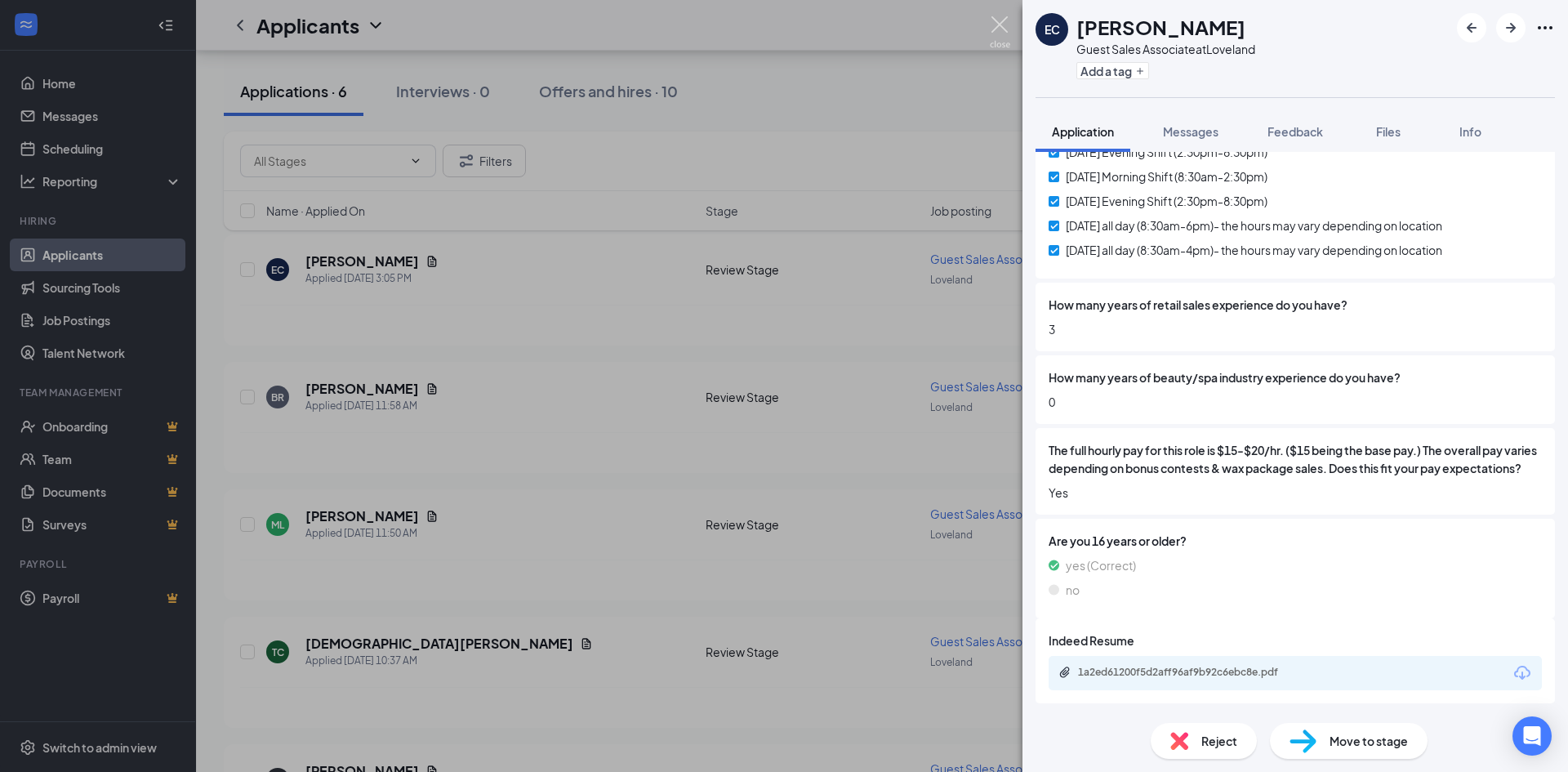
click at [995, 29] on img at bounding box center [1000, 32] width 20 height 32
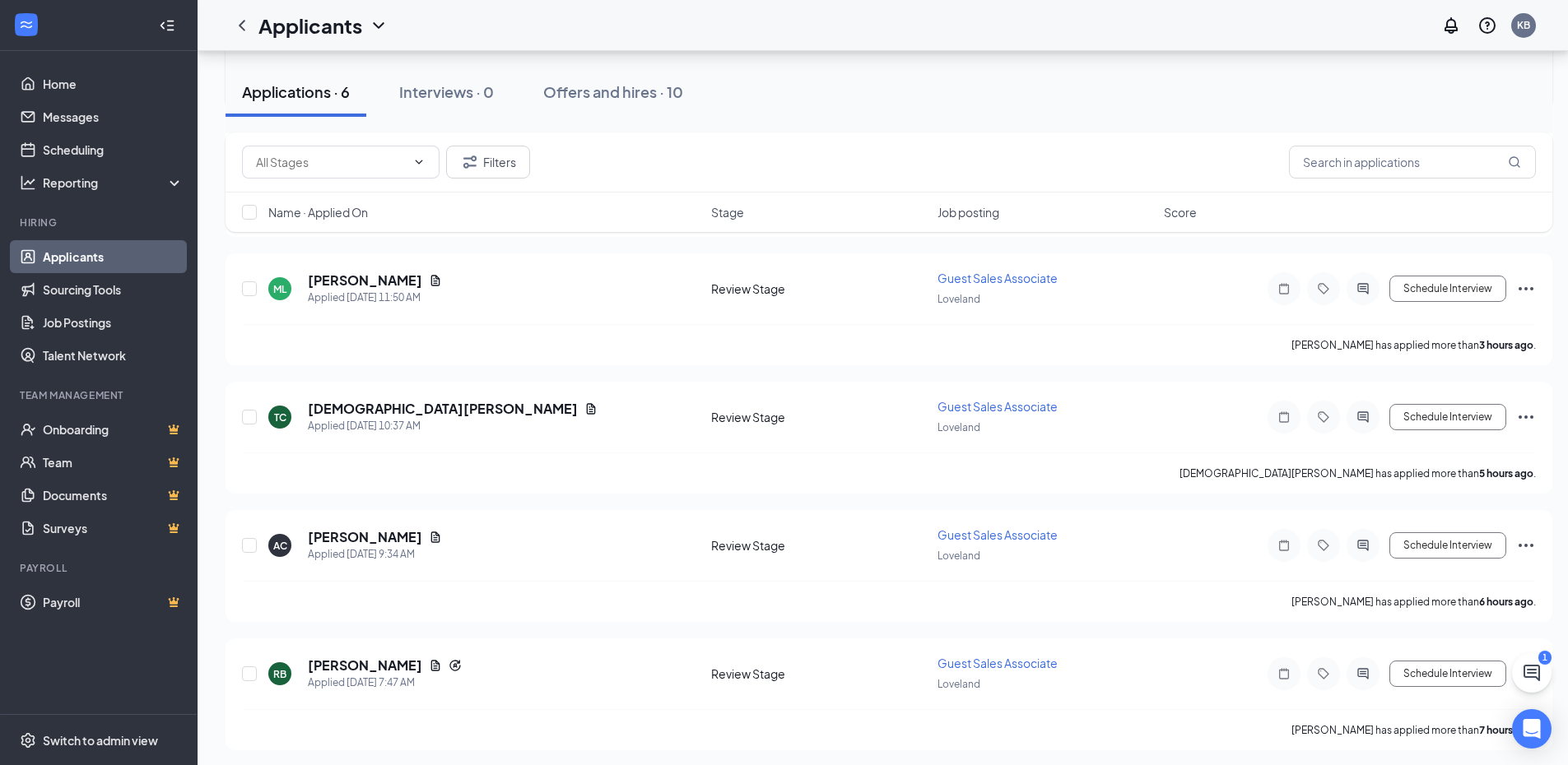
scroll to position [327, 0]
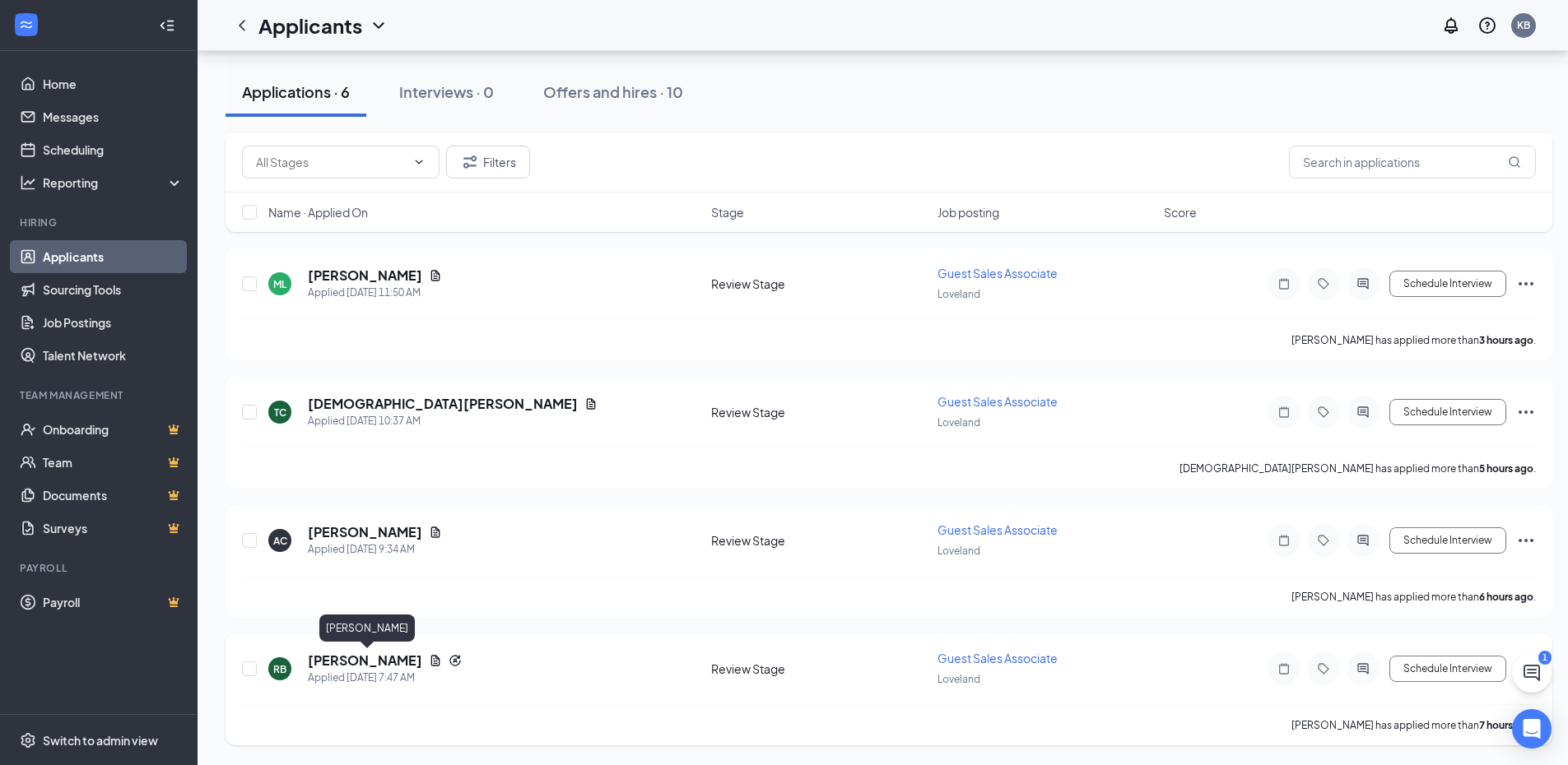
click at [379, 664] on h5 "[PERSON_NAME]" at bounding box center [365, 661] width 115 height 18
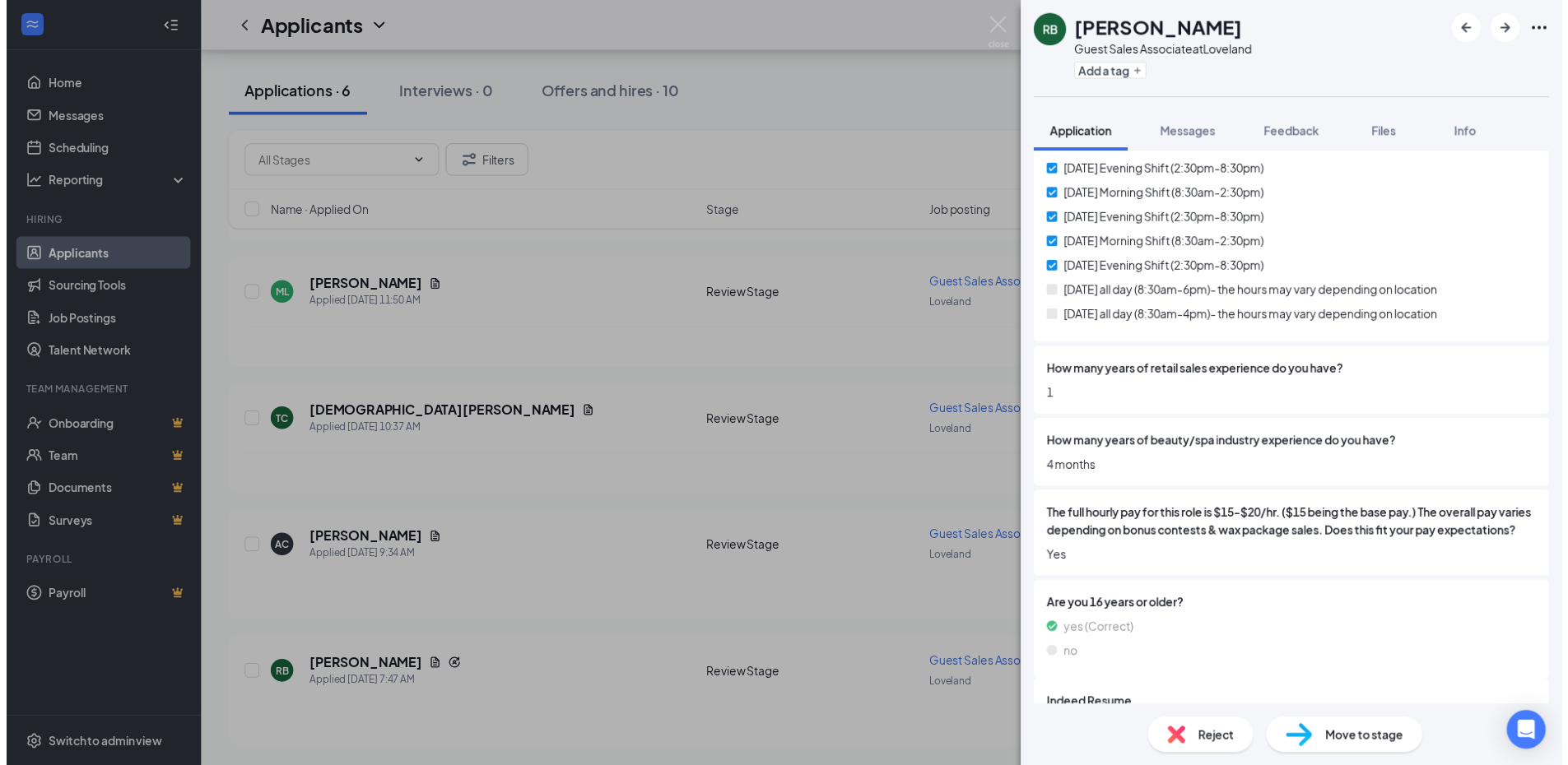
scroll to position [415, 0]
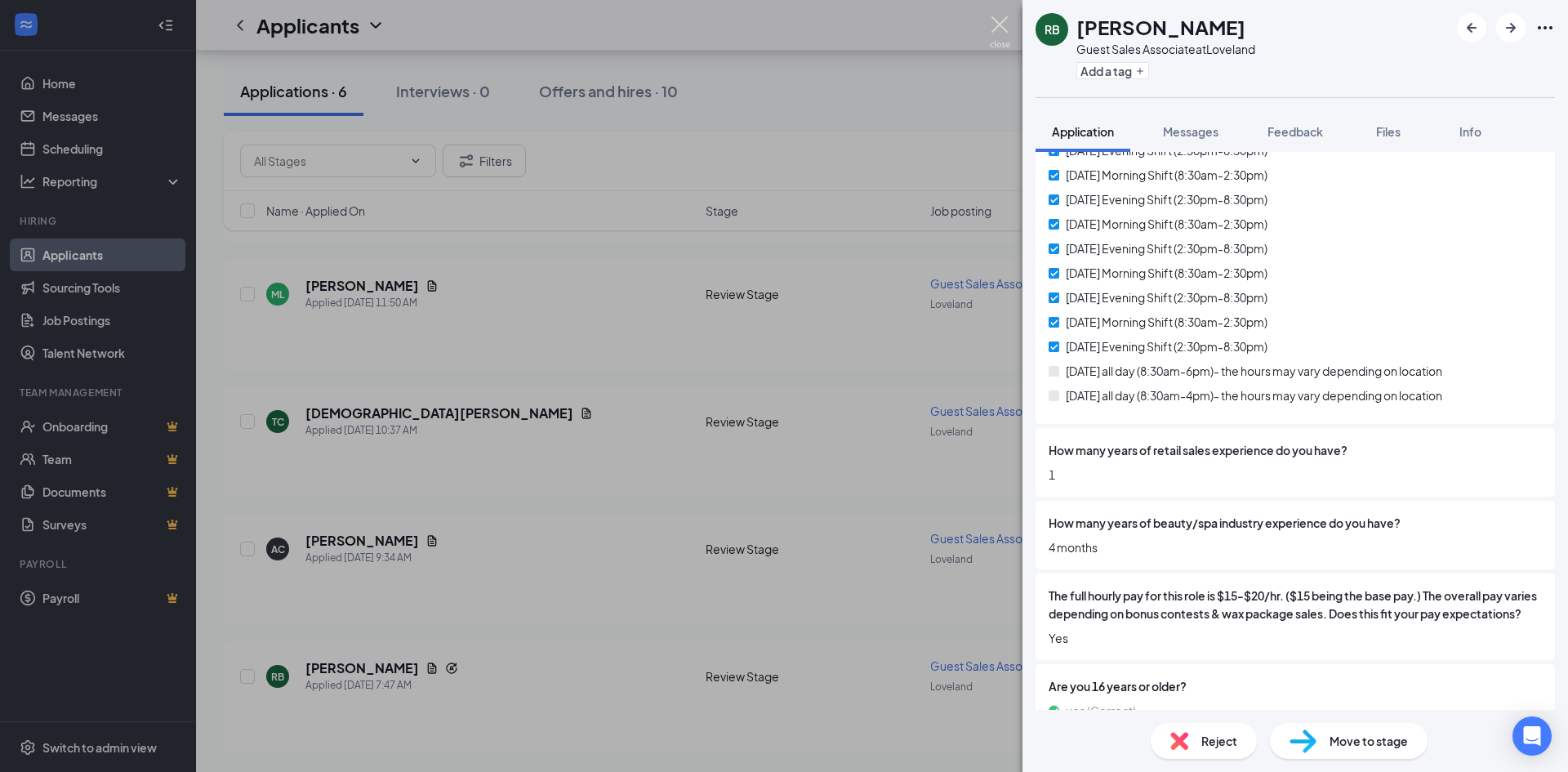
click at [995, 23] on img at bounding box center [1000, 32] width 20 height 32
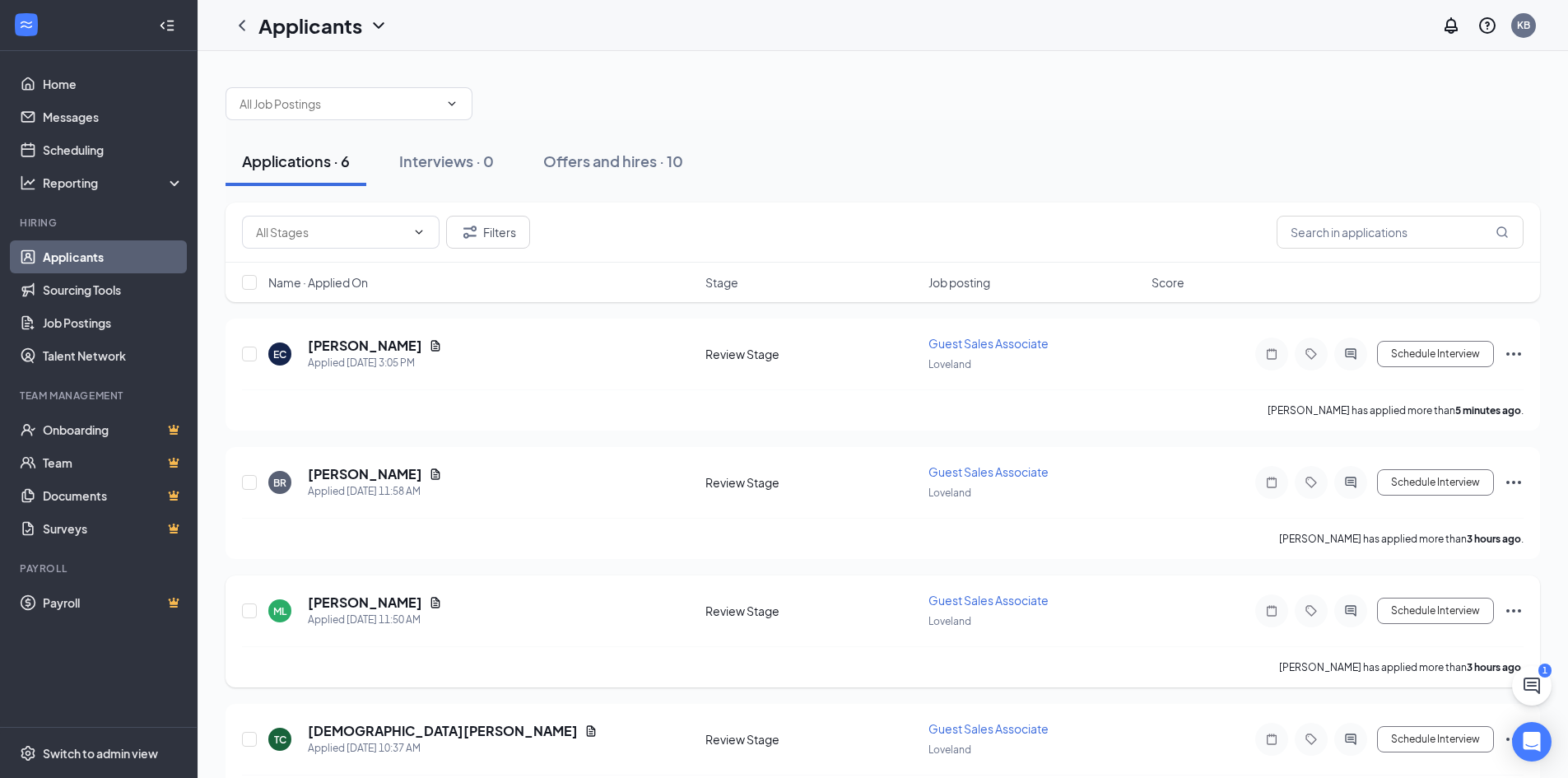
scroll to position [164, 0]
